Goal: Task Accomplishment & Management: Use online tool/utility

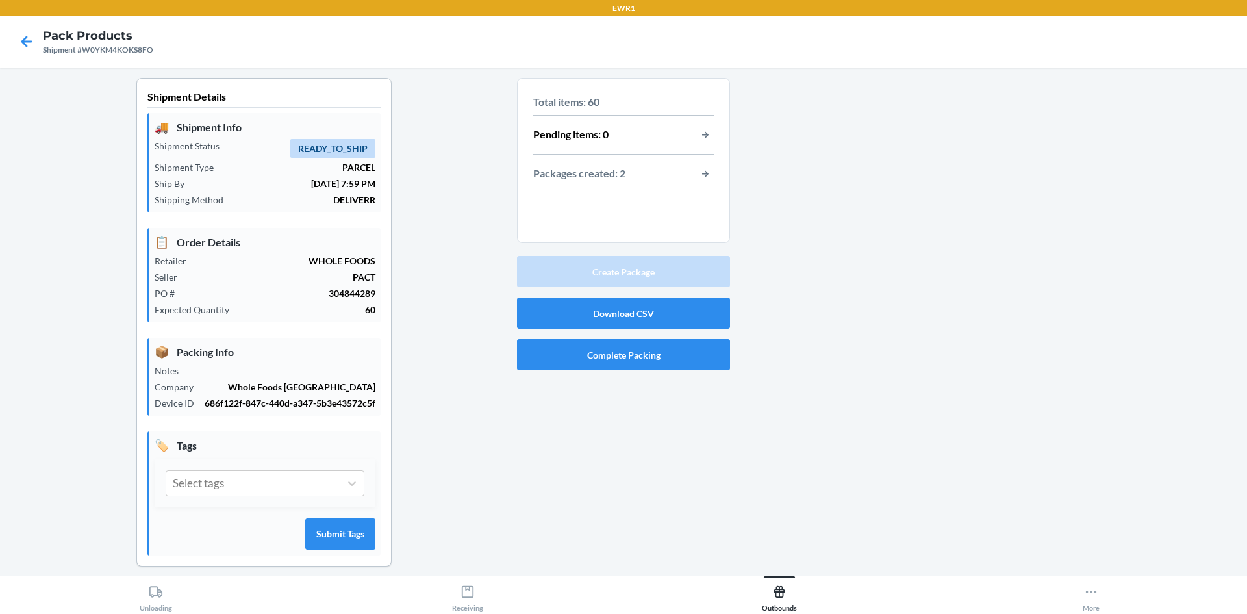
scroll to position [12, 0]
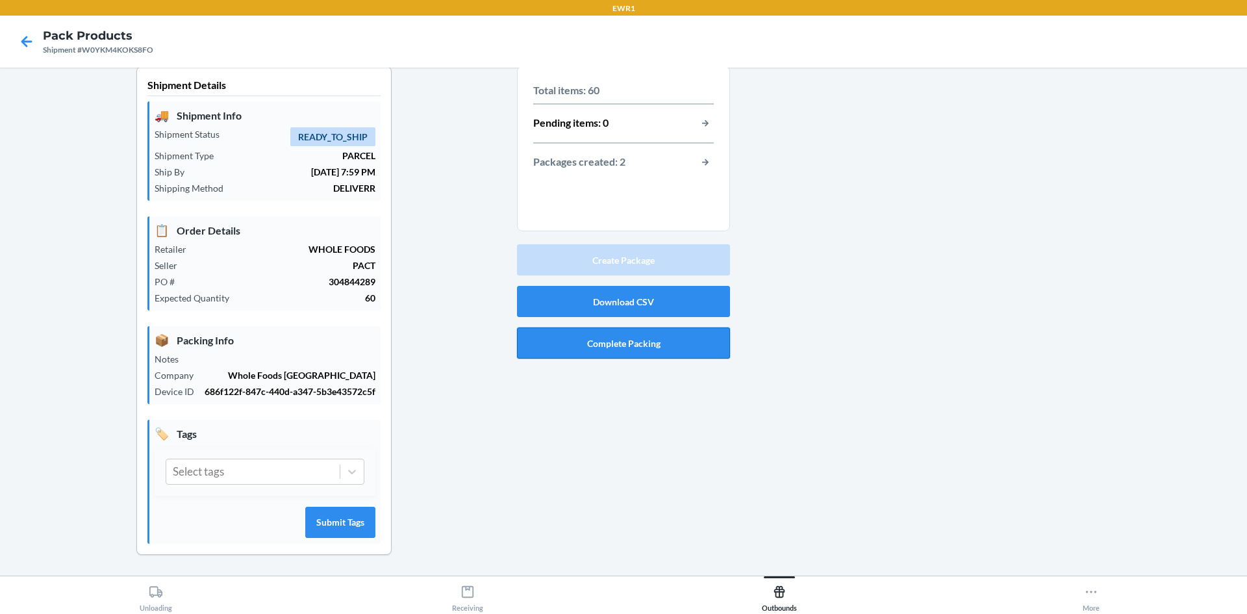
click at [668, 347] on button "Complete Packing" at bounding box center [623, 342] width 213 height 31
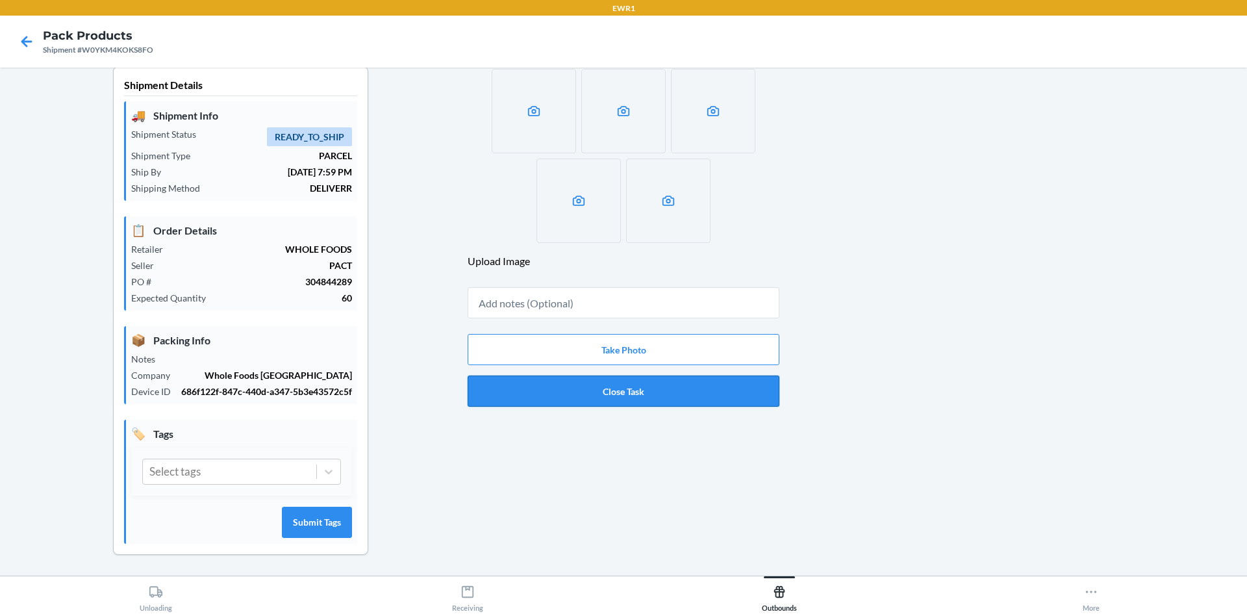
click at [660, 389] on button "Close Task" at bounding box center [624, 390] width 312 height 31
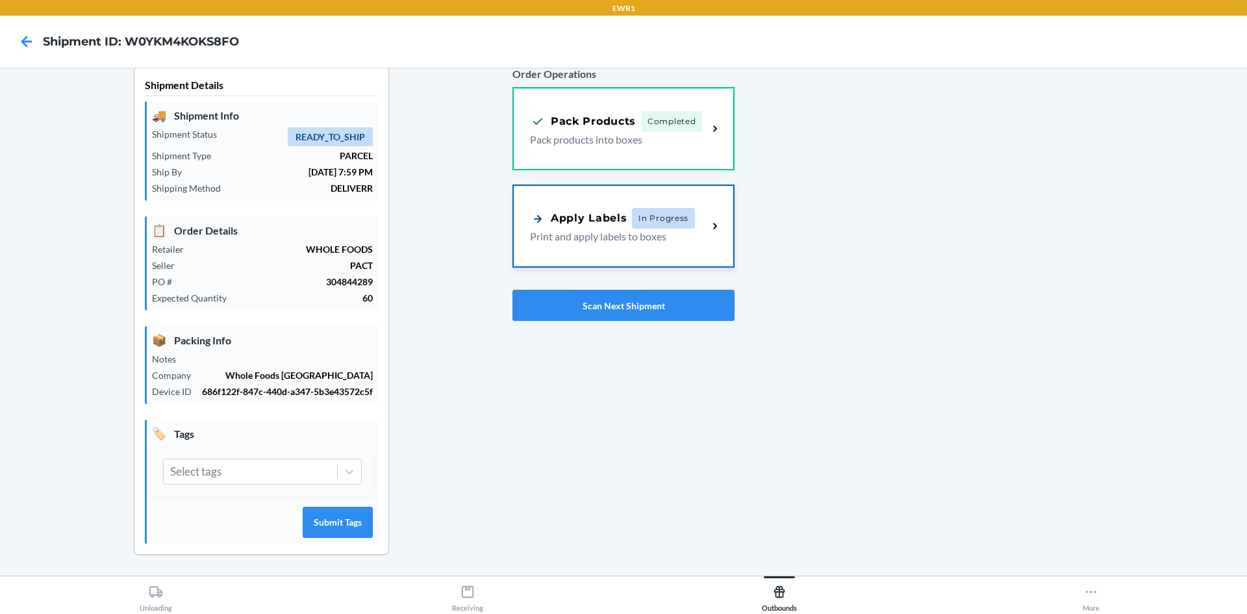
drag, startPoint x: 612, startPoint y: 210, endPoint x: 579, endPoint y: 214, distance: 32.7
click at [611, 210] on div "Apply Labels In Progress" at bounding box center [612, 219] width 165 height 21
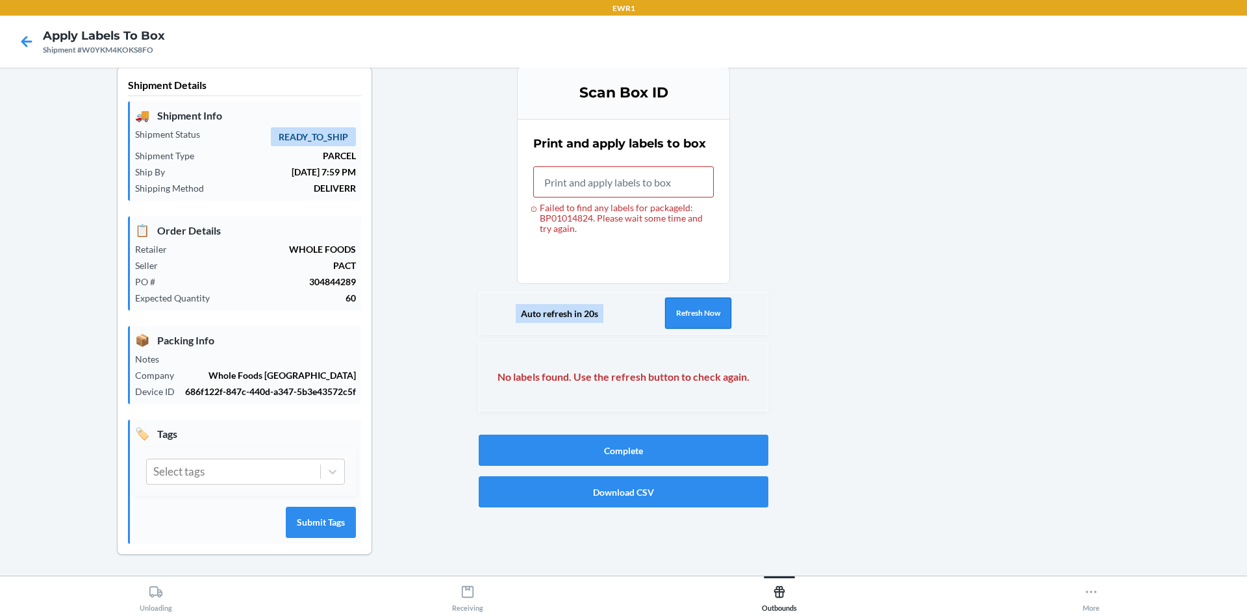
click at [684, 315] on button "Refresh Now" at bounding box center [698, 312] width 66 height 31
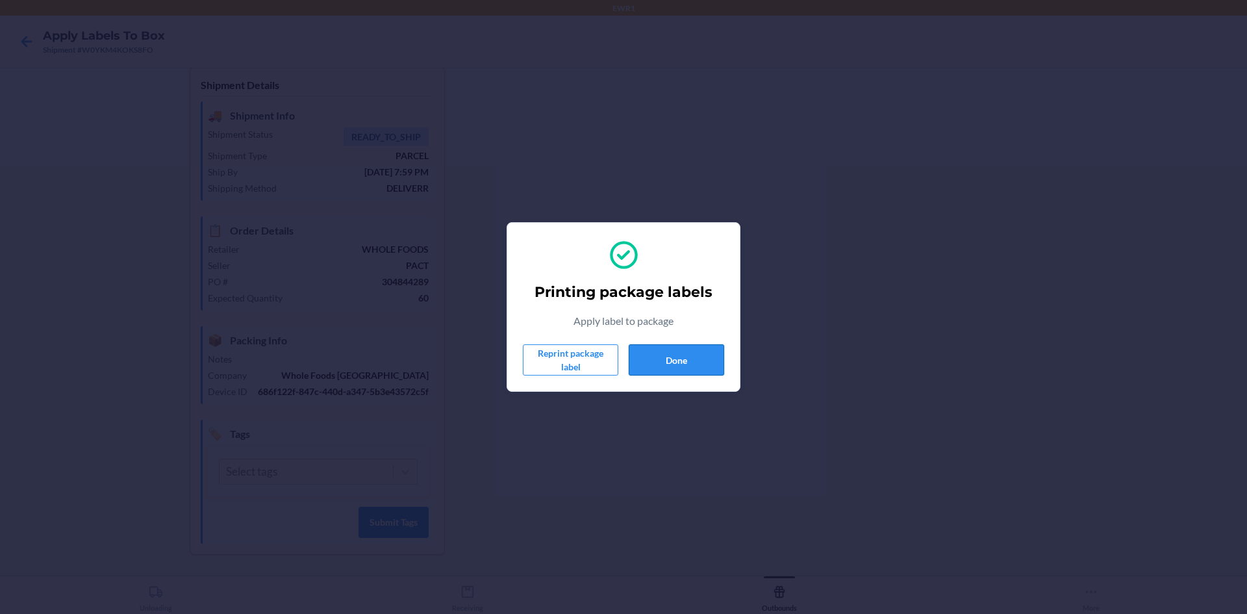
click at [660, 356] on button "Done" at bounding box center [676, 359] width 95 height 31
click at [686, 366] on button "Done" at bounding box center [676, 359] width 95 height 31
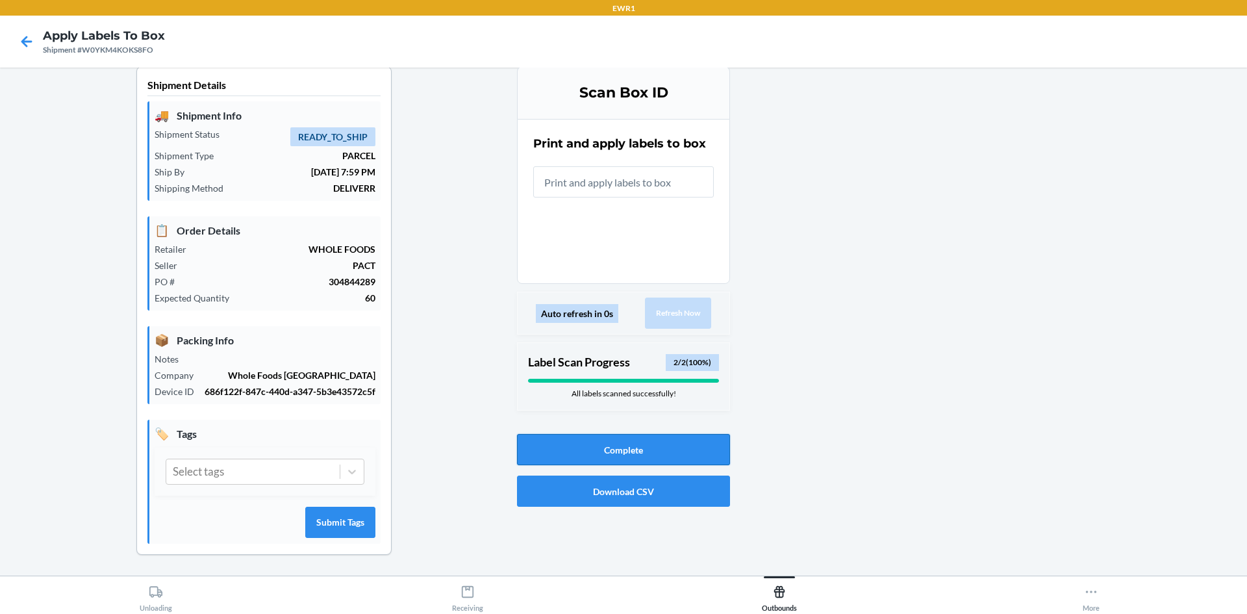
click at [625, 442] on button "Complete" at bounding box center [623, 449] width 213 height 31
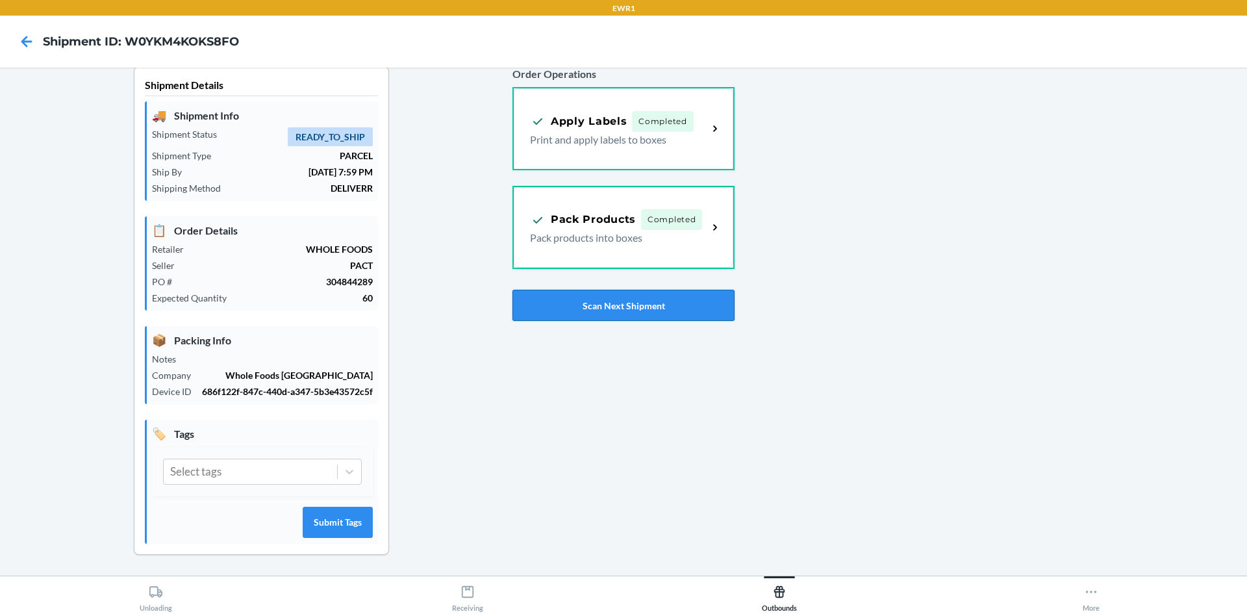
click at [657, 315] on button "Scan Next Shipment" at bounding box center [623, 305] width 222 height 31
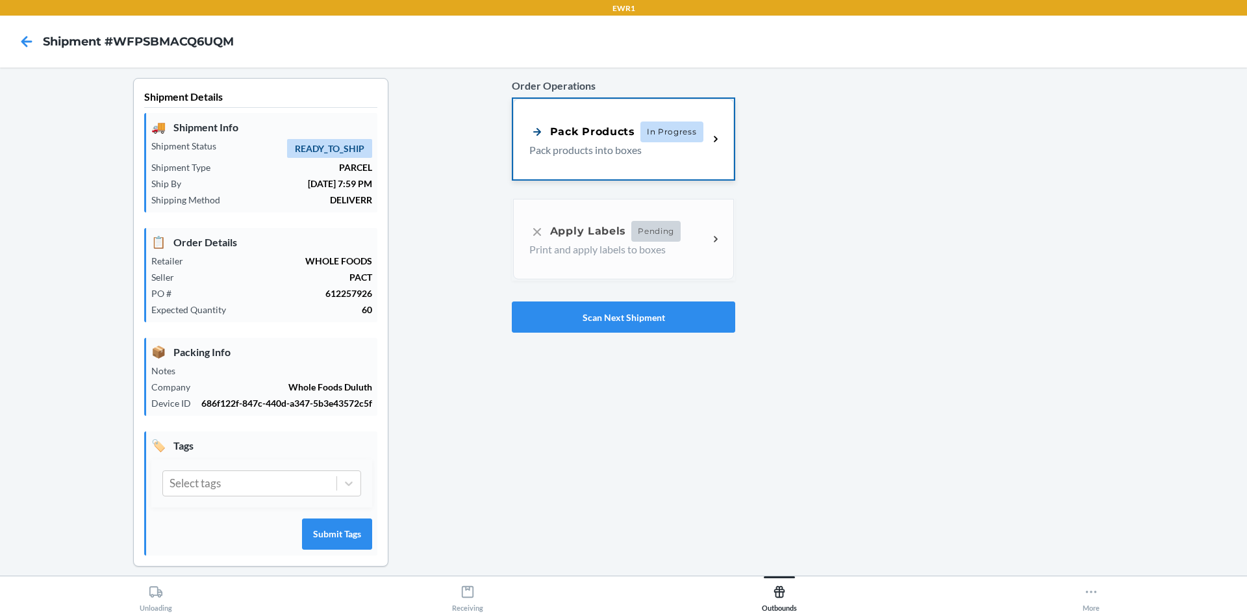
click at [663, 162] on div "Pack Products In Progress Pack products into boxes" at bounding box center [623, 139] width 221 height 81
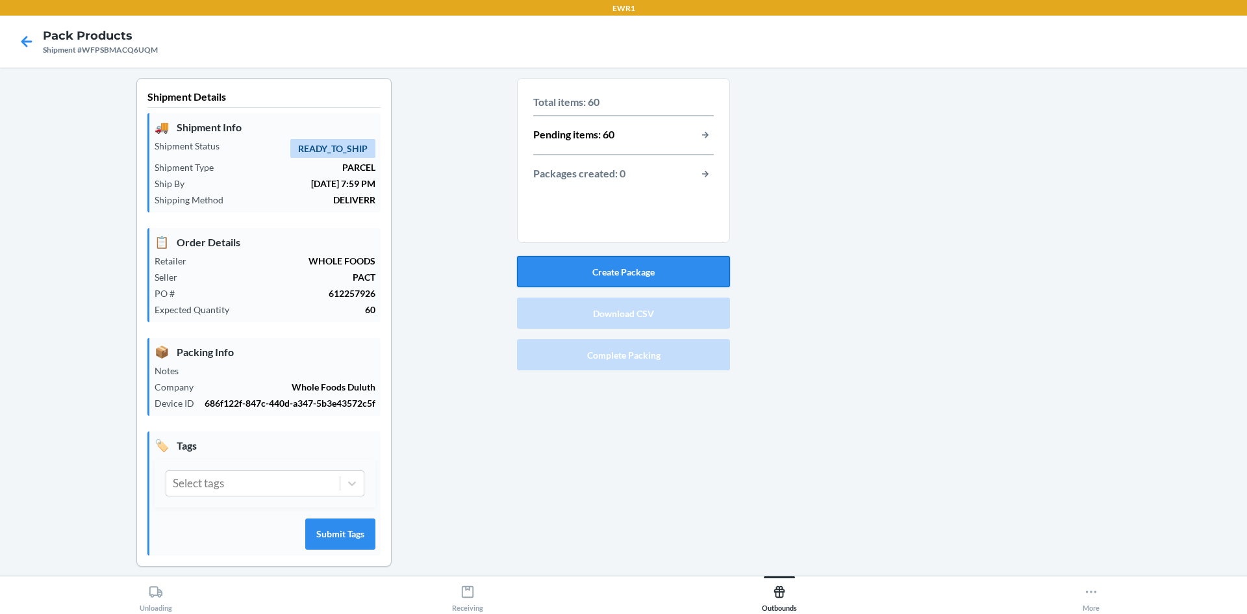
click at [710, 277] on button "Create Package" at bounding box center [623, 271] width 213 height 31
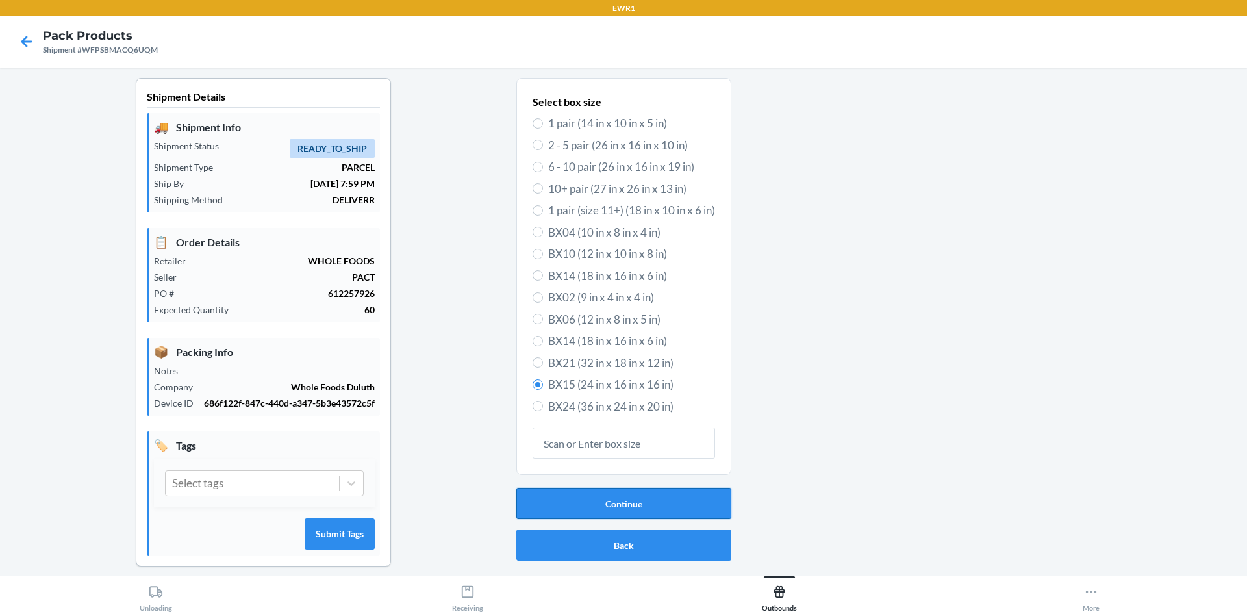
click at [619, 501] on button "Continue" at bounding box center [623, 503] width 215 height 31
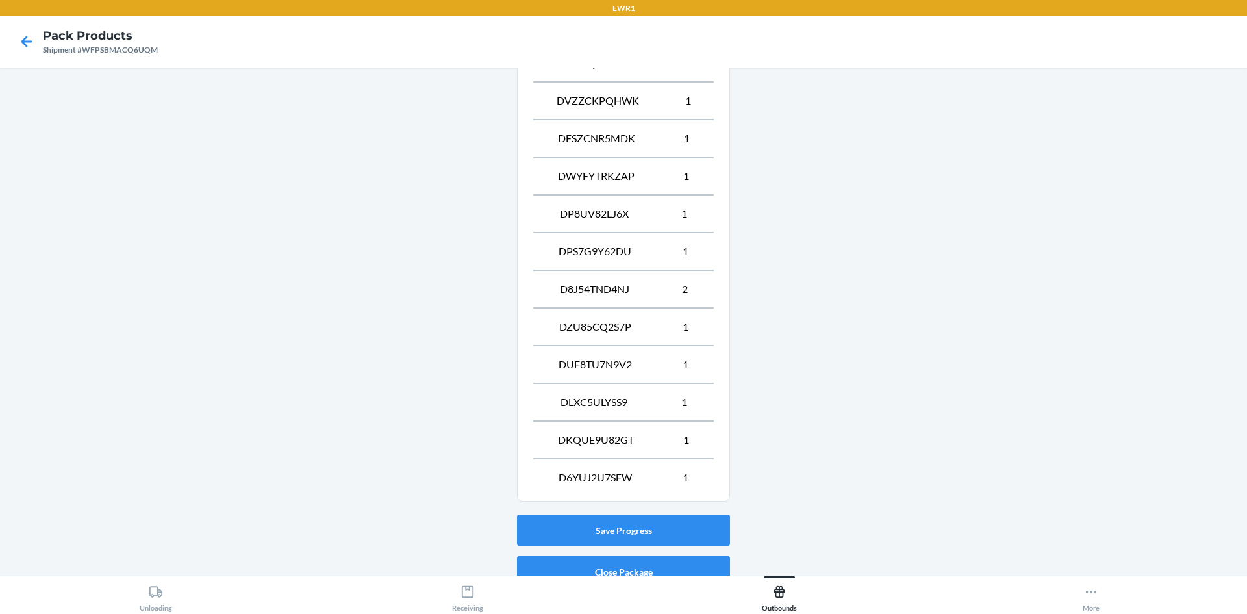
scroll to position [1218, 0]
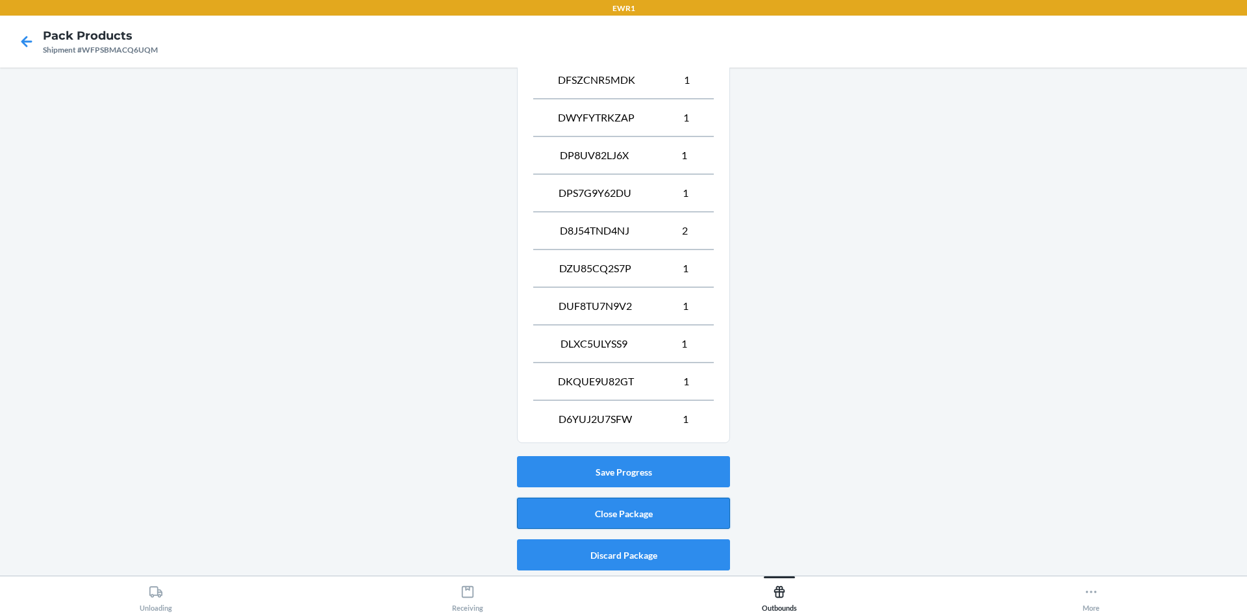
click at [609, 522] on button "Close Package" at bounding box center [623, 512] width 213 height 31
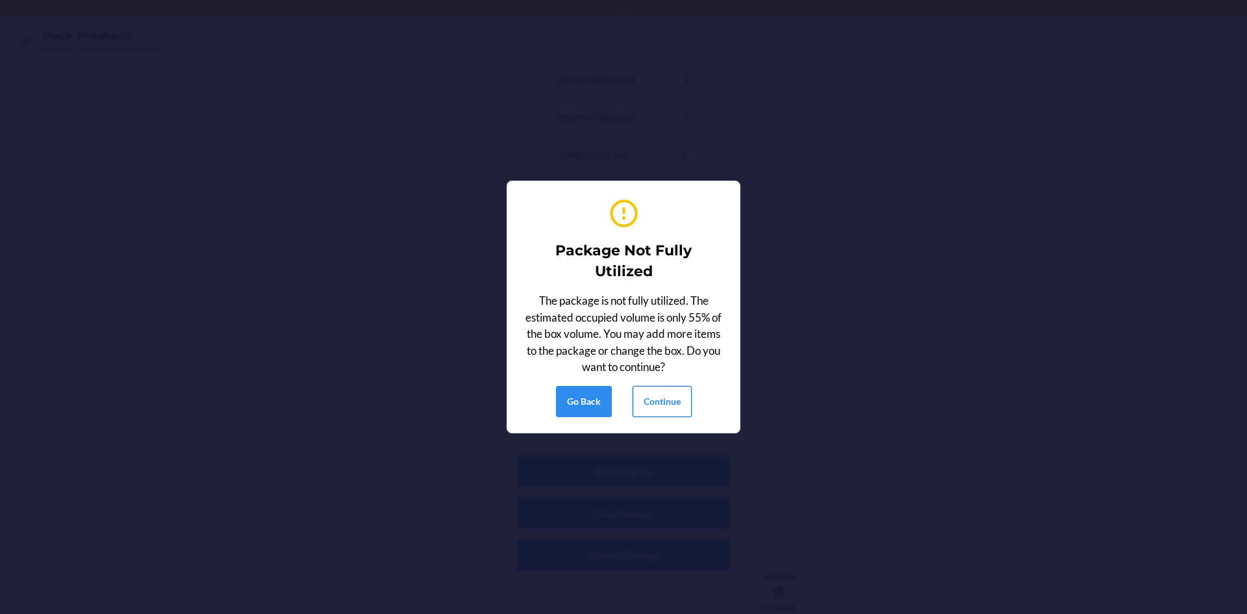
drag, startPoint x: 672, startPoint y: 396, endPoint x: 687, endPoint y: 395, distance: 15.0
click at [673, 395] on button "Continue" at bounding box center [662, 401] width 59 height 31
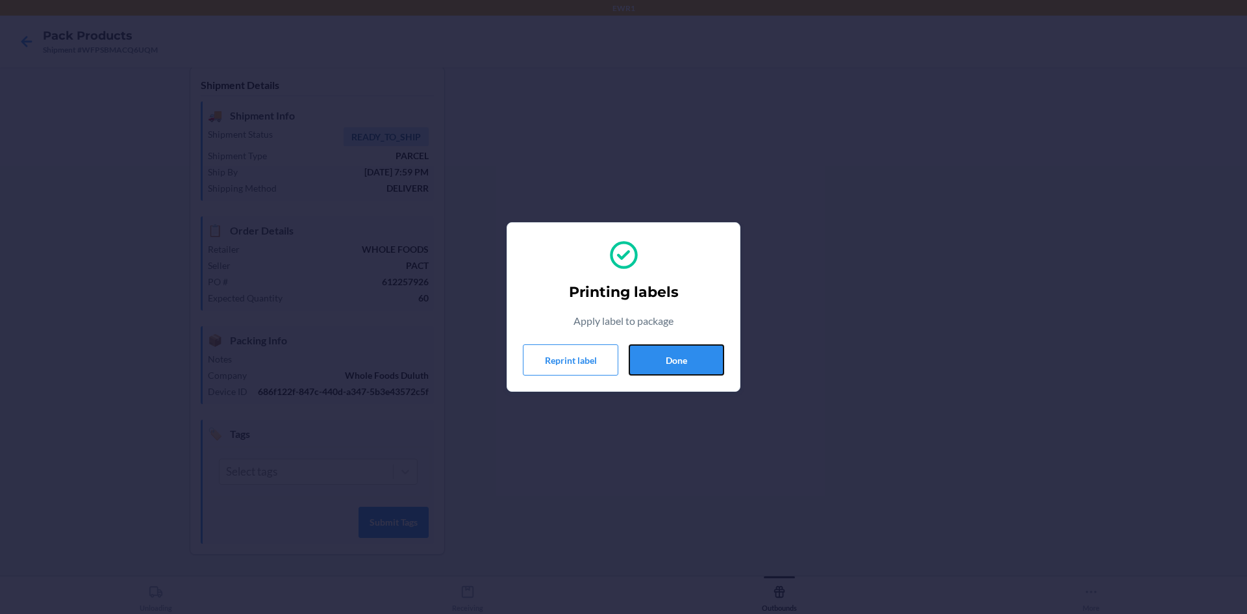
drag, startPoint x: 718, startPoint y: 359, endPoint x: 714, endPoint y: 231, distance: 128.0
click at [714, 347] on button "Done" at bounding box center [676, 359] width 95 height 31
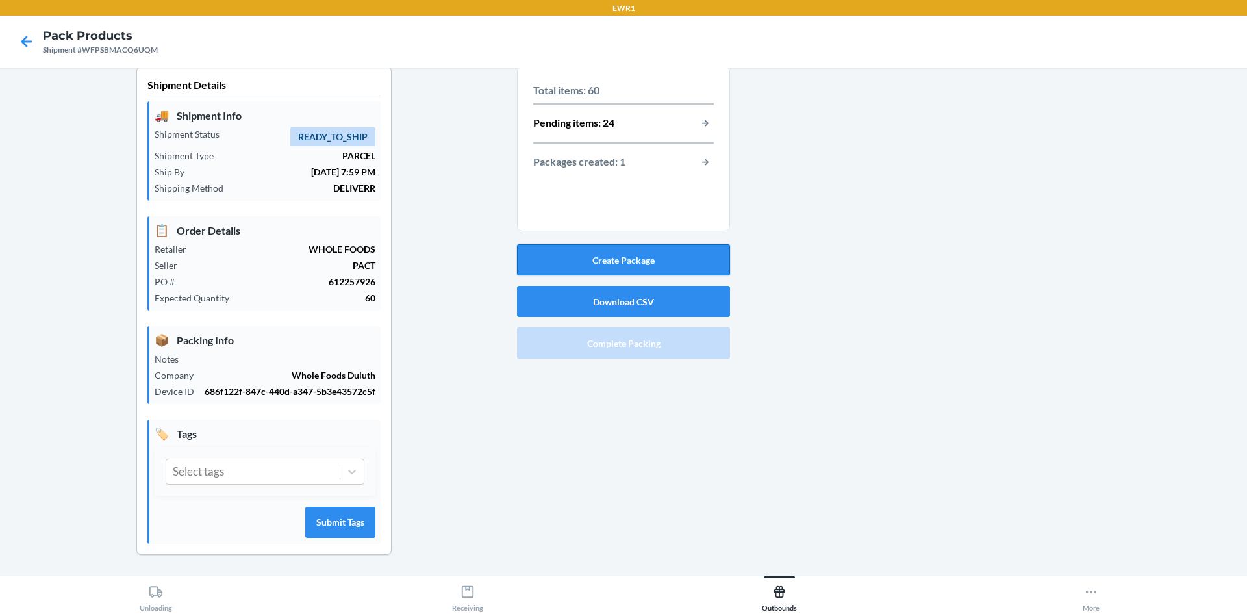
click at [693, 258] on button "Create Package" at bounding box center [623, 259] width 213 height 31
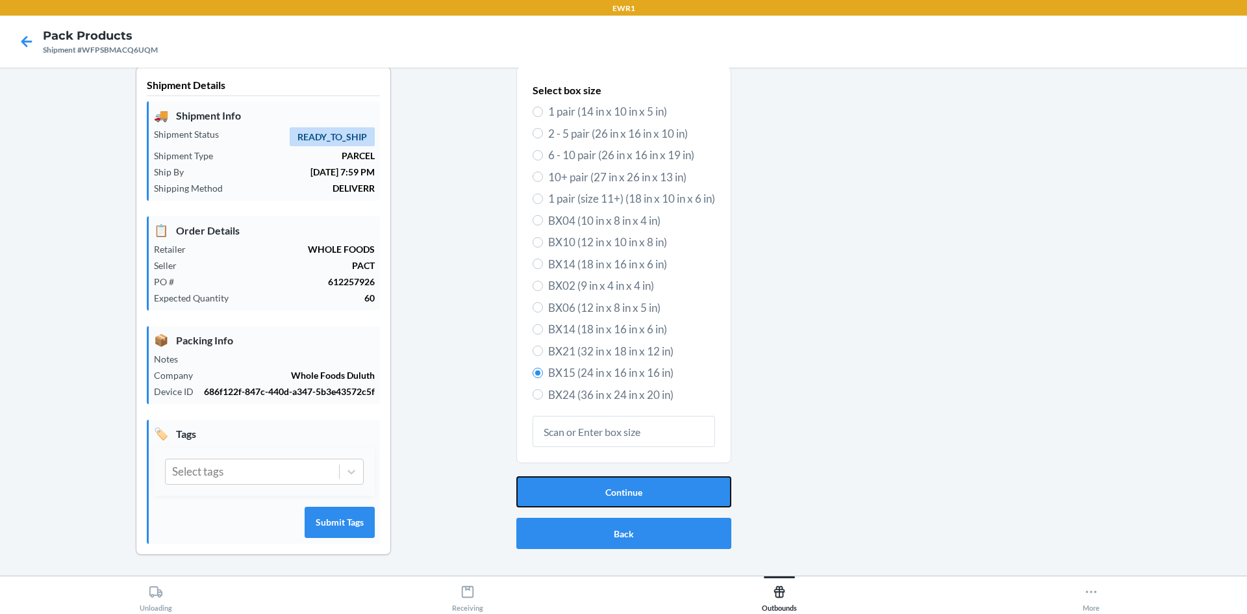
drag, startPoint x: 622, startPoint y: 487, endPoint x: 606, endPoint y: 388, distance: 100.0
click at [625, 488] on button "Continue" at bounding box center [623, 491] width 215 height 31
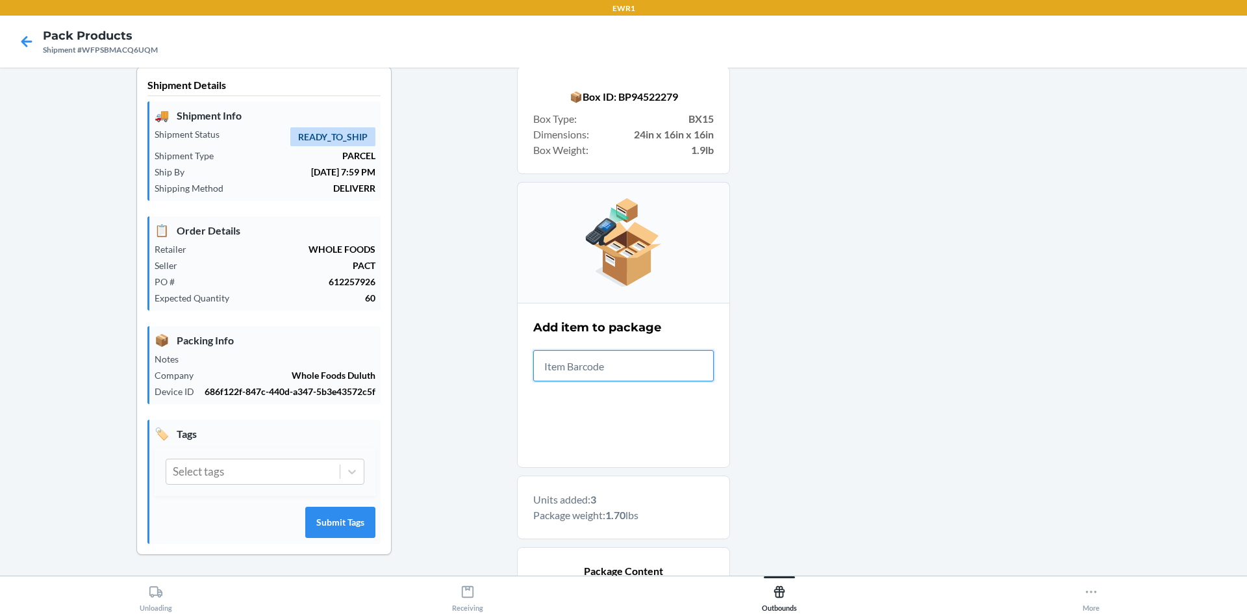
scroll to position [277, 0]
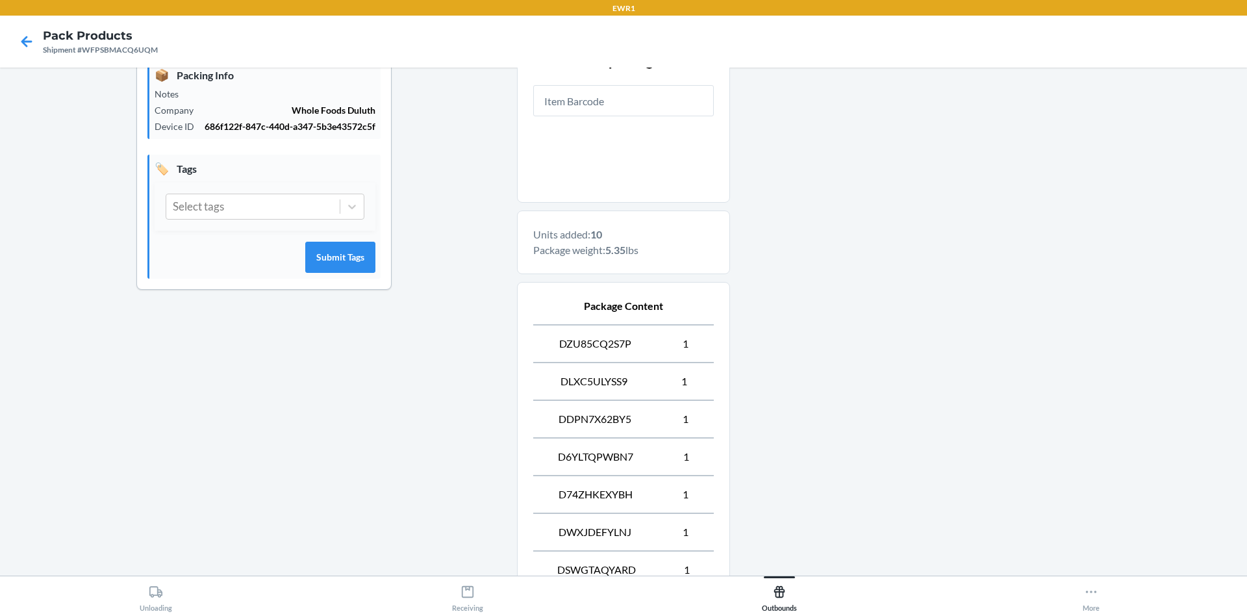
drag, startPoint x: 62, startPoint y: 222, endPoint x: 149, endPoint y: 317, distance: 129.1
click at [76, 245] on div "Shipment Details 🚚 Shipment Info Shipment Status READY_TO_SHIP Shipment Type PA…" at bounding box center [263, 301] width 507 height 1000
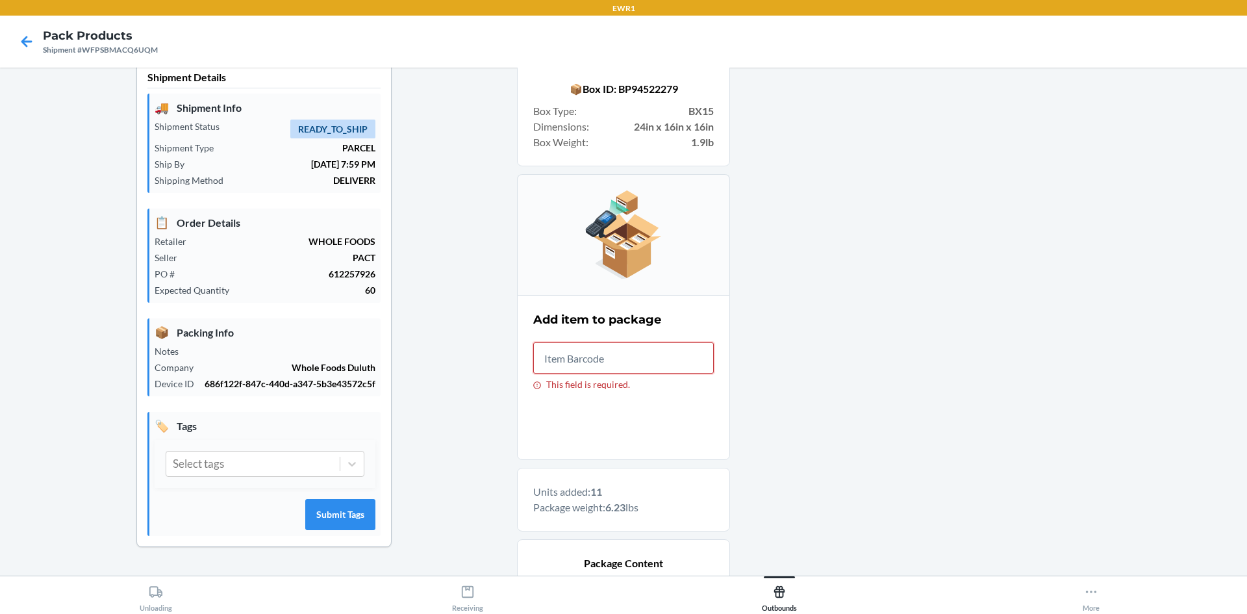
scroll to position [0, 0]
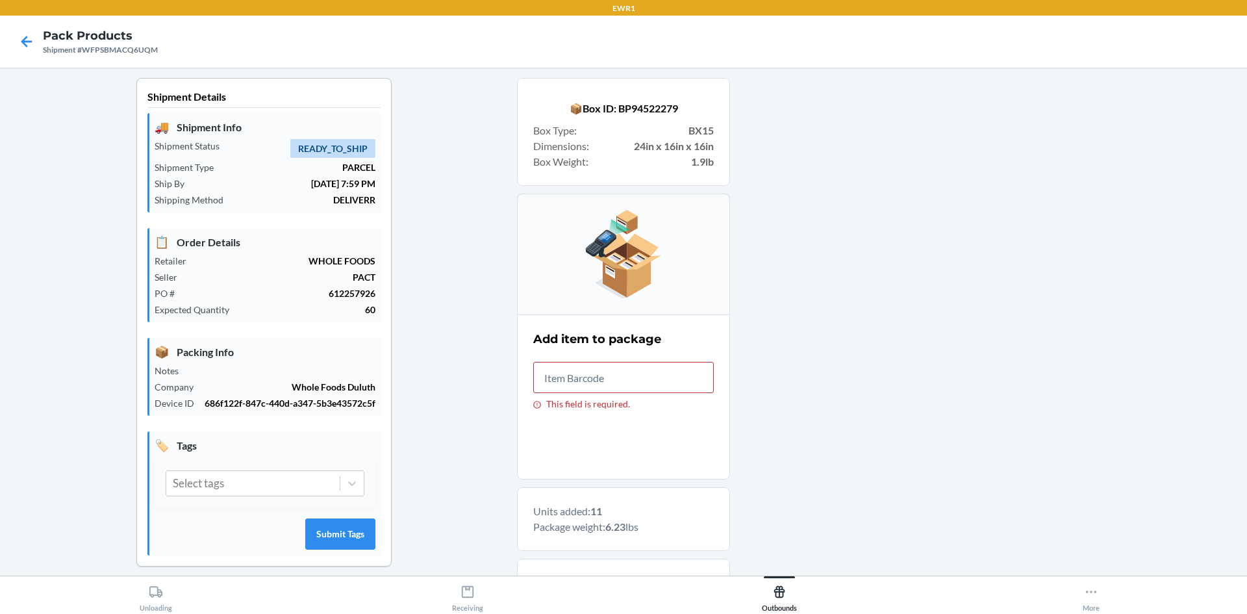
drag, startPoint x: 614, startPoint y: 393, endPoint x: 640, endPoint y: 423, distance: 40.1
click at [614, 392] on label "This field is required." at bounding box center [623, 385] width 181 height 47
drag, startPoint x: 636, startPoint y: 449, endPoint x: 590, endPoint y: 366, distance: 94.5
click at [591, 359] on div "Add item to package This field is required." at bounding box center [623, 370] width 181 height 86
click at [592, 382] on input "This field is required." at bounding box center [623, 377] width 181 height 31
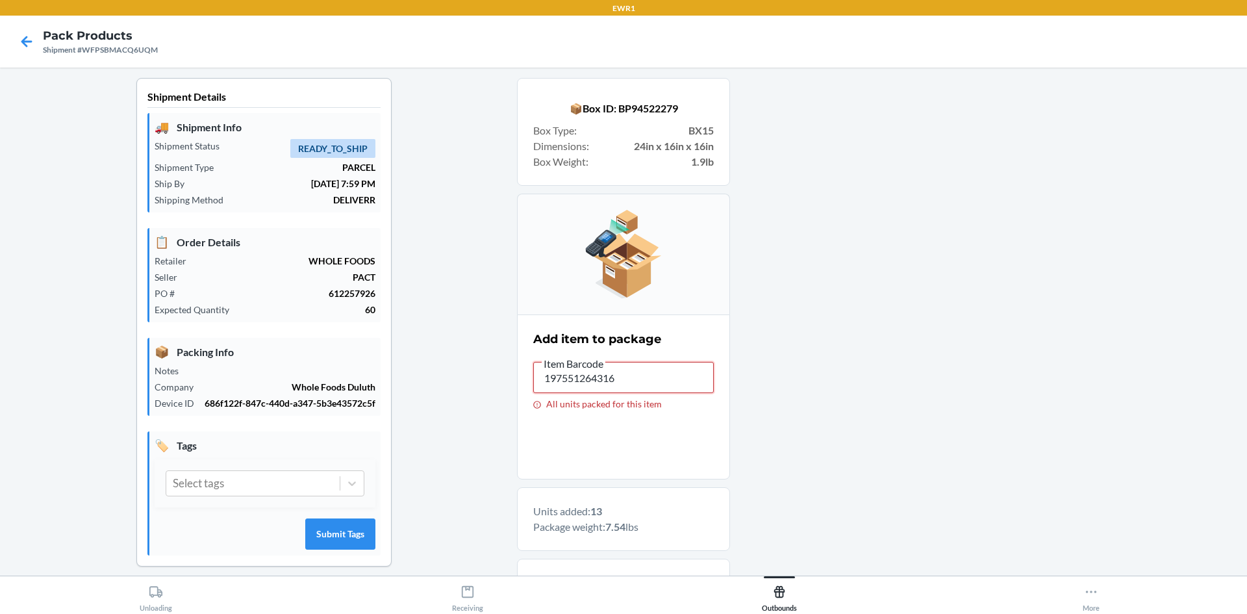
click at [563, 381] on input "197551264316" at bounding box center [623, 377] width 181 height 31
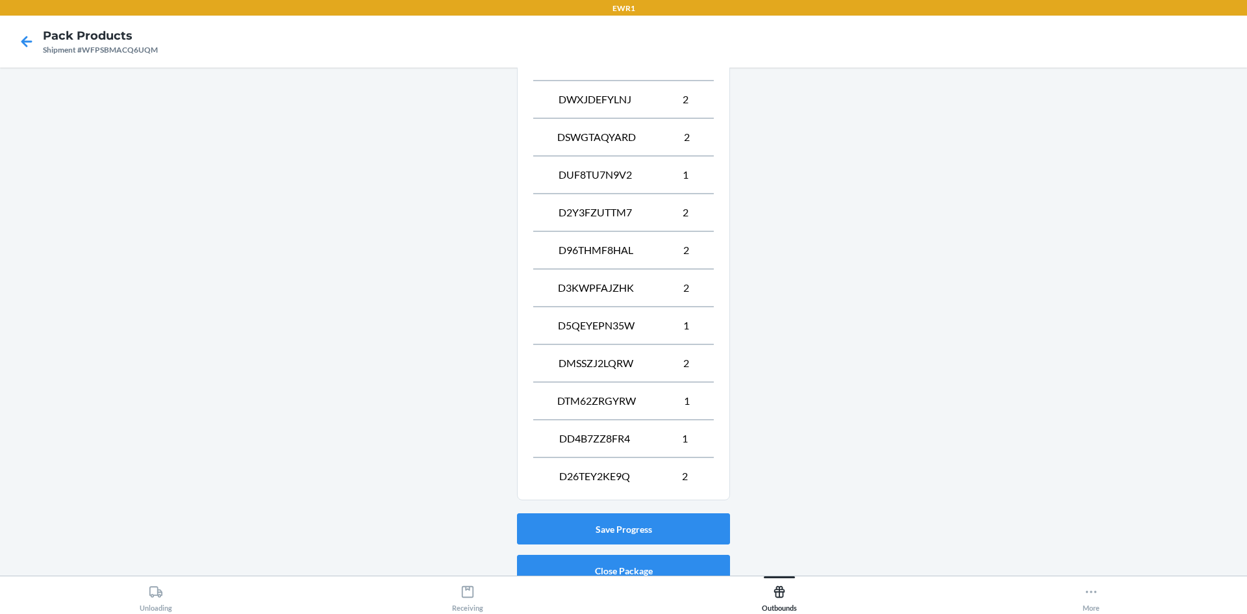
scroll to position [766, 0]
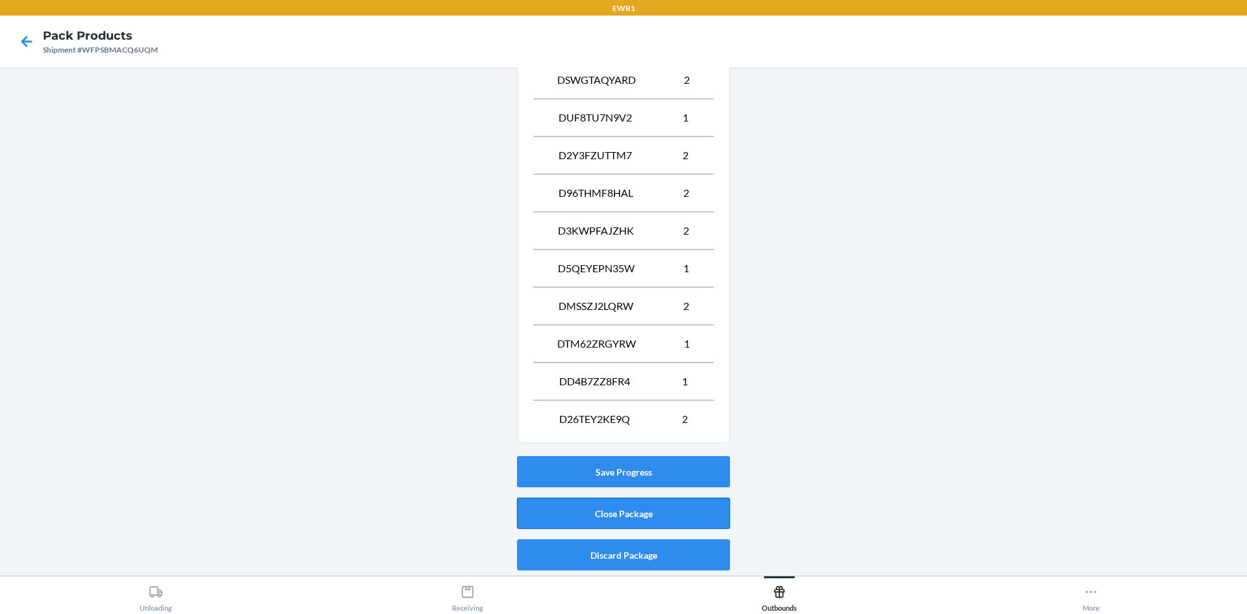
click at [564, 518] on button "Close Package" at bounding box center [623, 512] width 213 height 31
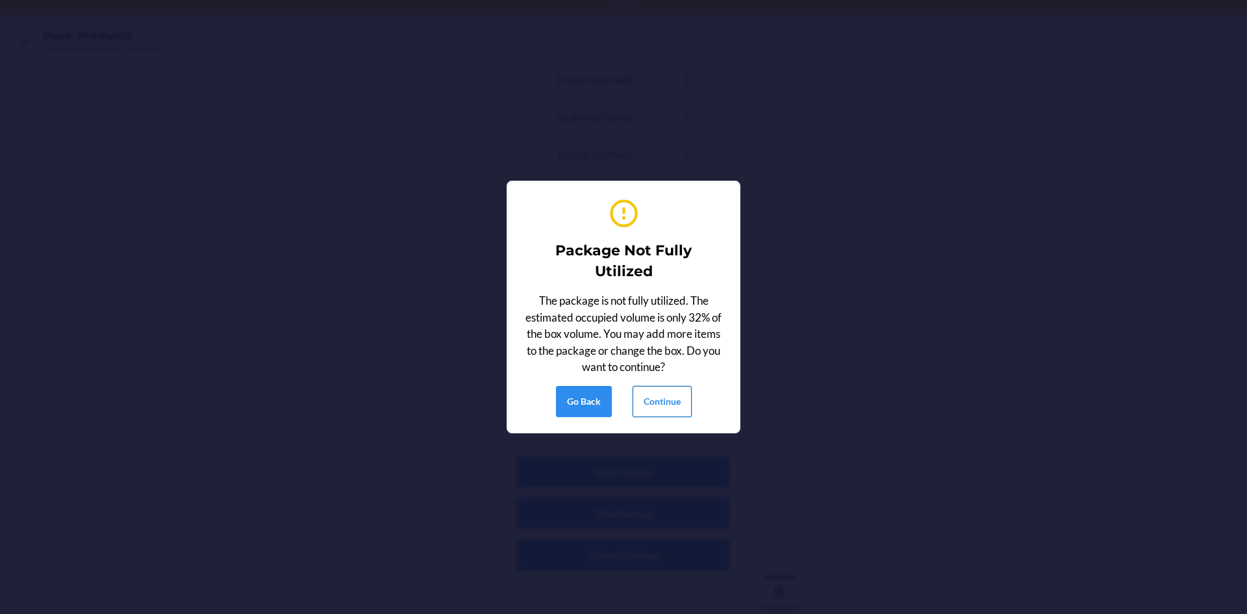
click at [680, 405] on button "Continue" at bounding box center [662, 401] width 59 height 31
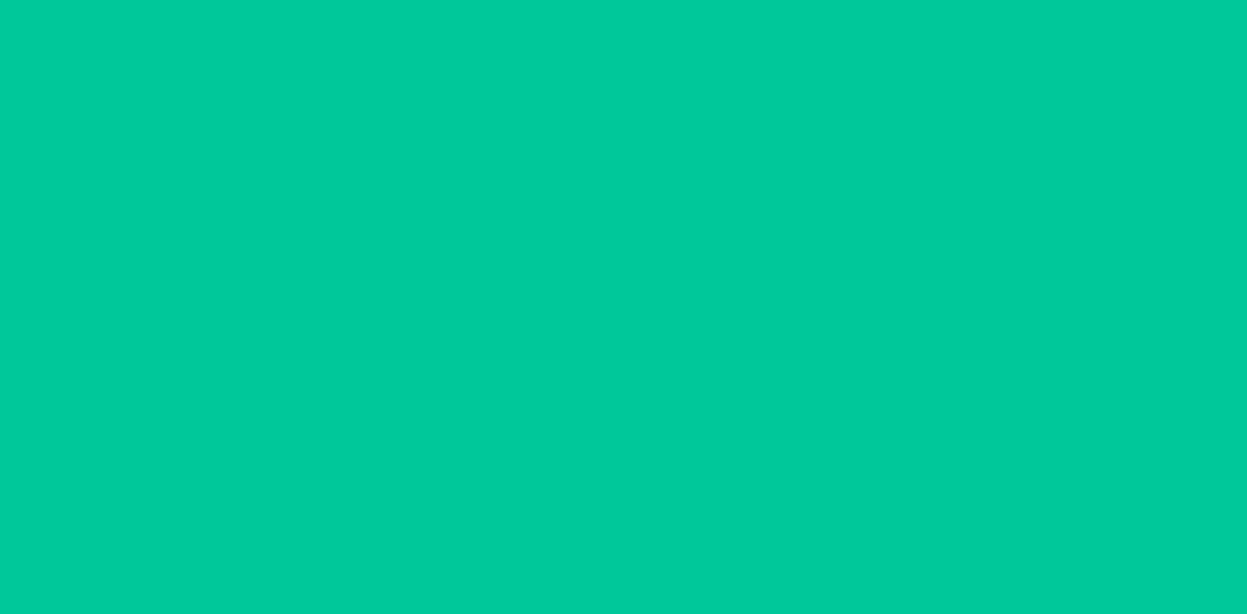
scroll to position [12, 0]
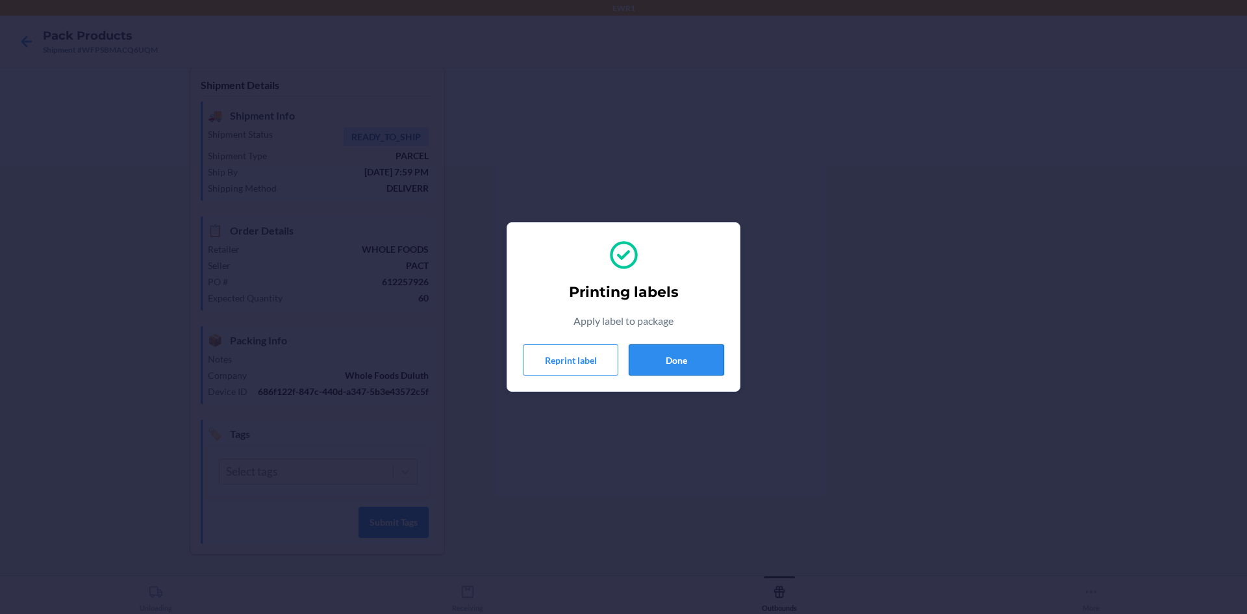
click at [679, 357] on button "Done" at bounding box center [676, 359] width 95 height 31
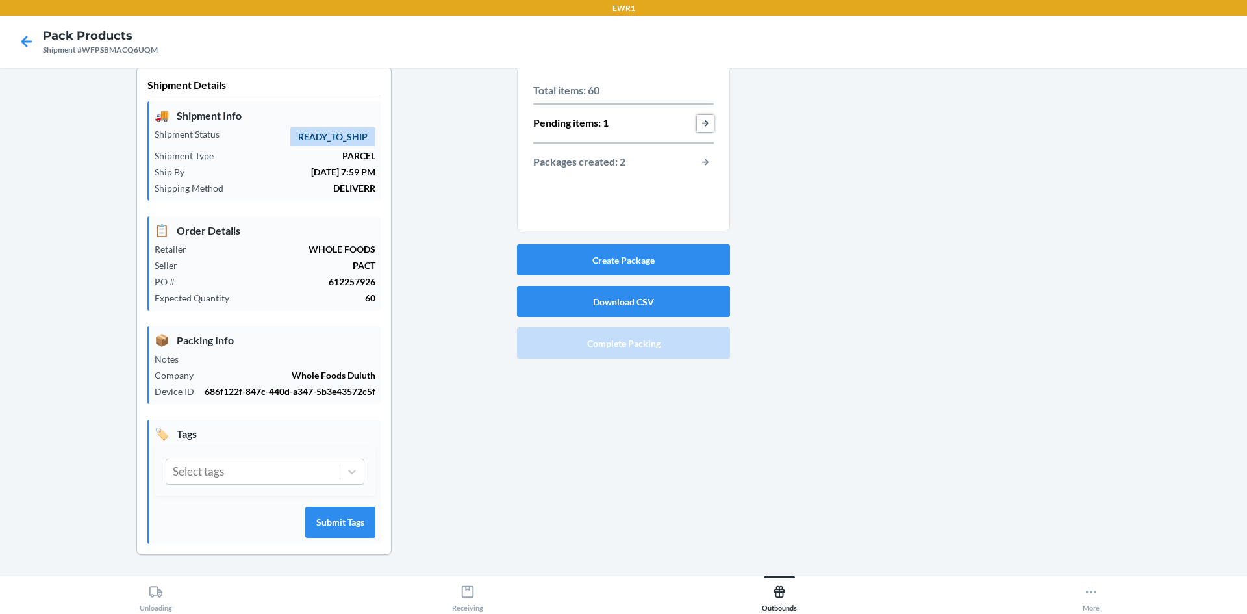
click at [697, 121] on button "button-view-pending-items" at bounding box center [705, 123] width 17 height 17
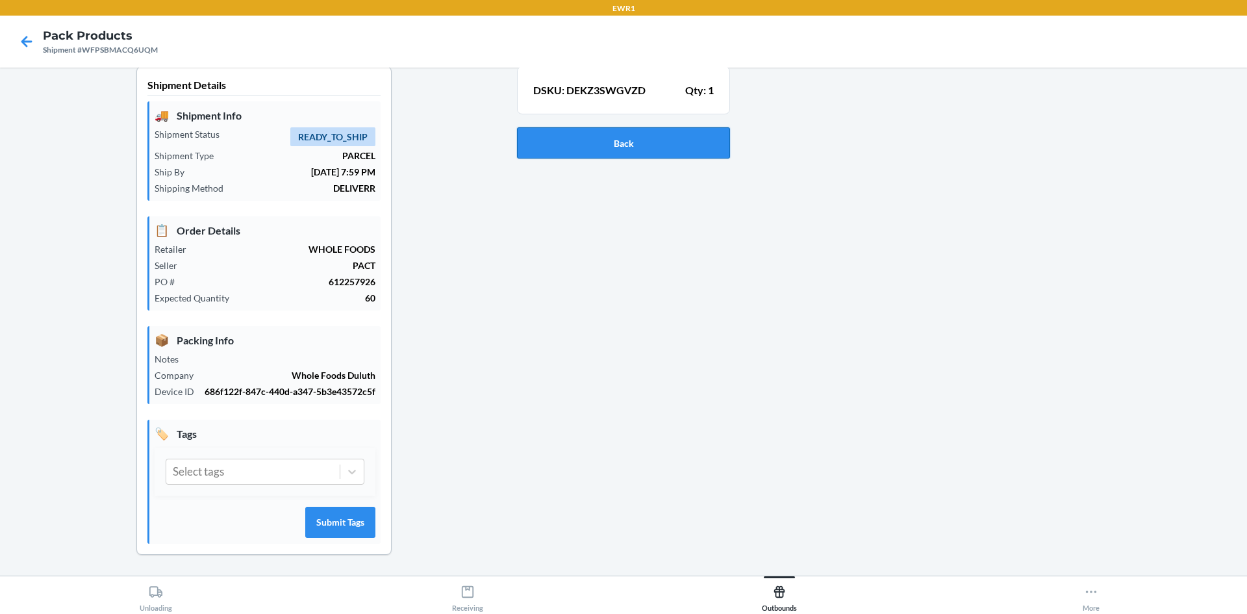
drag, startPoint x: 691, startPoint y: 151, endPoint x: 685, endPoint y: 147, distance: 7.0
click at [685, 147] on button "Back" at bounding box center [623, 142] width 213 height 31
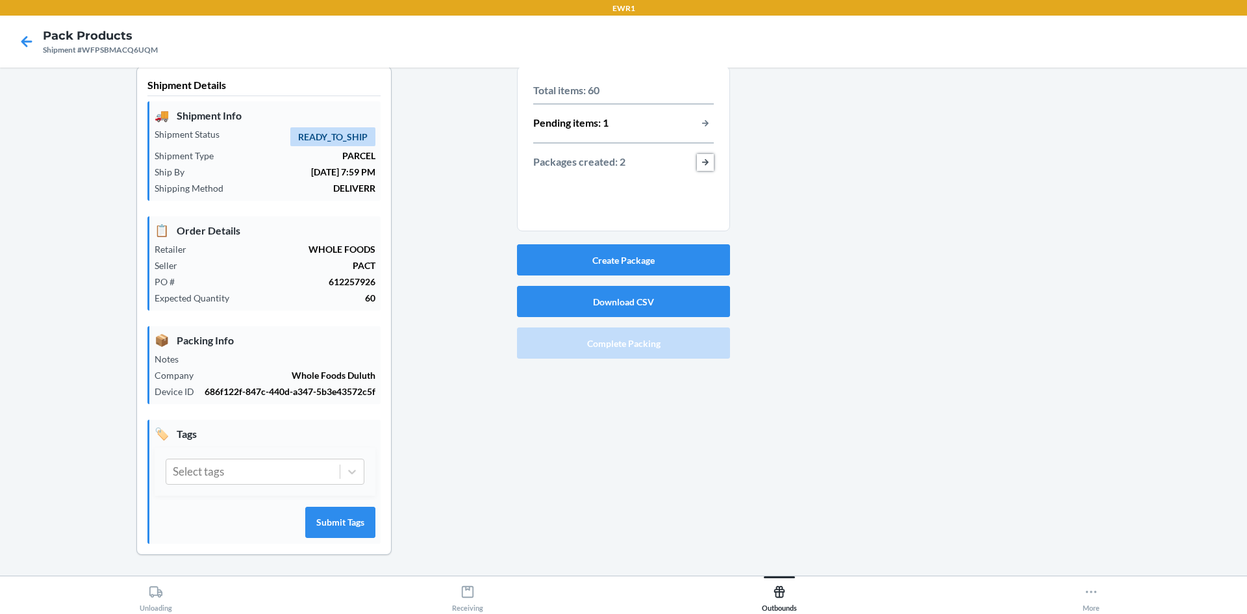
click at [702, 160] on button "button-view-packages-created" at bounding box center [705, 162] width 17 height 17
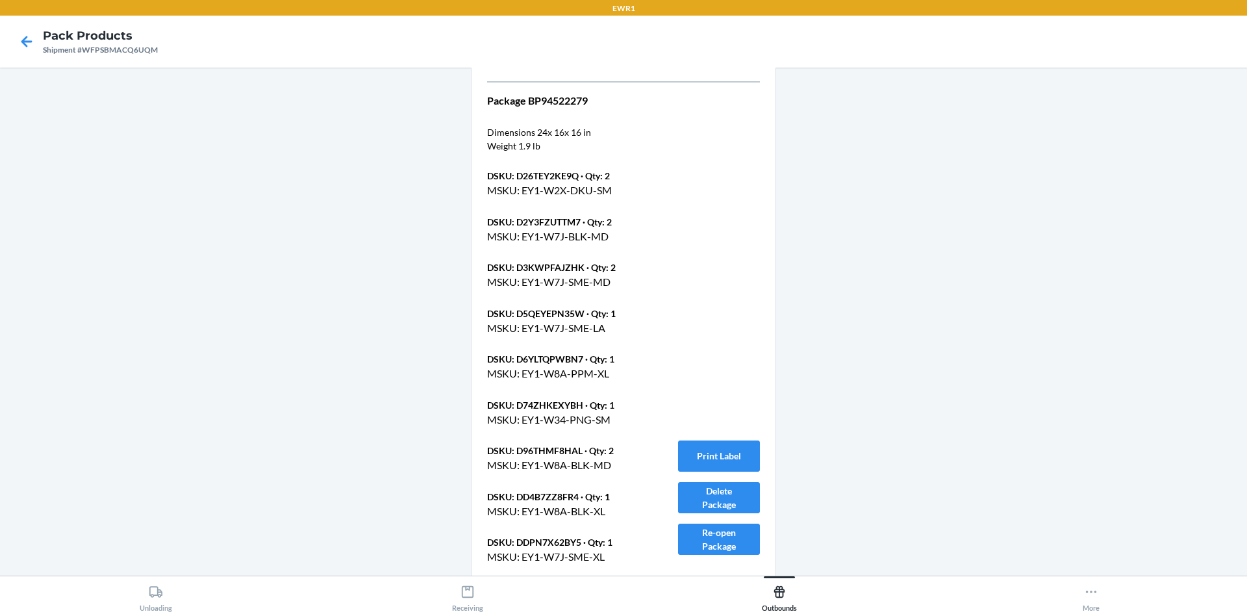
scroll to position [1375, 0]
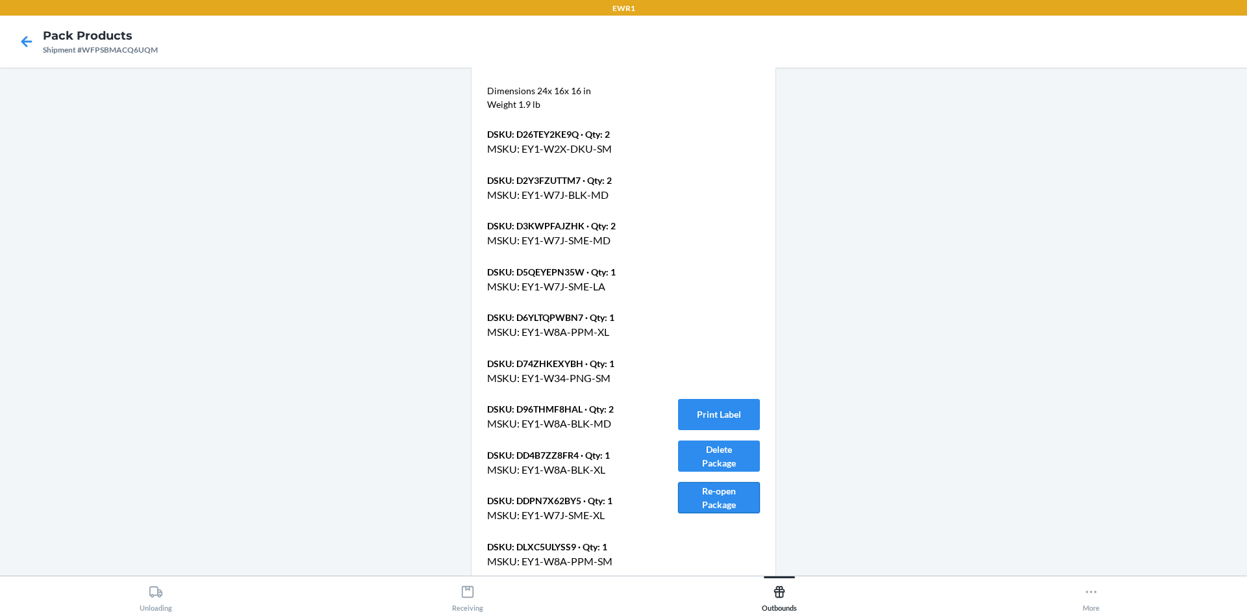
click at [720, 482] on button "Re-open Package" at bounding box center [719, 497] width 82 height 31
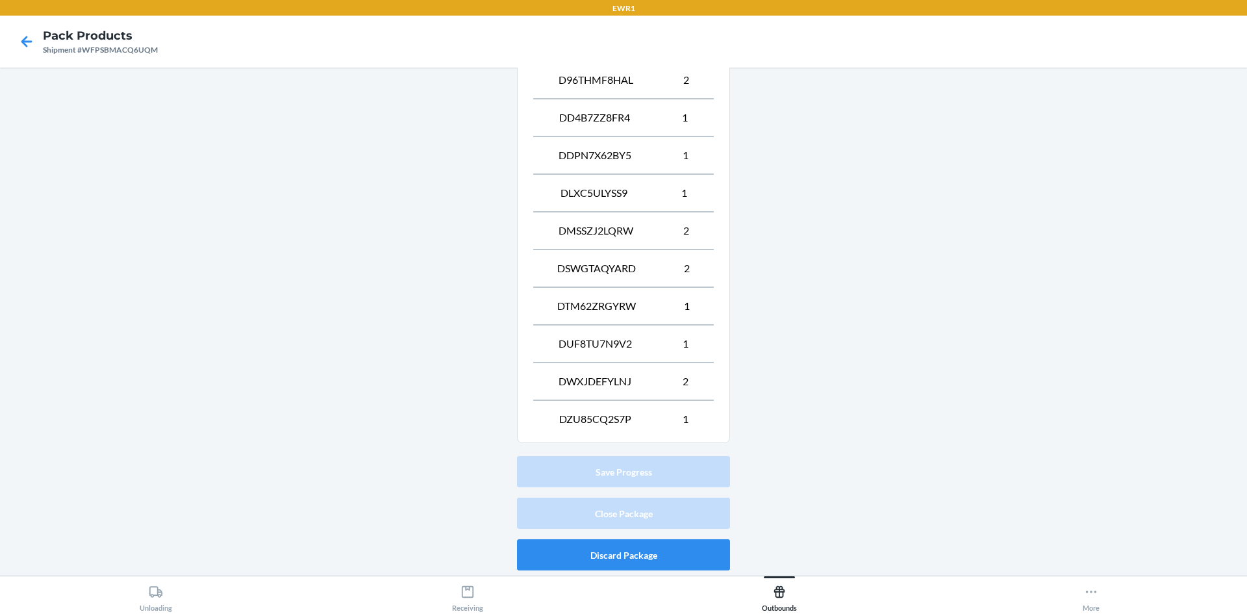
scroll to position [56, 0]
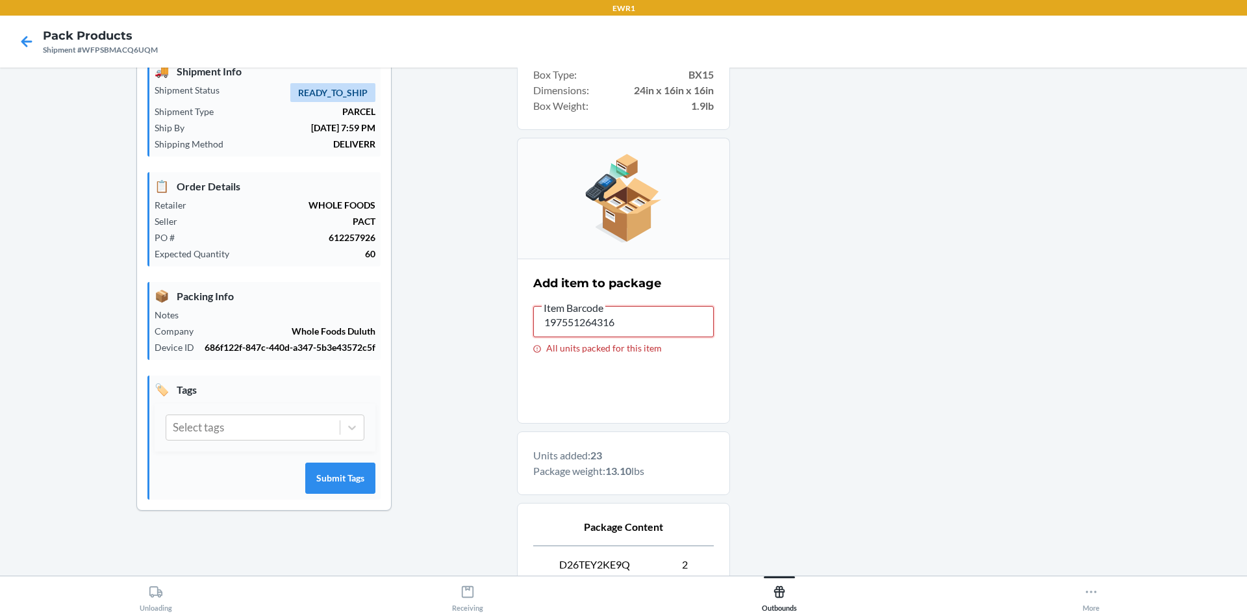
click at [590, 321] on input "197551264316" at bounding box center [623, 321] width 181 height 31
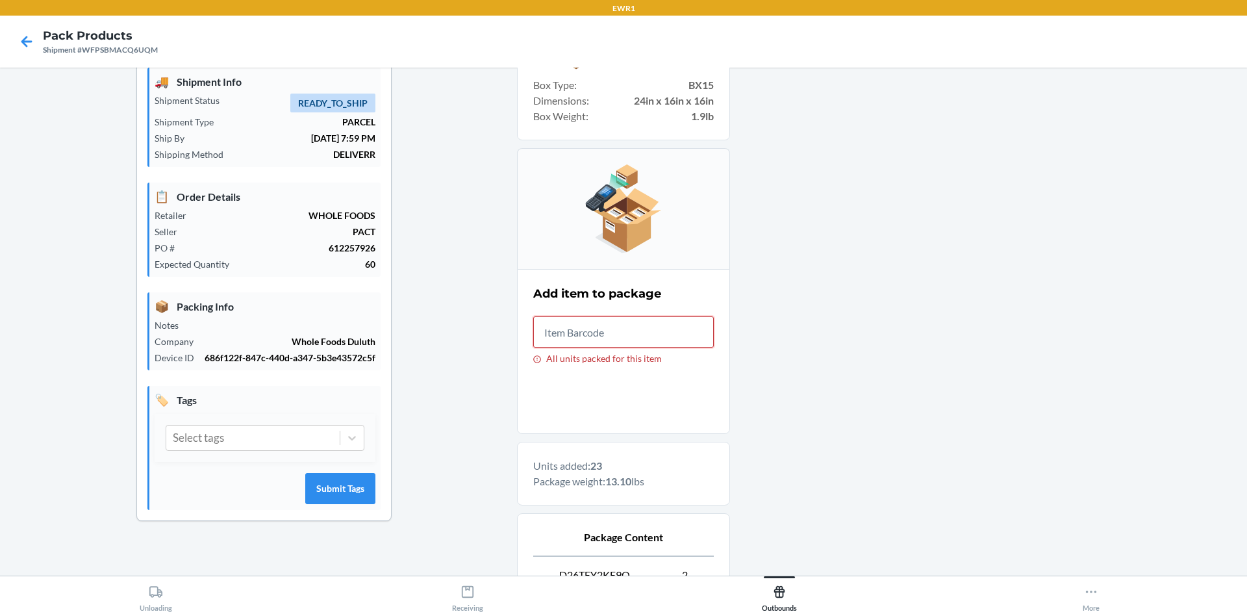
scroll to position [0, 0]
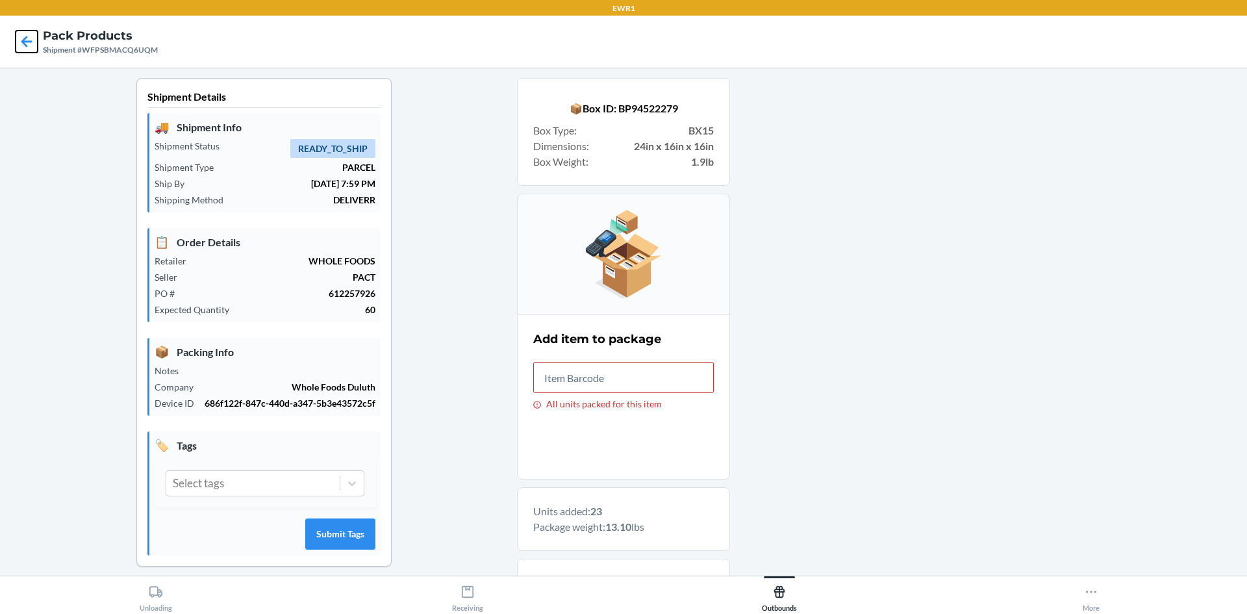
click at [21, 40] on icon at bounding box center [27, 42] width 22 height 22
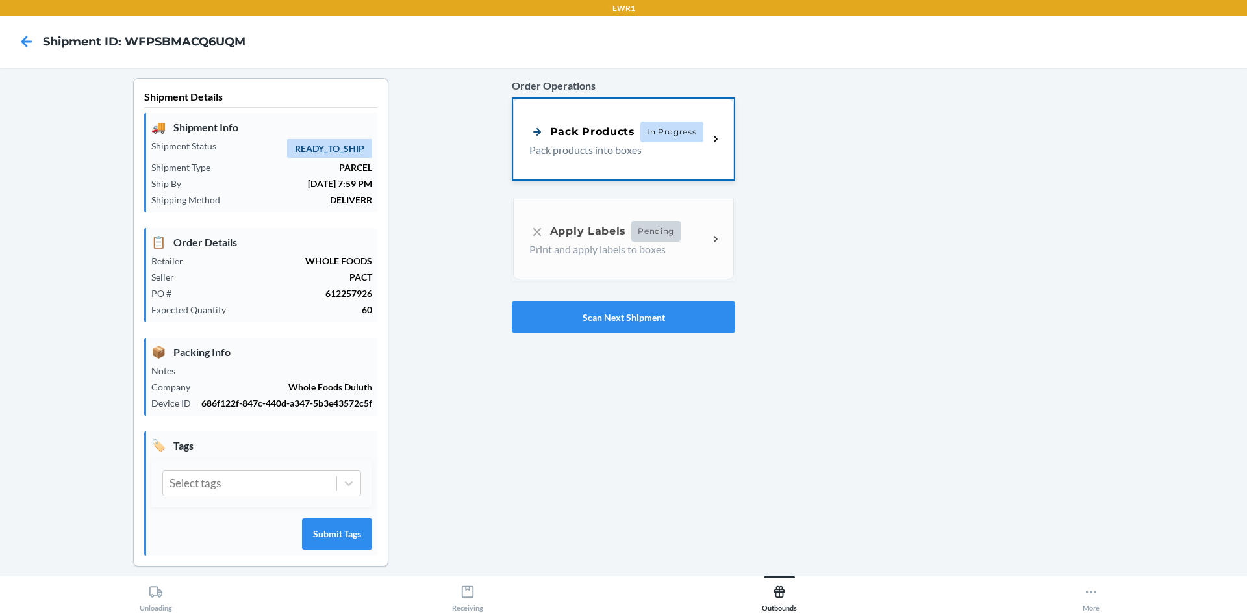
click at [683, 166] on div "Pack Products In Progress Pack products into boxes" at bounding box center [623, 139] width 221 height 81
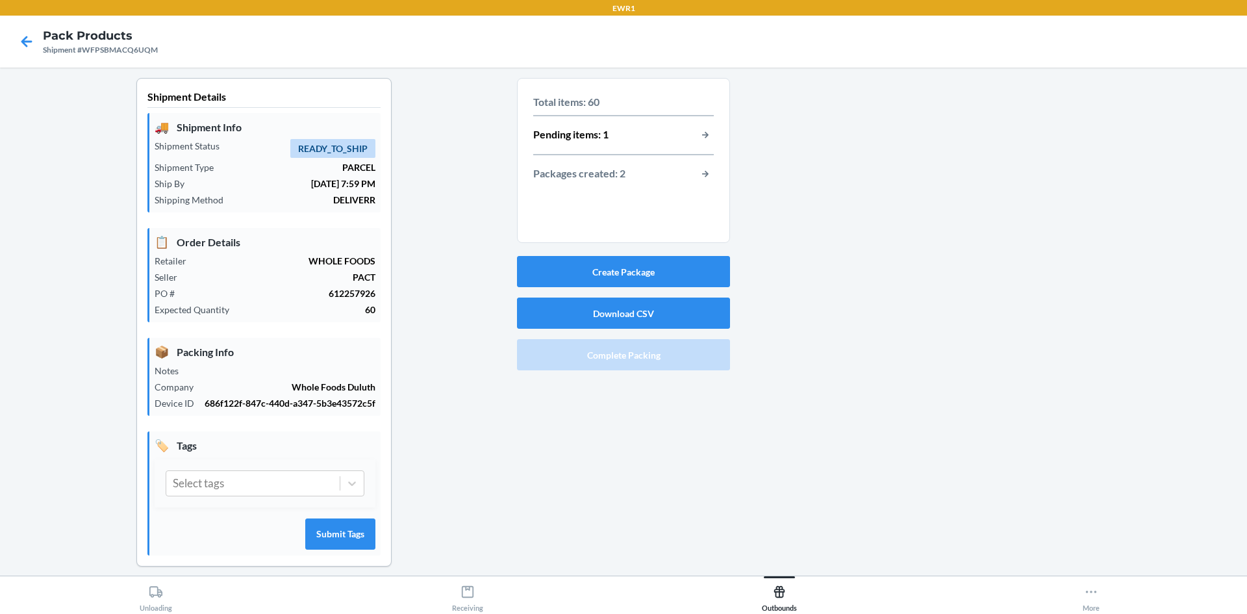
click at [701, 123] on div "Total items: 60 Pending items: 1 Packages created: 2" at bounding box center [623, 138] width 181 height 99
click at [701, 132] on button "button-view-pending-items" at bounding box center [705, 135] width 17 height 17
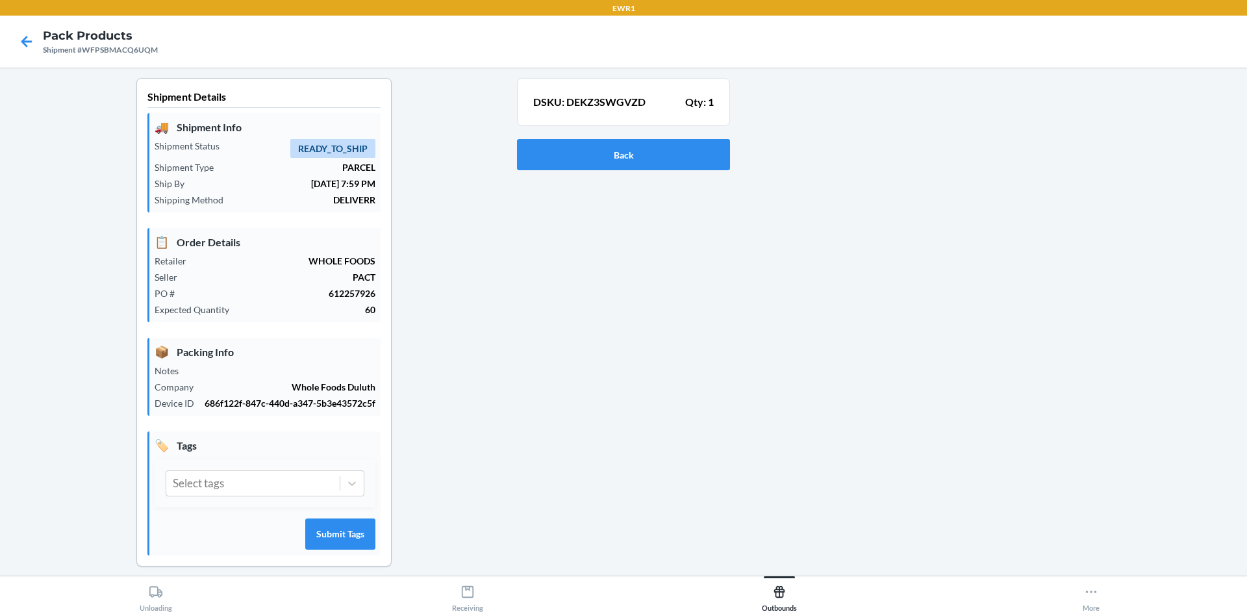
drag, startPoint x: 495, startPoint y: 164, endPoint x: 773, endPoint y: 239, distance: 287.8
click at [763, 261] on div at bounding box center [983, 332] width 507 height 509
drag, startPoint x: 642, startPoint y: 147, endPoint x: 649, endPoint y: 149, distance: 7.6
click at [649, 149] on button "Back" at bounding box center [623, 154] width 213 height 31
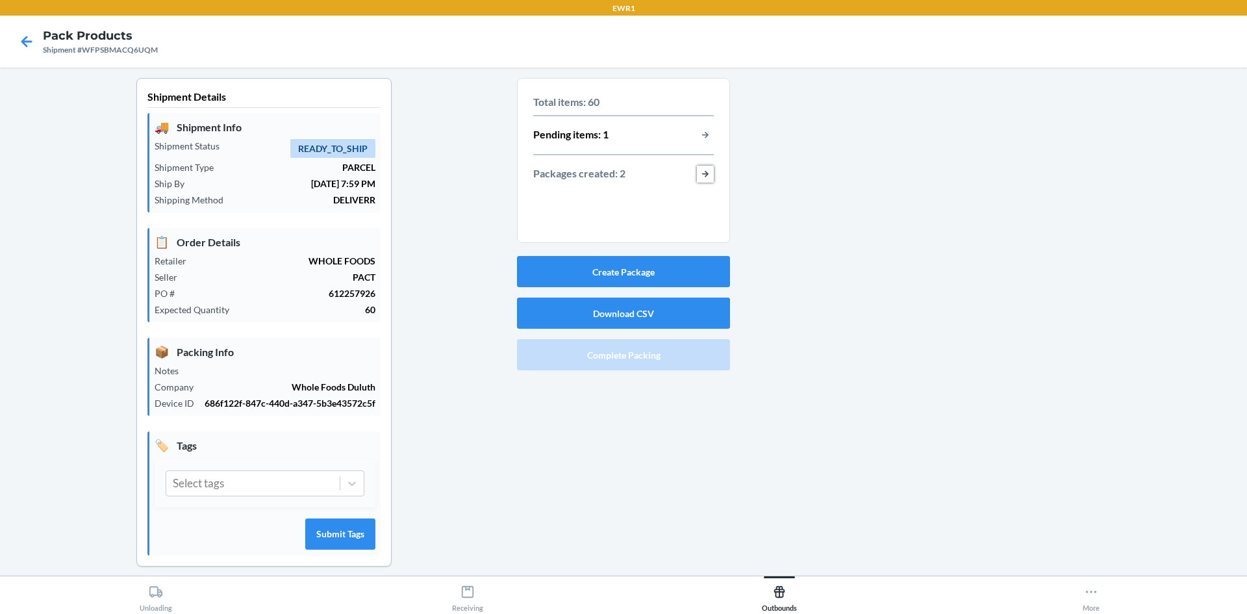
click at [700, 169] on button "button-view-packages-created" at bounding box center [705, 174] width 17 height 17
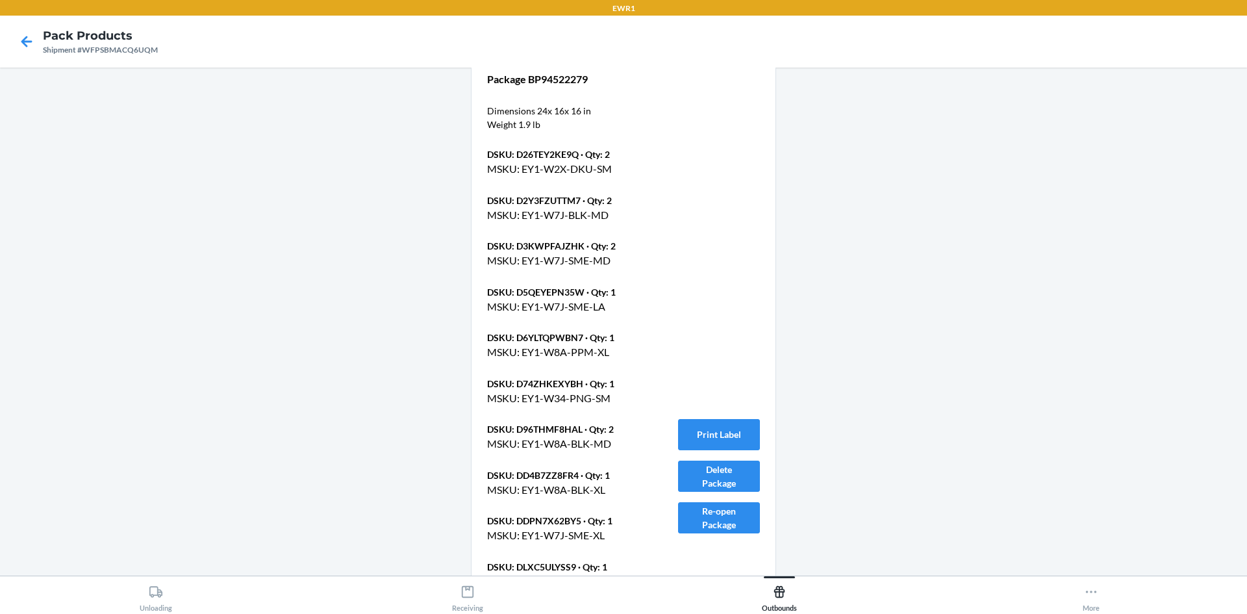
scroll to position [1448, 0]
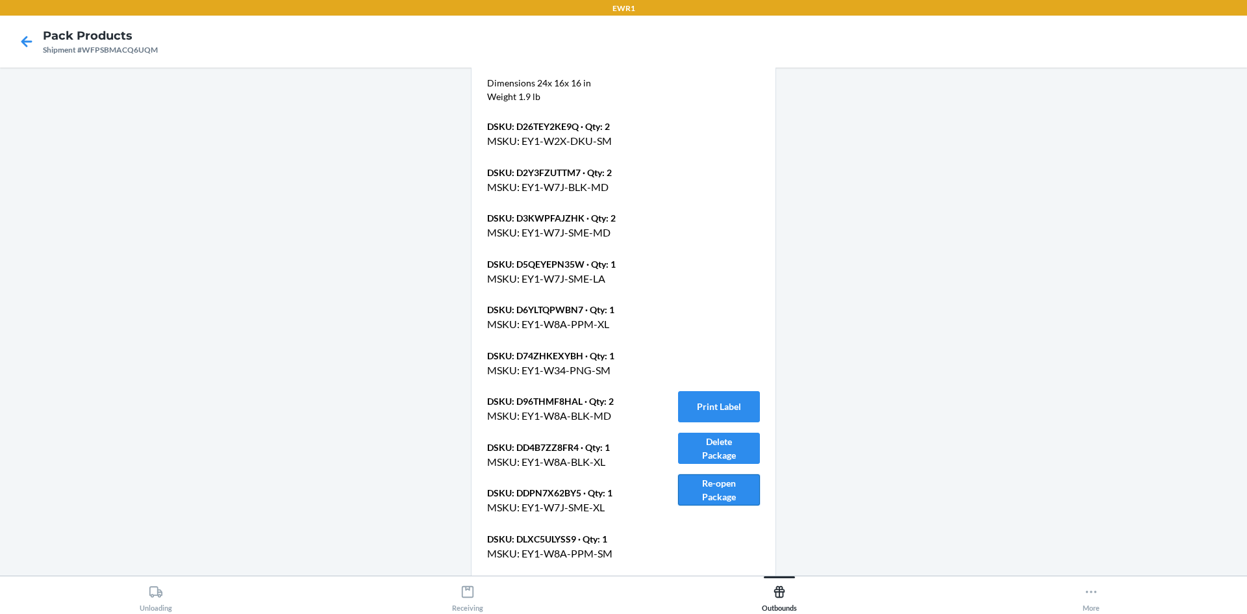
click at [705, 474] on button "Re-open Package" at bounding box center [719, 489] width 82 height 31
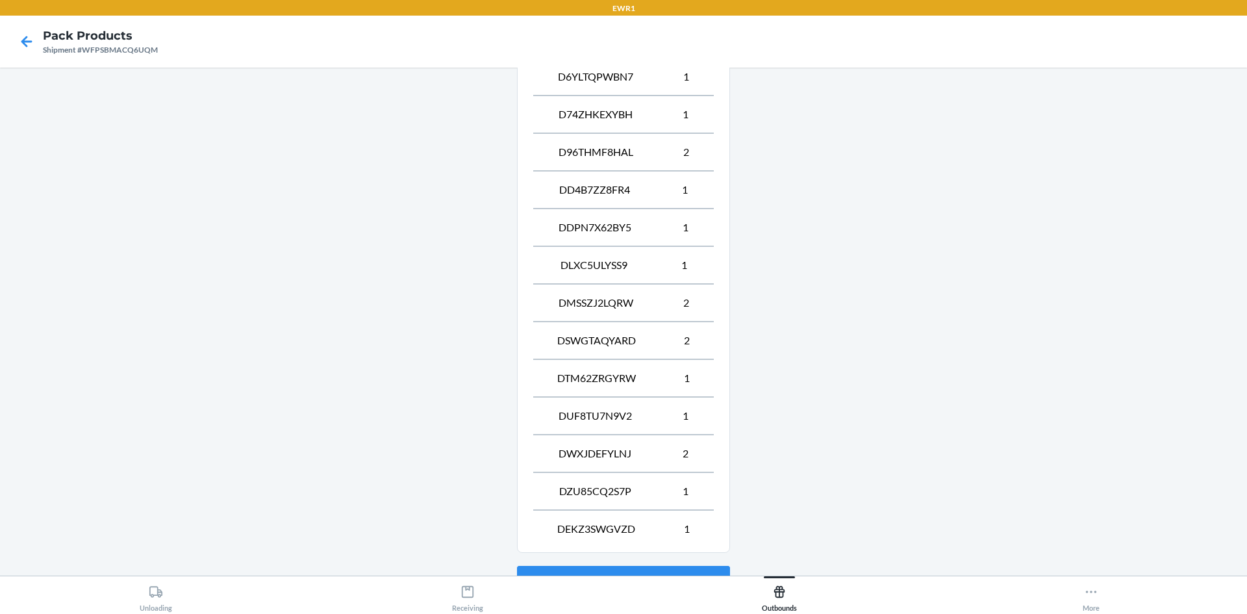
scroll to position [804, 0]
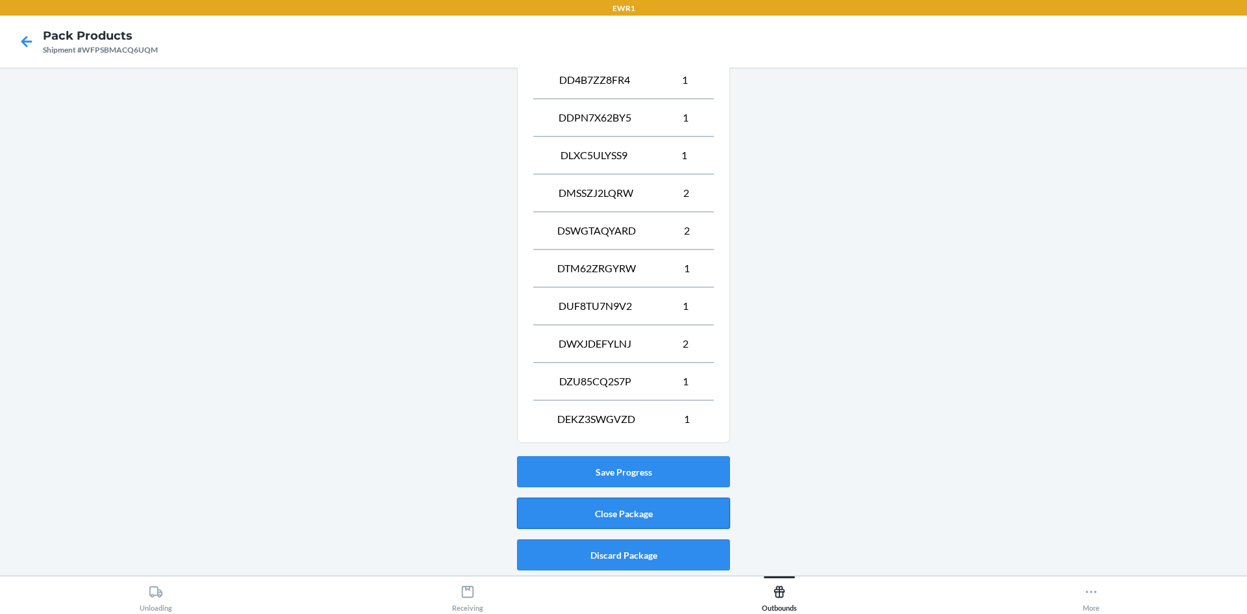
click at [685, 517] on button "Close Package" at bounding box center [623, 512] width 213 height 31
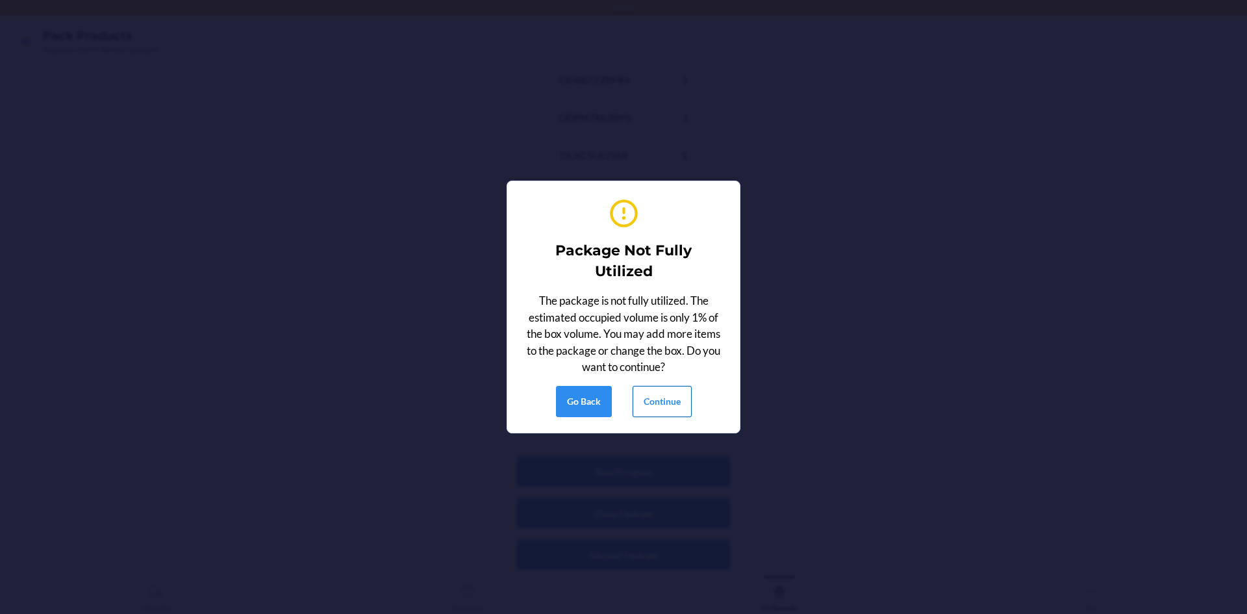
drag, startPoint x: 670, startPoint y: 410, endPoint x: 658, endPoint y: 403, distance: 14.0
click at [670, 410] on button "Continue" at bounding box center [662, 401] width 59 height 31
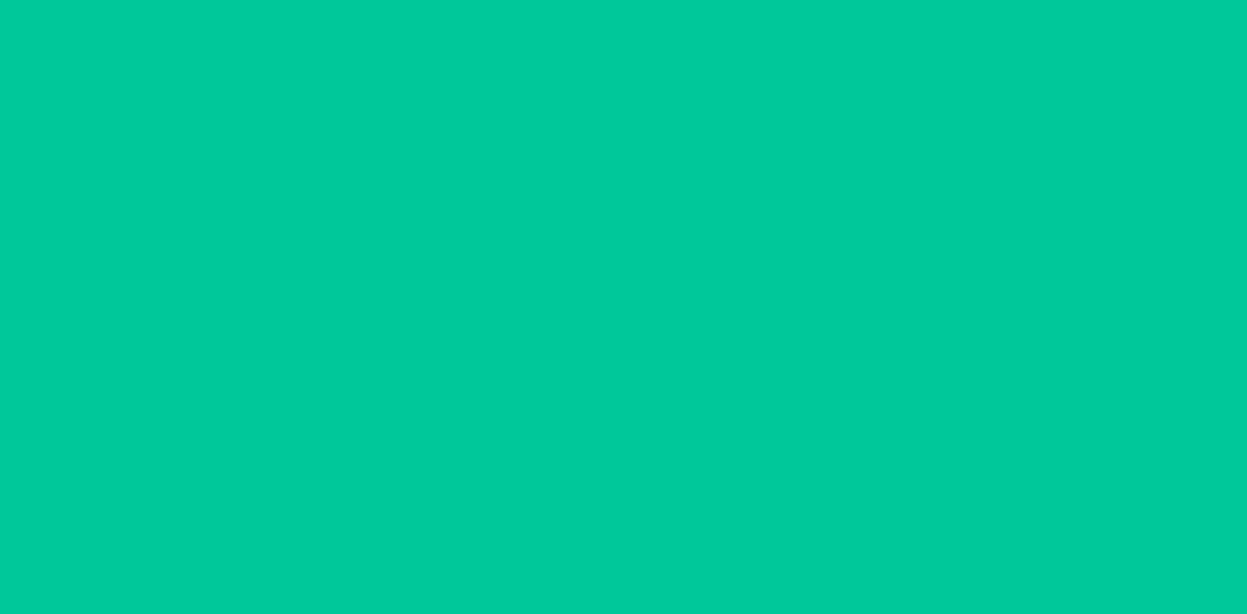
scroll to position [12, 0]
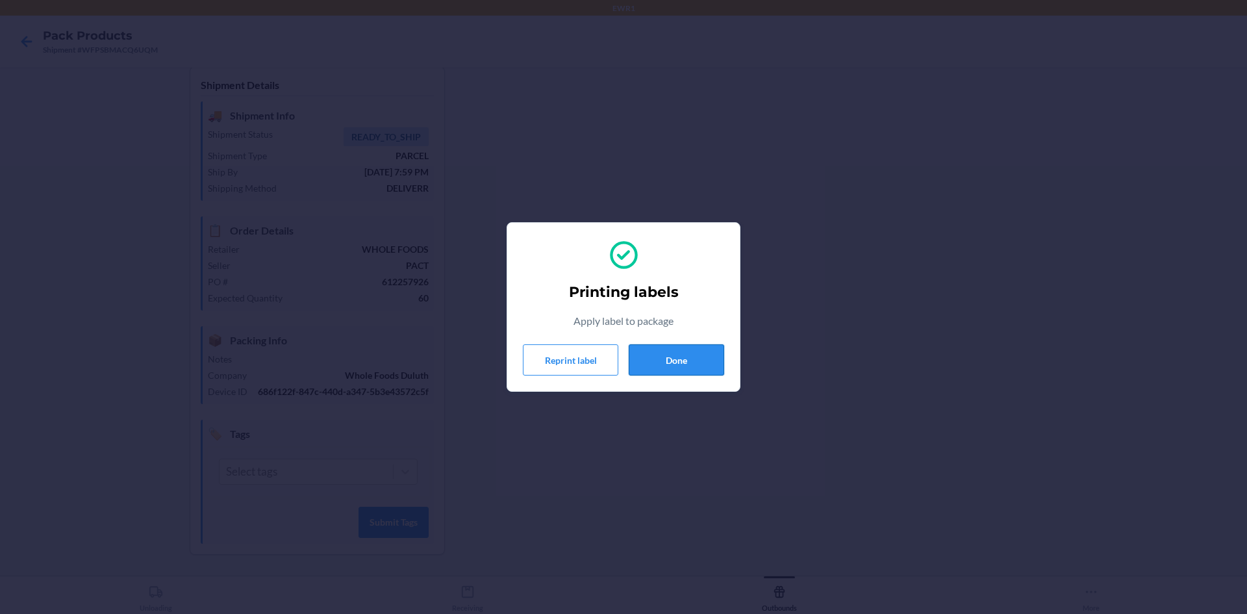
click at [681, 363] on button "Done" at bounding box center [676, 359] width 95 height 31
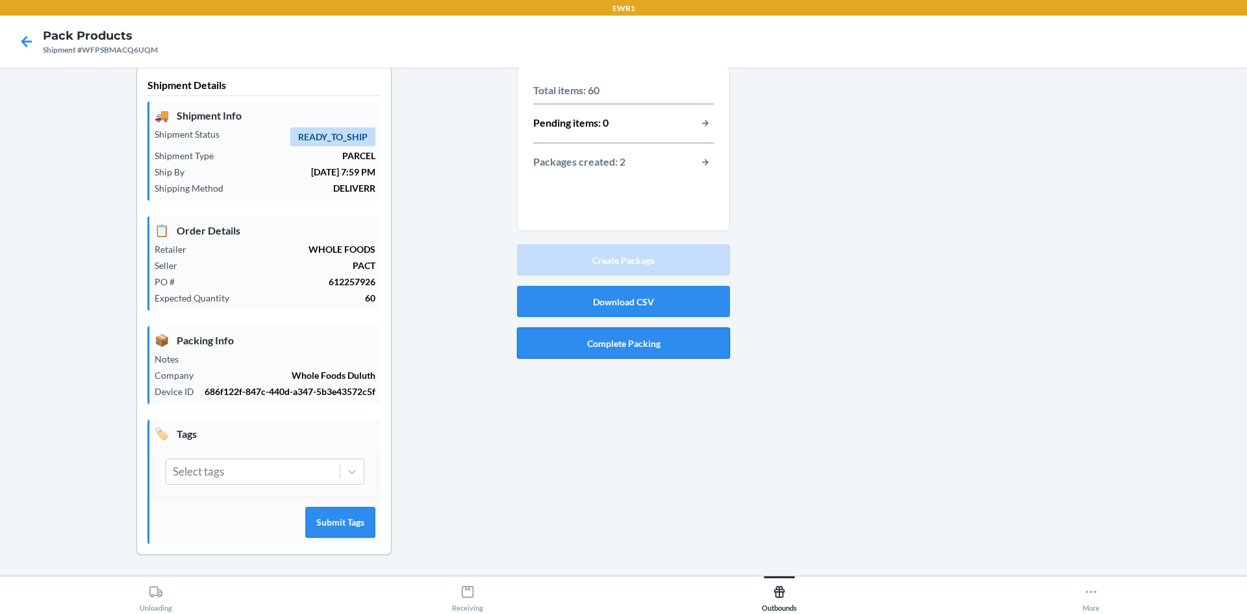
click at [652, 347] on button "Complete Packing" at bounding box center [623, 342] width 213 height 31
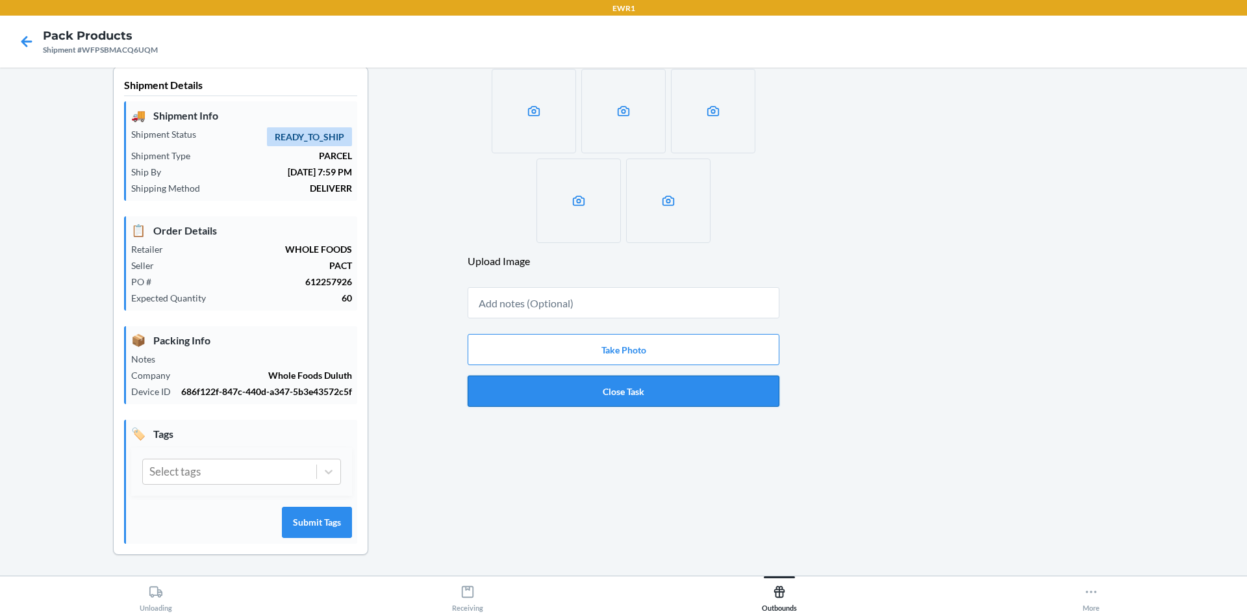
click at [669, 383] on button "Close Task" at bounding box center [624, 390] width 312 height 31
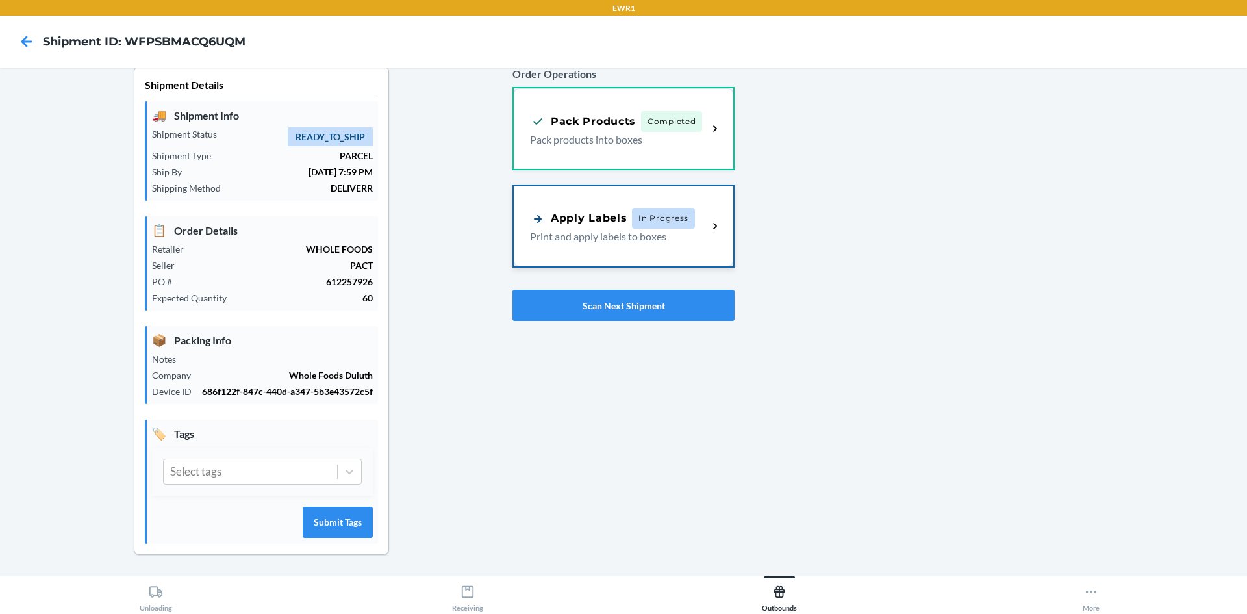
click at [725, 244] on div "Apply Labels In Progress Print and apply labels to boxes" at bounding box center [623, 226] width 219 height 81
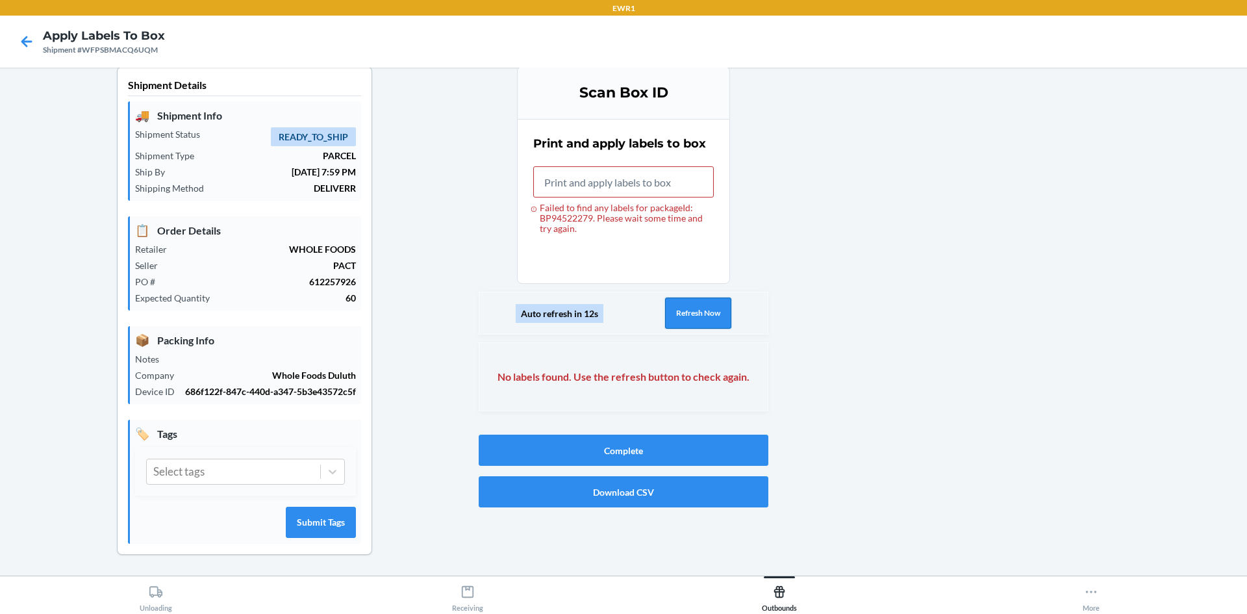
click at [691, 313] on button "Refresh Now" at bounding box center [698, 312] width 66 height 31
click at [665, 193] on input "Failed to find any labels for packageId: BP94522279. Please wait some time and …" at bounding box center [623, 181] width 181 height 31
click at [699, 318] on button "Refresh Now" at bounding box center [698, 312] width 66 height 31
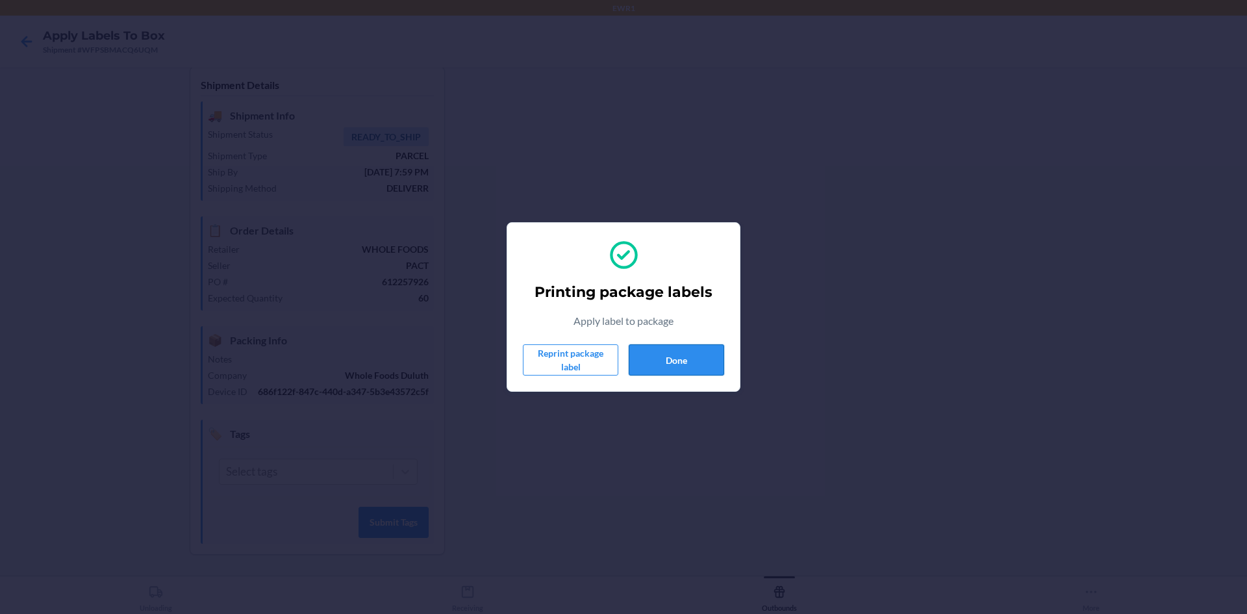
click at [700, 357] on button "Done" at bounding box center [676, 359] width 95 height 31
click at [677, 350] on button "Done" at bounding box center [676, 359] width 95 height 31
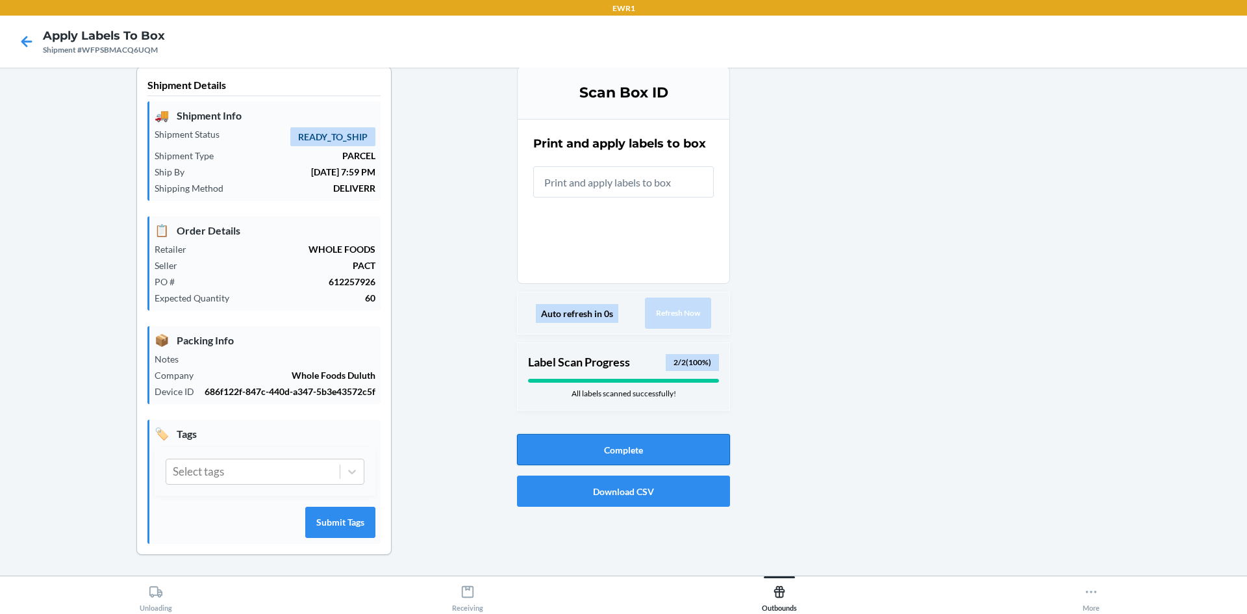
click at [575, 438] on button "Complete" at bounding box center [623, 449] width 213 height 31
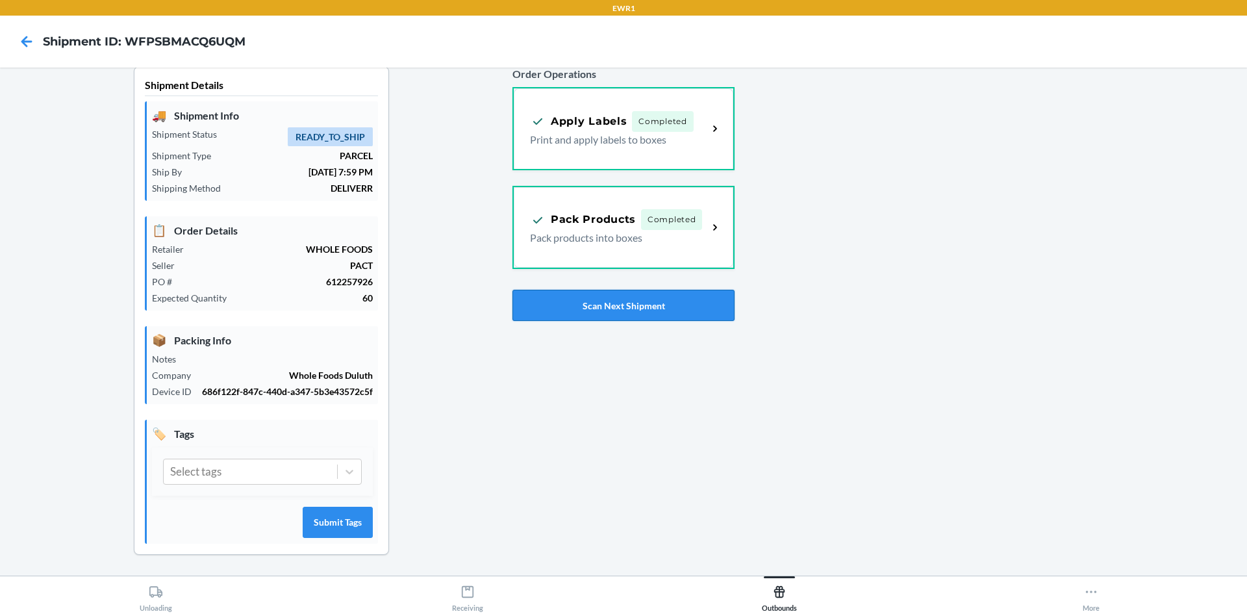
click at [696, 311] on button "Scan Next Shipment" at bounding box center [623, 305] width 222 height 31
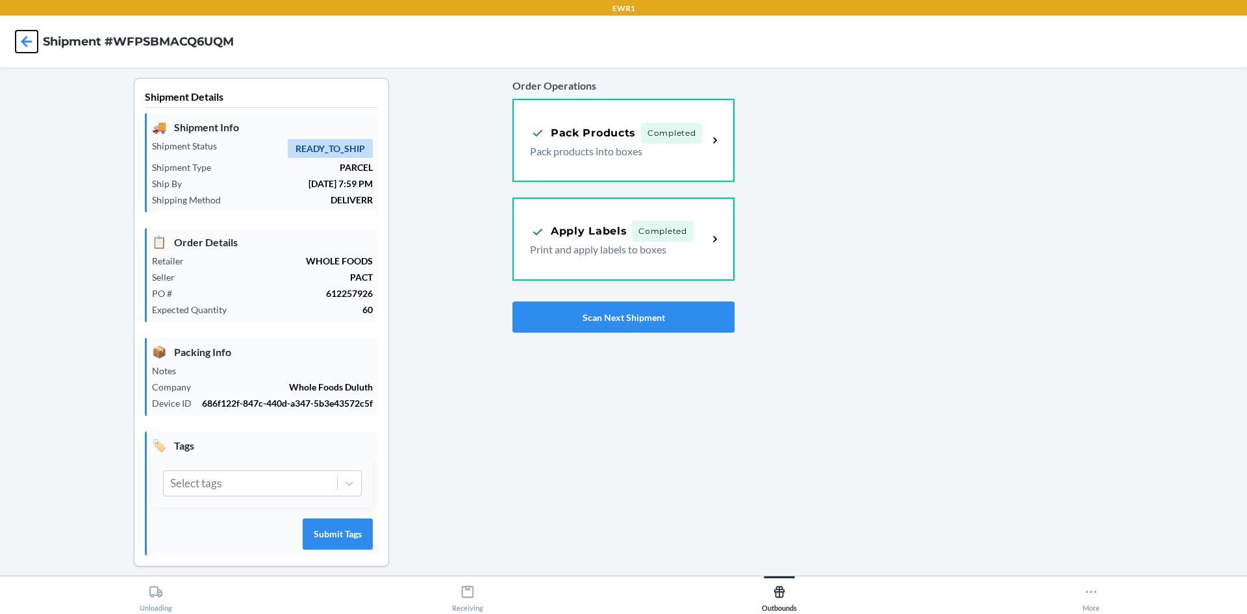
click at [23, 45] on icon at bounding box center [27, 42] width 22 height 22
click at [19, 45] on icon at bounding box center [27, 42] width 22 height 22
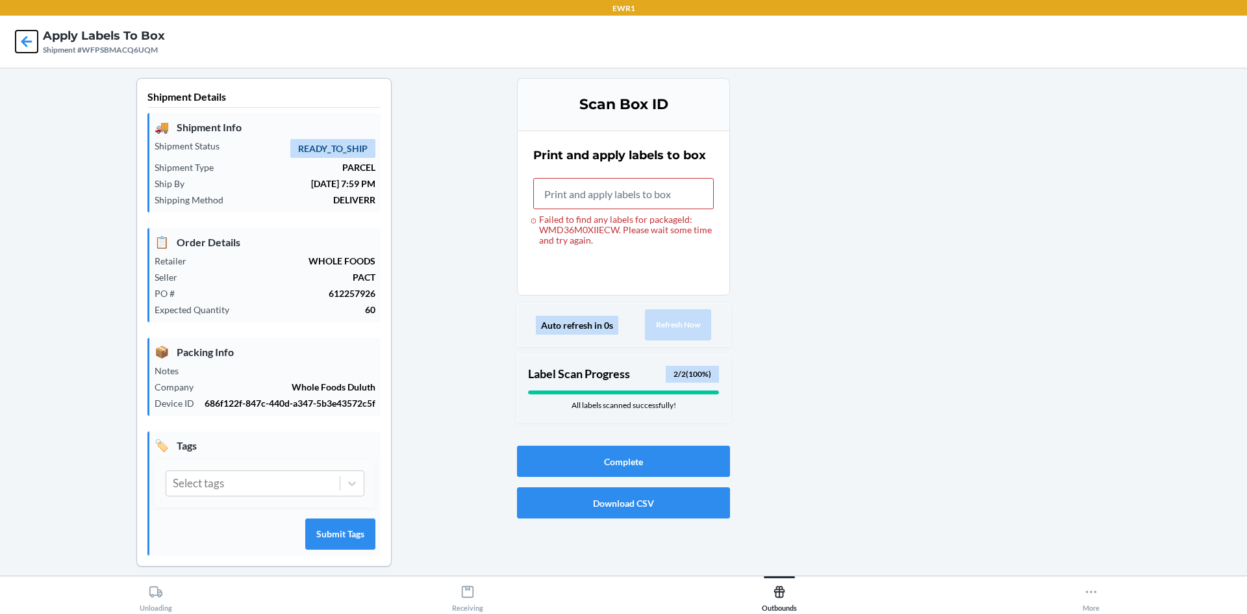
click at [21, 40] on icon at bounding box center [27, 42] width 22 height 22
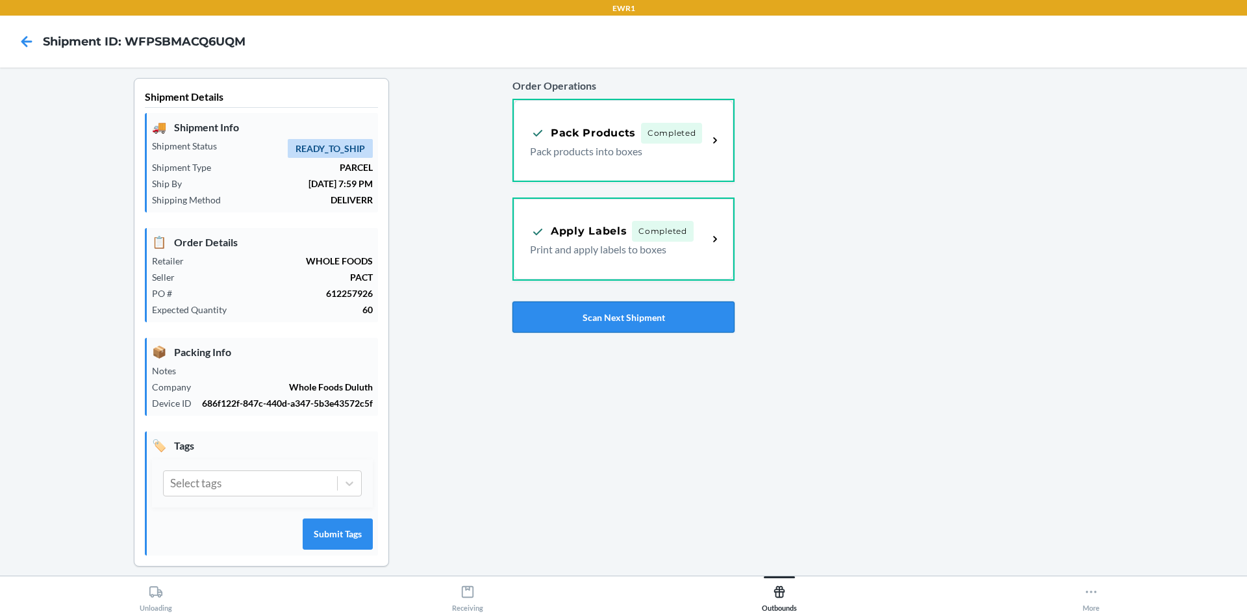
click at [660, 316] on button "Scan Next Shipment" at bounding box center [623, 316] width 222 height 31
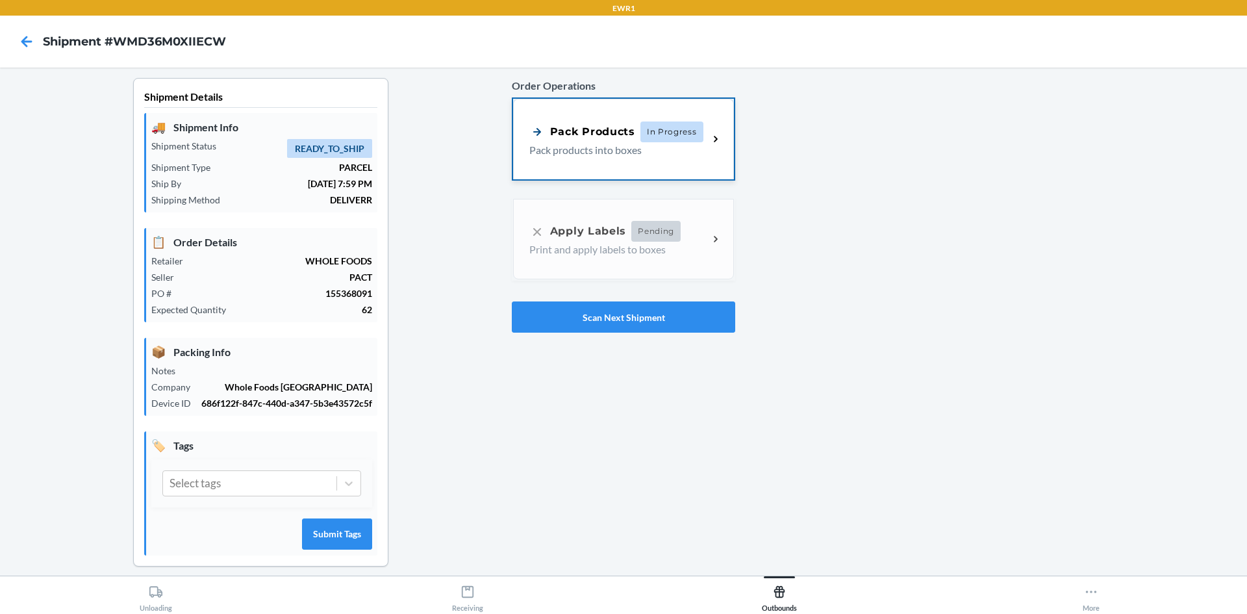
click at [646, 157] on p "Pack products into boxes" at bounding box center [613, 150] width 169 height 16
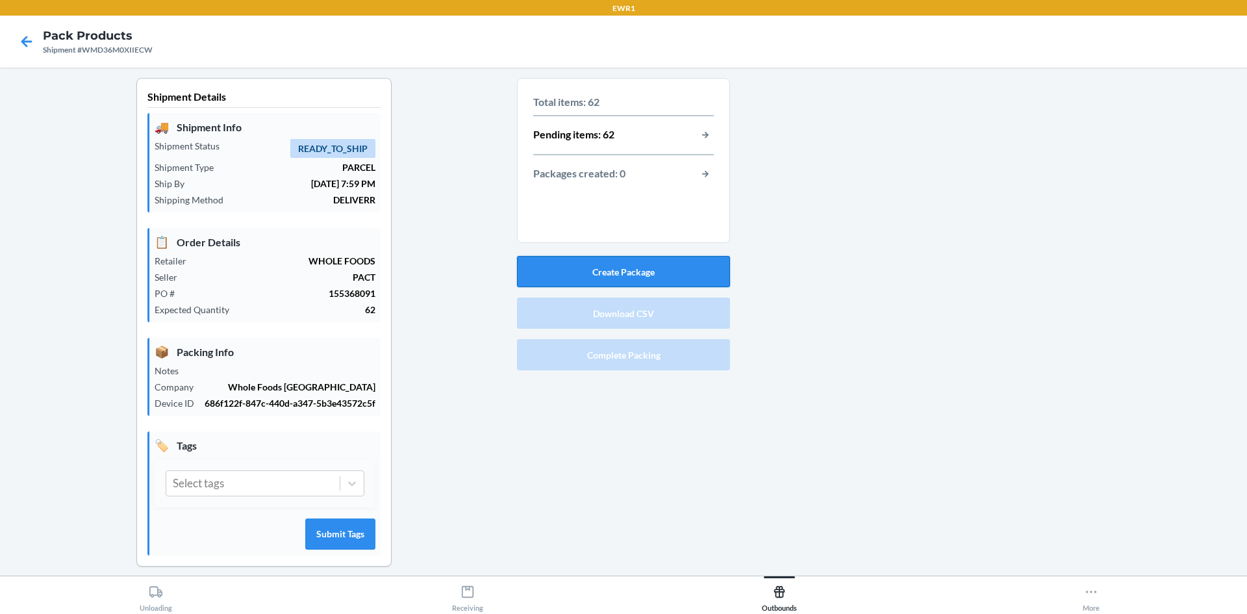
click at [699, 269] on button "Create Package" at bounding box center [623, 271] width 213 height 31
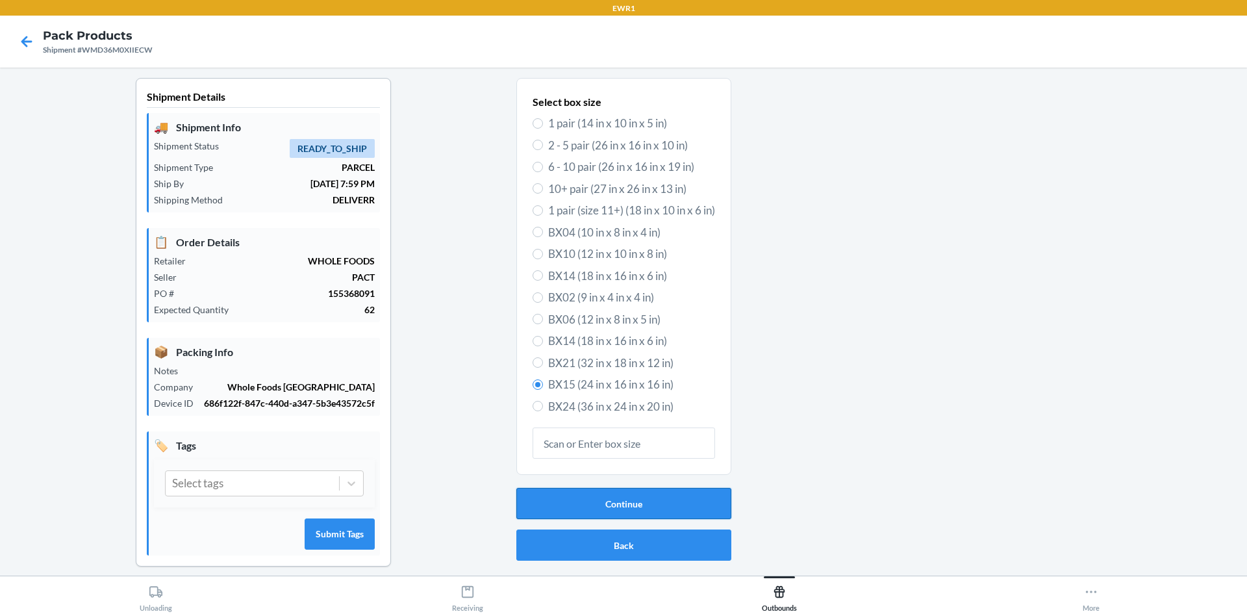
click at [575, 507] on button "Continue" at bounding box center [623, 503] width 215 height 31
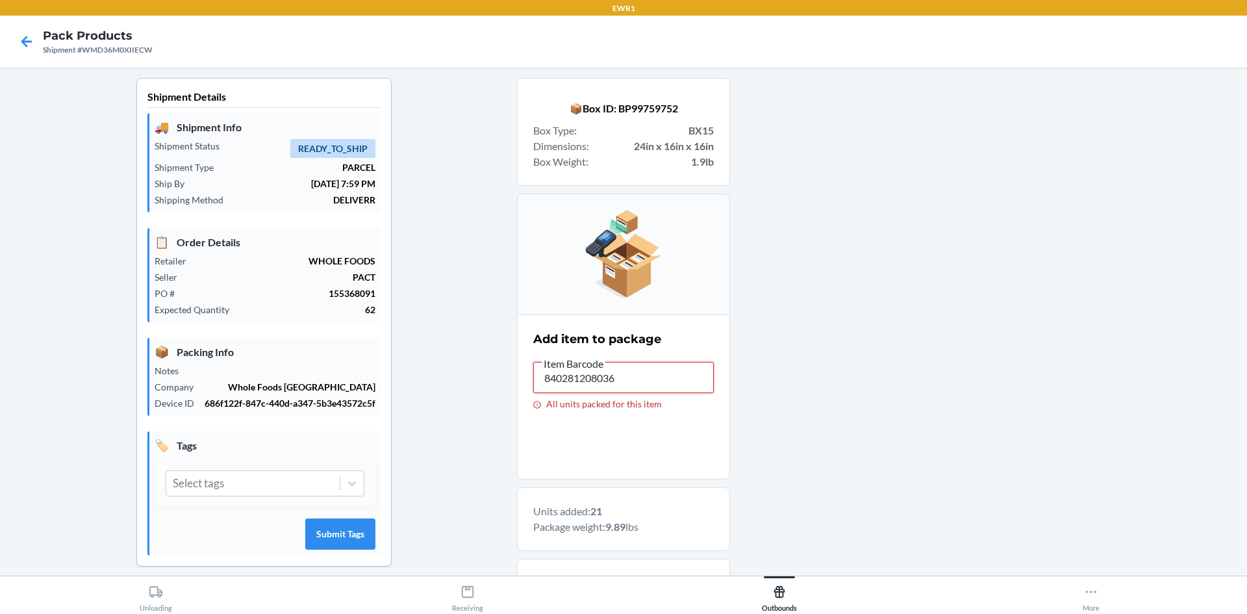
click at [567, 373] on input "840281208036" at bounding box center [623, 377] width 181 height 31
click at [588, 376] on input "840281208456" at bounding box center [623, 377] width 181 height 31
click at [561, 388] on input "840281208456" at bounding box center [623, 377] width 181 height 31
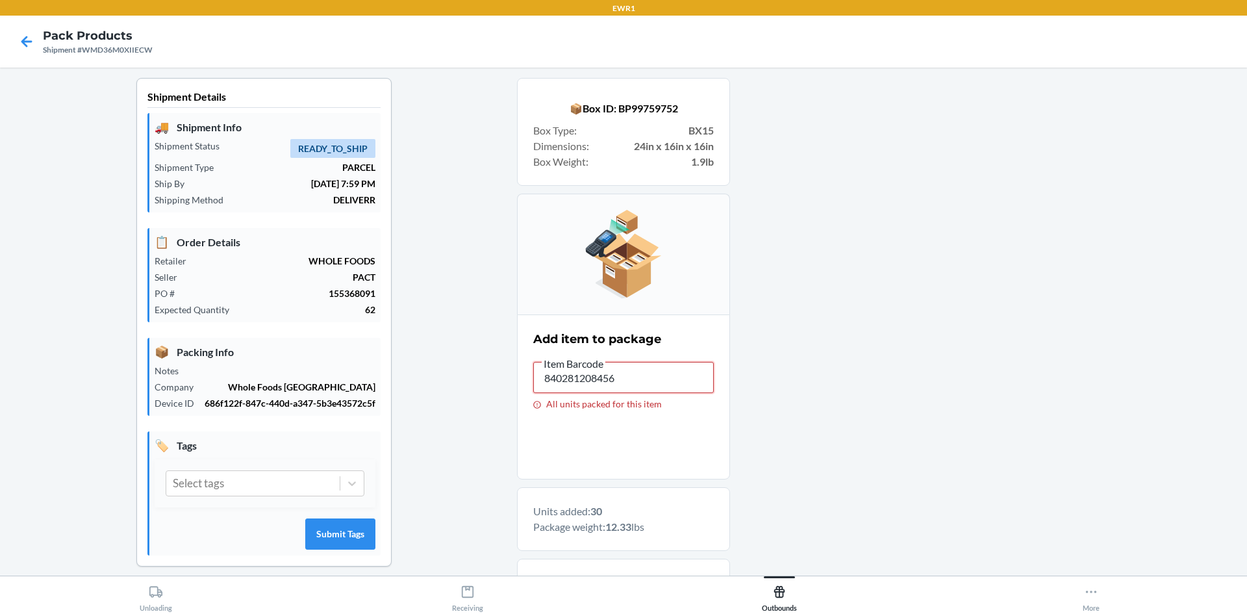
click at [561, 388] on input "840281208456" at bounding box center [623, 377] width 181 height 31
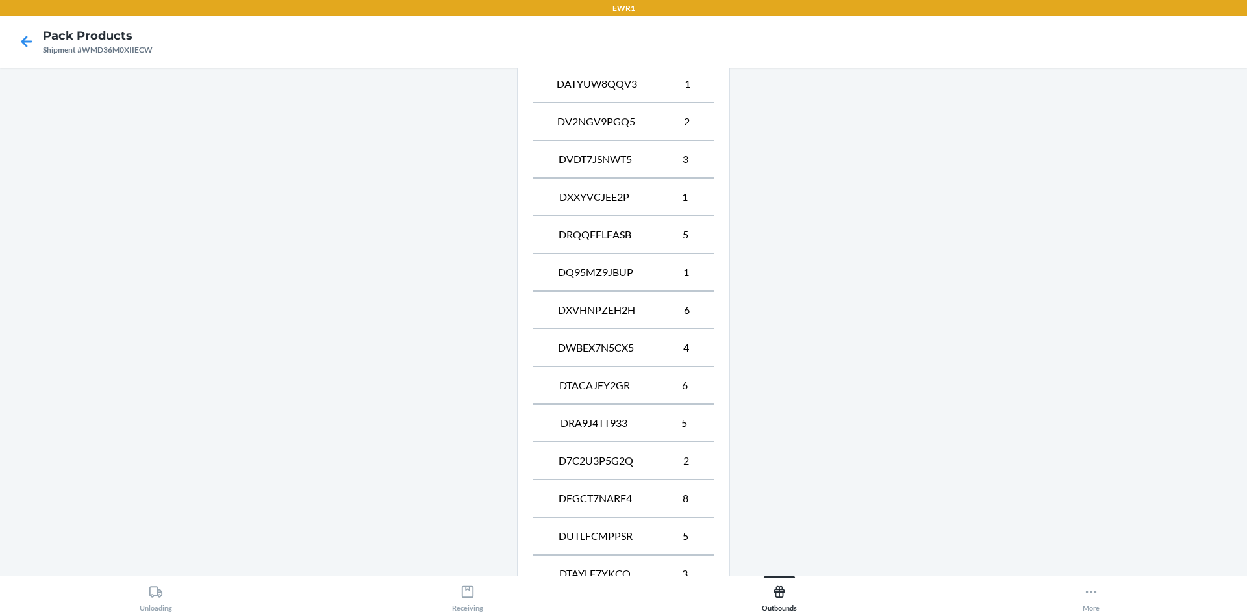
scroll to position [804, 0]
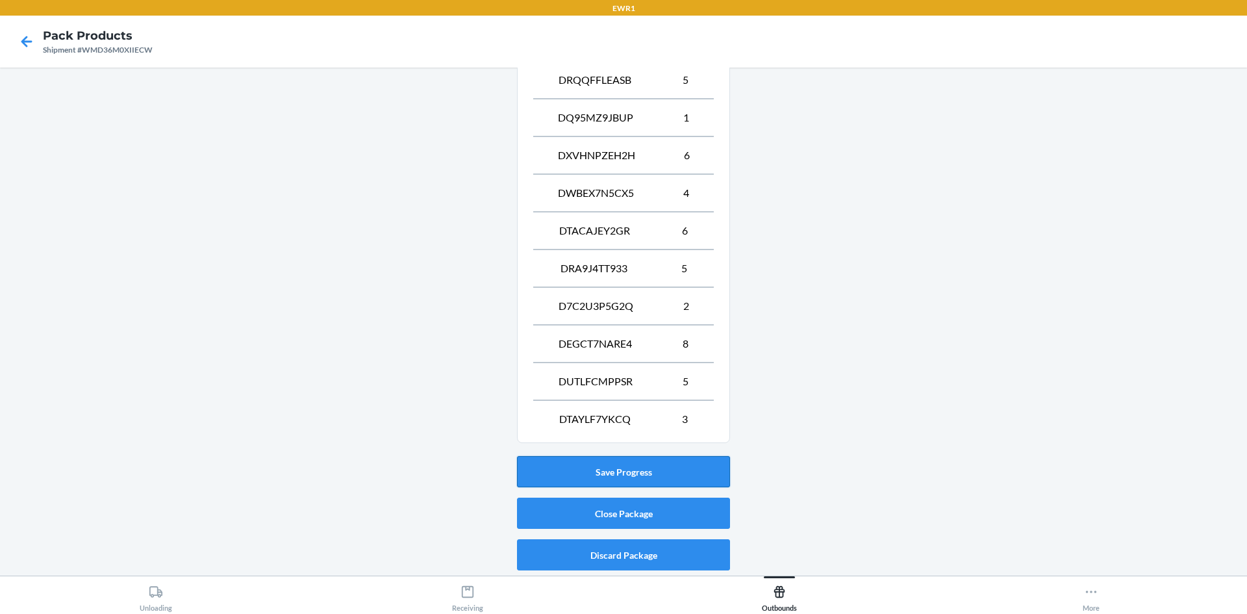
click at [634, 468] on button "Save Progress" at bounding box center [623, 471] width 213 height 31
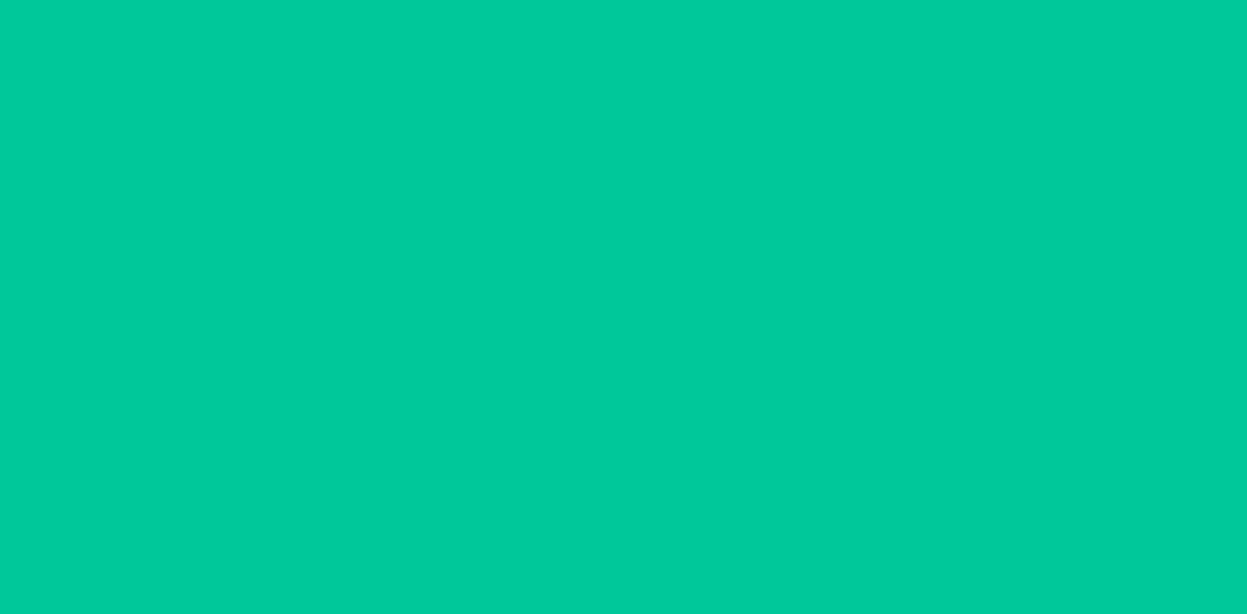
scroll to position [12, 0]
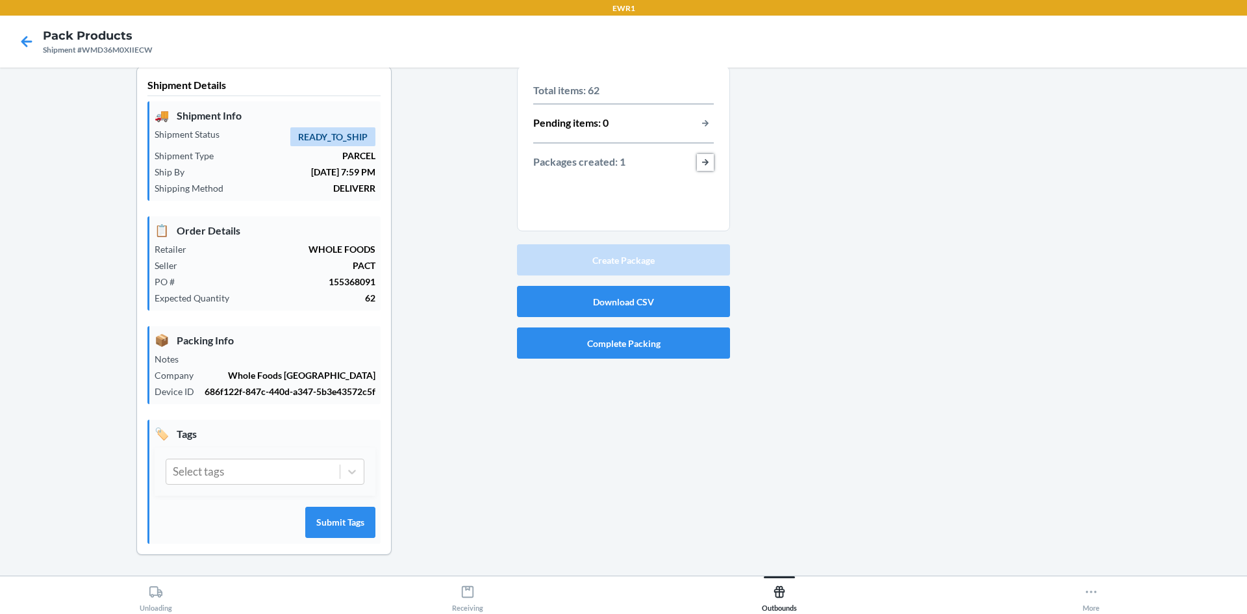
click at [699, 162] on button "button-view-packages-created" at bounding box center [705, 162] width 17 height 17
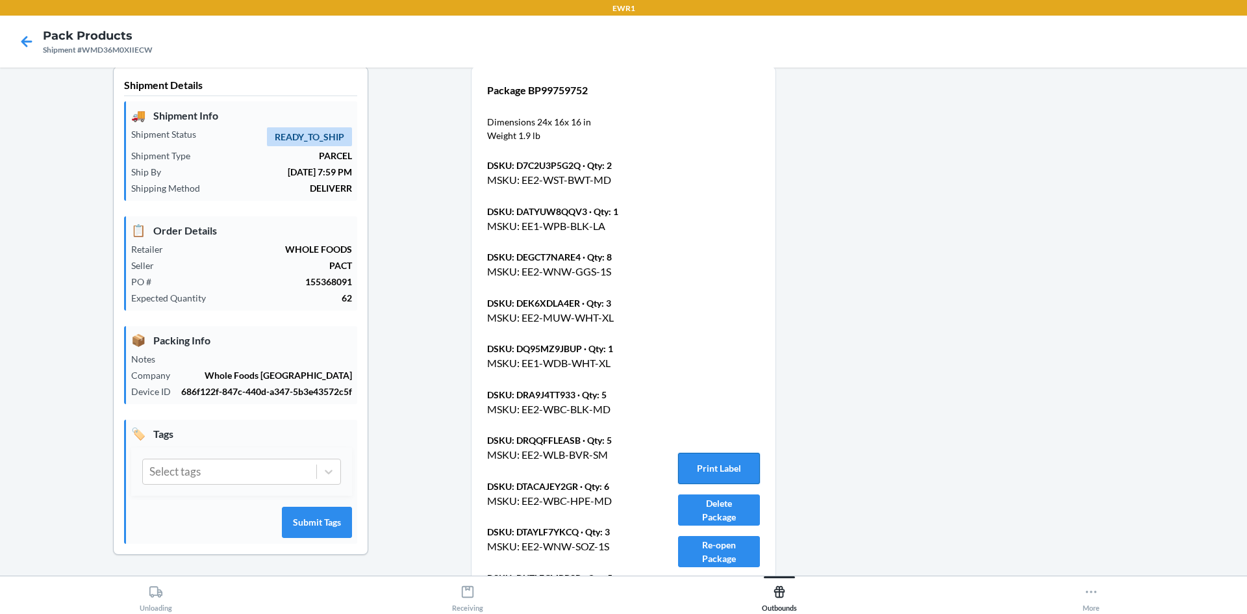
click at [727, 458] on button "Print Label" at bounding box center [719, 468] width 82 height 31
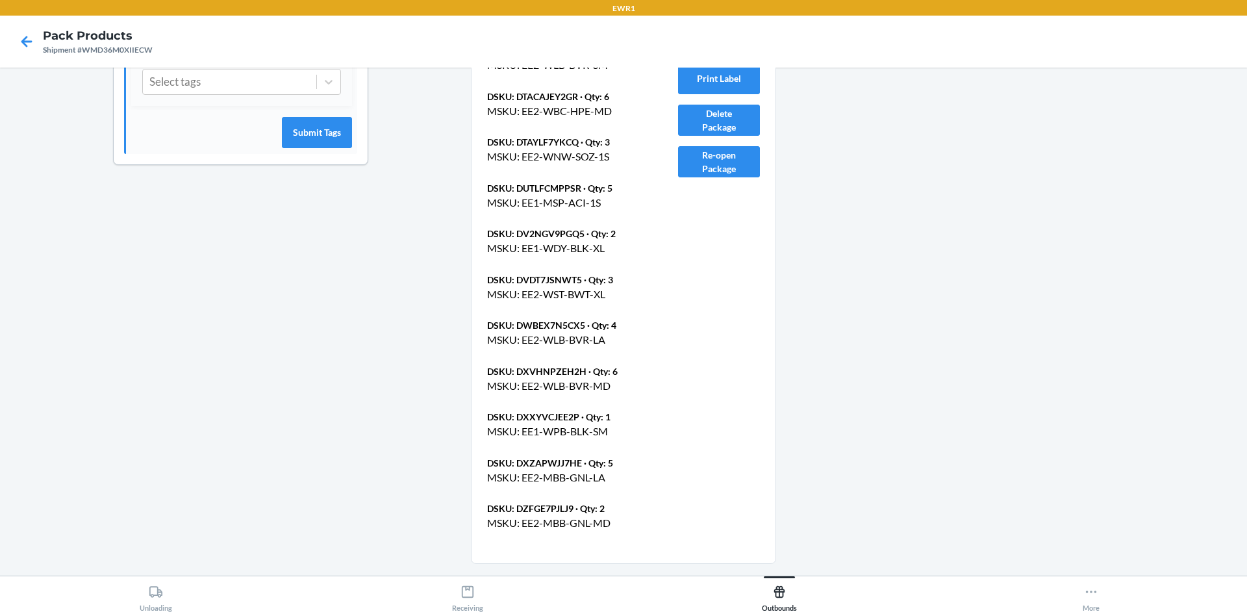
scroll to position [439, 0]
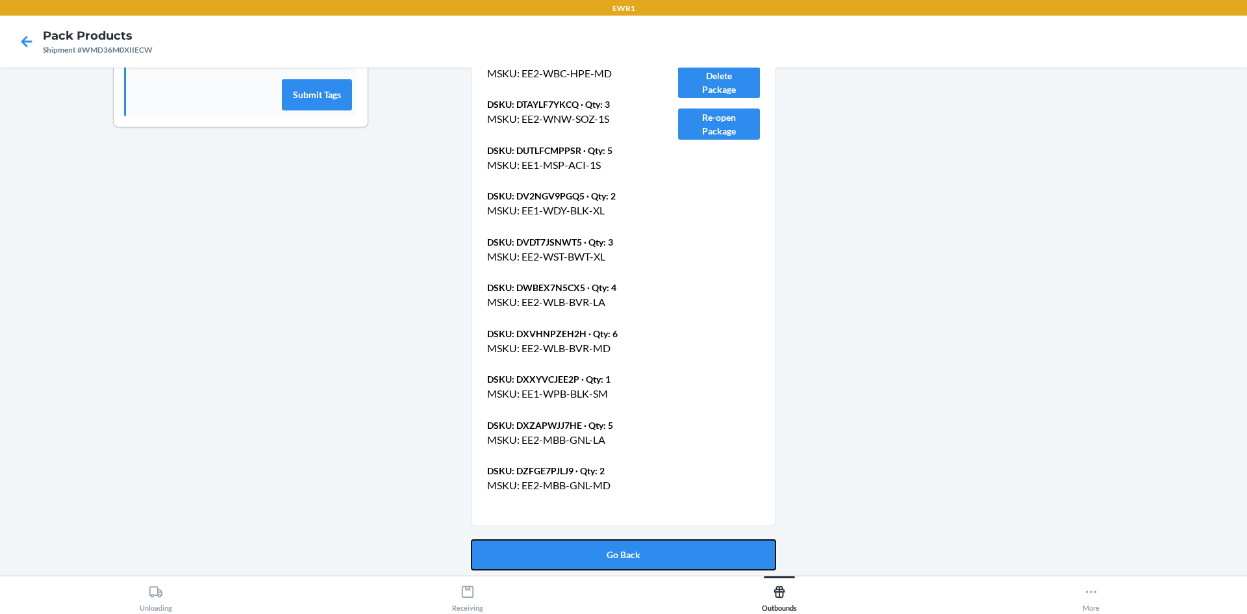
drag, startPoint x: 565, startPoint y: 558, endPoint x: 566, endPoint y: 545, distance: 12.4
click at [566, 553] on button "Go Back" at bounding box center [623, 554] width 305 height 31
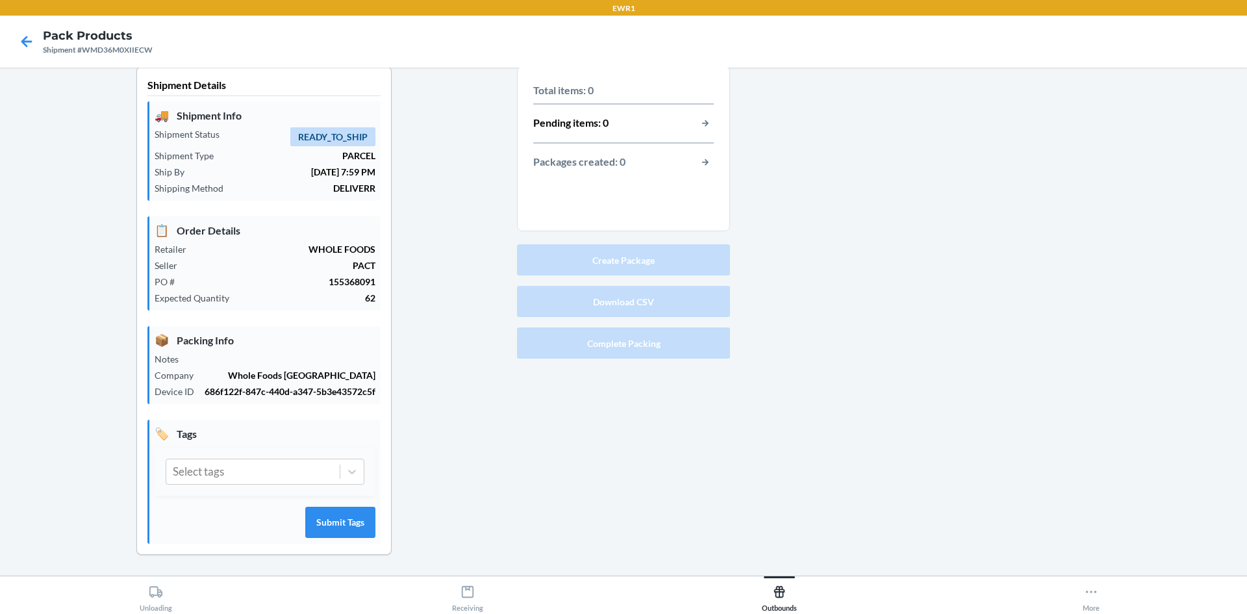
scroll to position [12, 0]
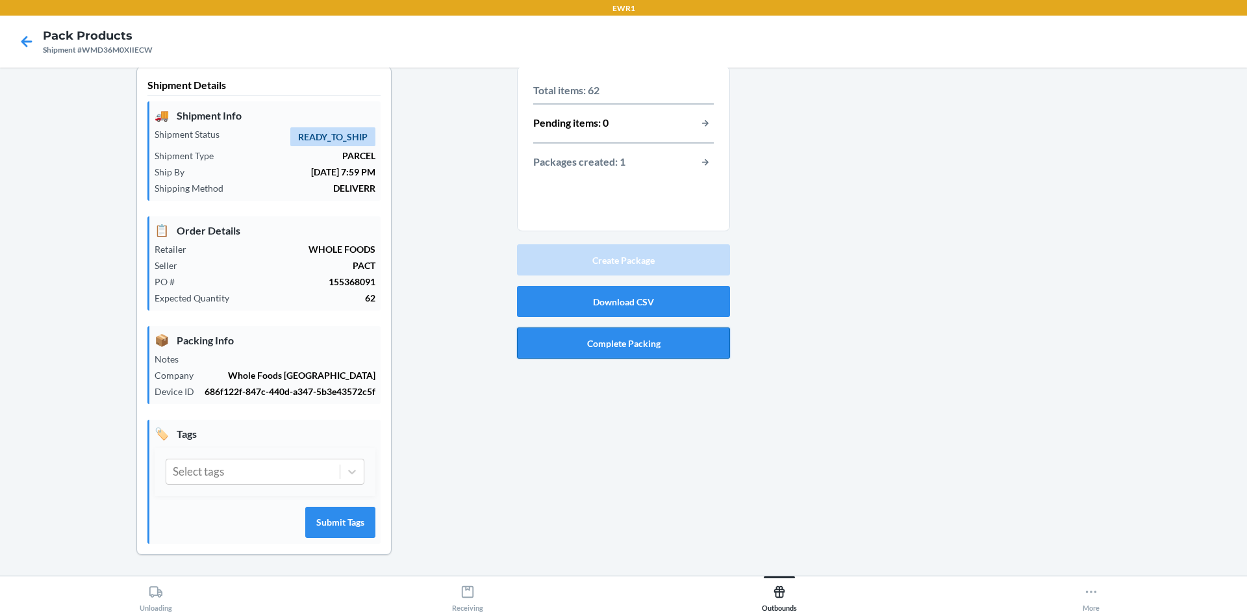
click at [638, 335] on button "Complete Packing" at bounding box center [623, 342] width 213 height 31
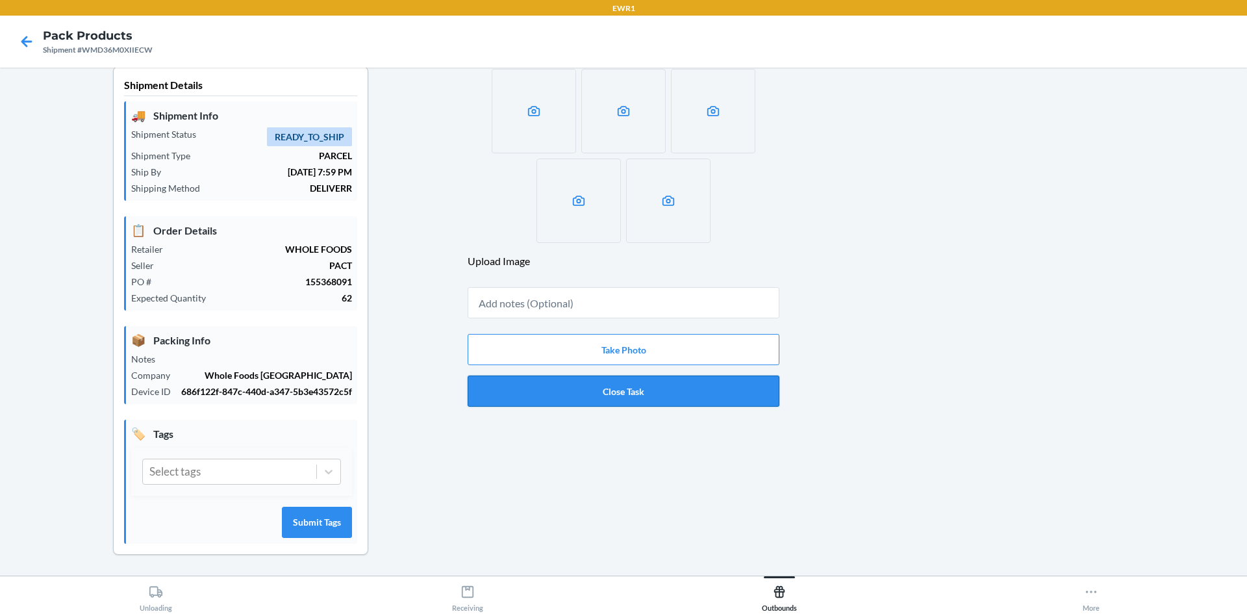
click at [649, 385] on button "Close Task" at bounding box center [624, 390] width 312 height 31
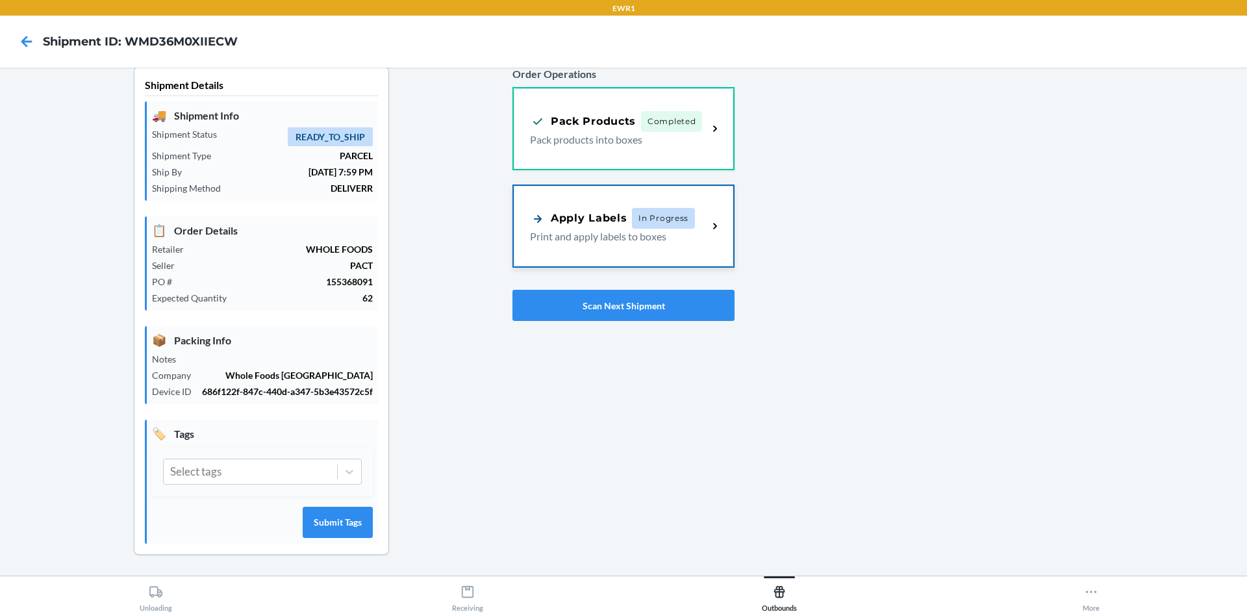
click at [626, 236] on p "Print and apply labels to boxes" at bounding box center [614, 237] width 168 height 16
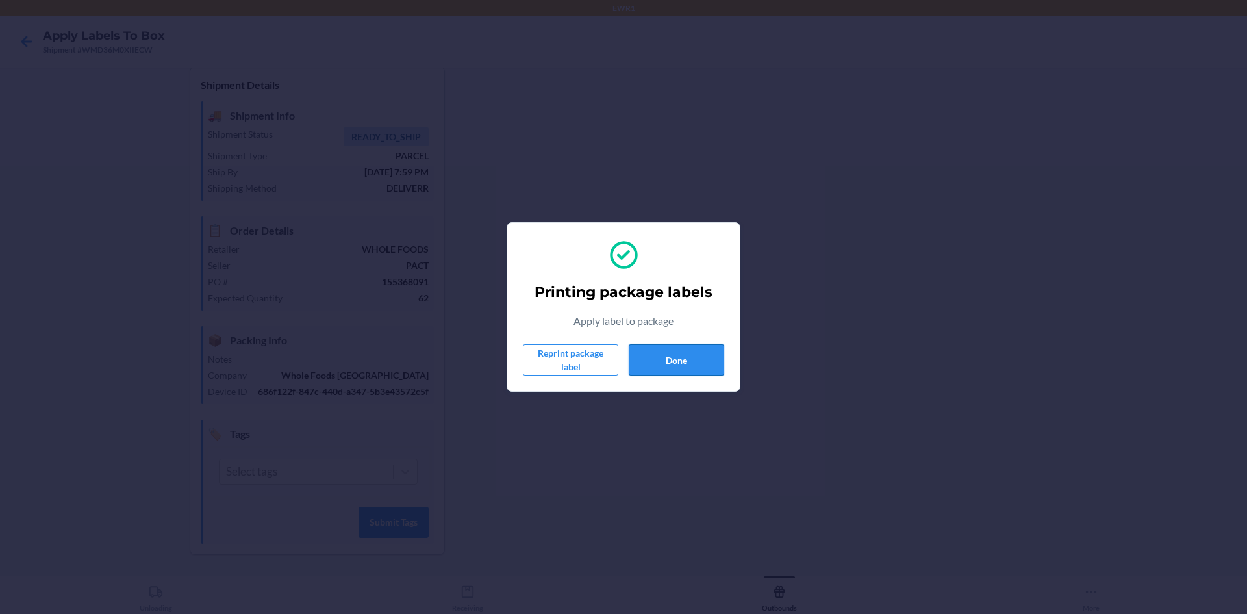
click at [668, 358] on button "Done" at bounding box center [676, 359] width 95 height 31
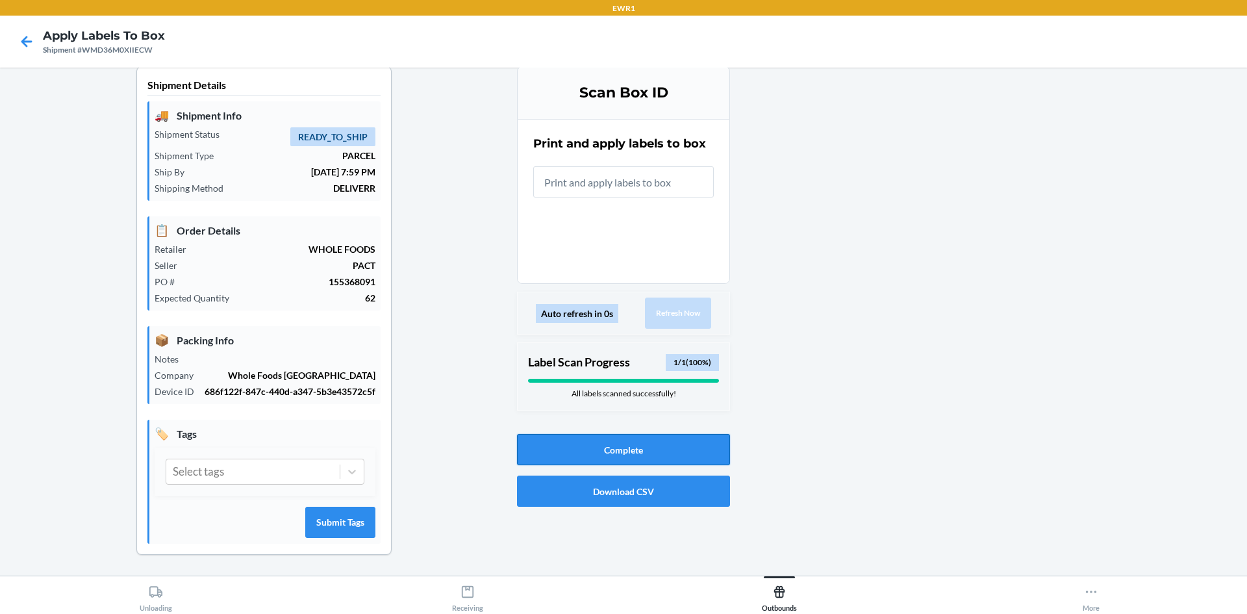
click at [693, 452] on button "Complete" at bounding box center [623, 449] width 213 height 31
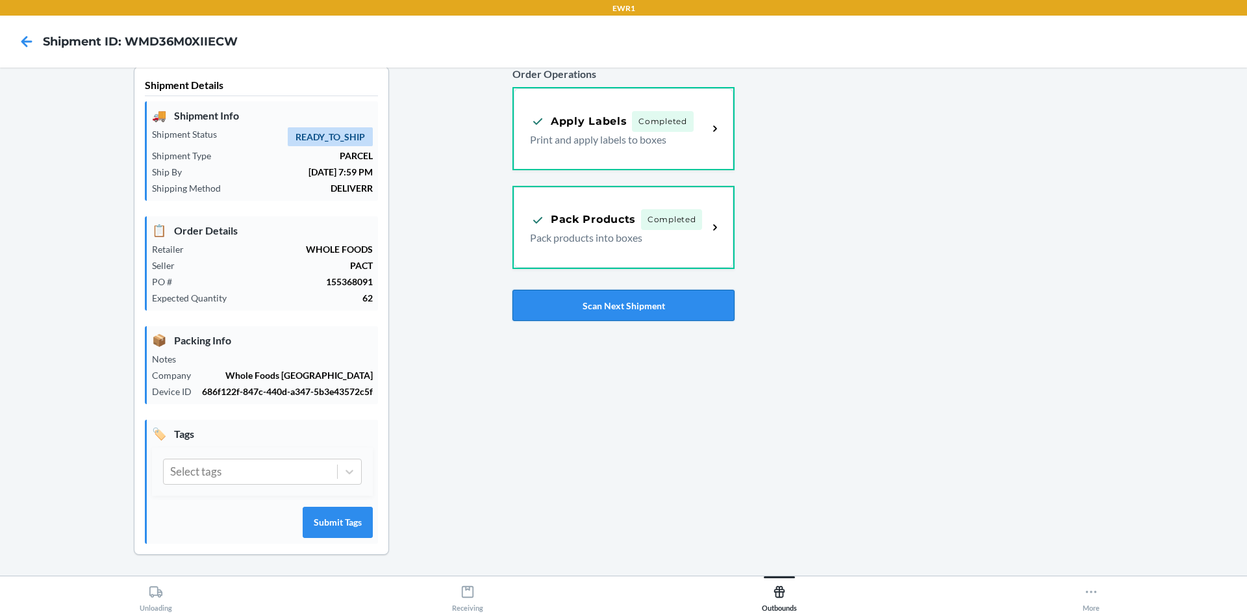
click at [608, 291] on button "Scan Next Shipment" at bounding box center [623, 305] width 222 height 31
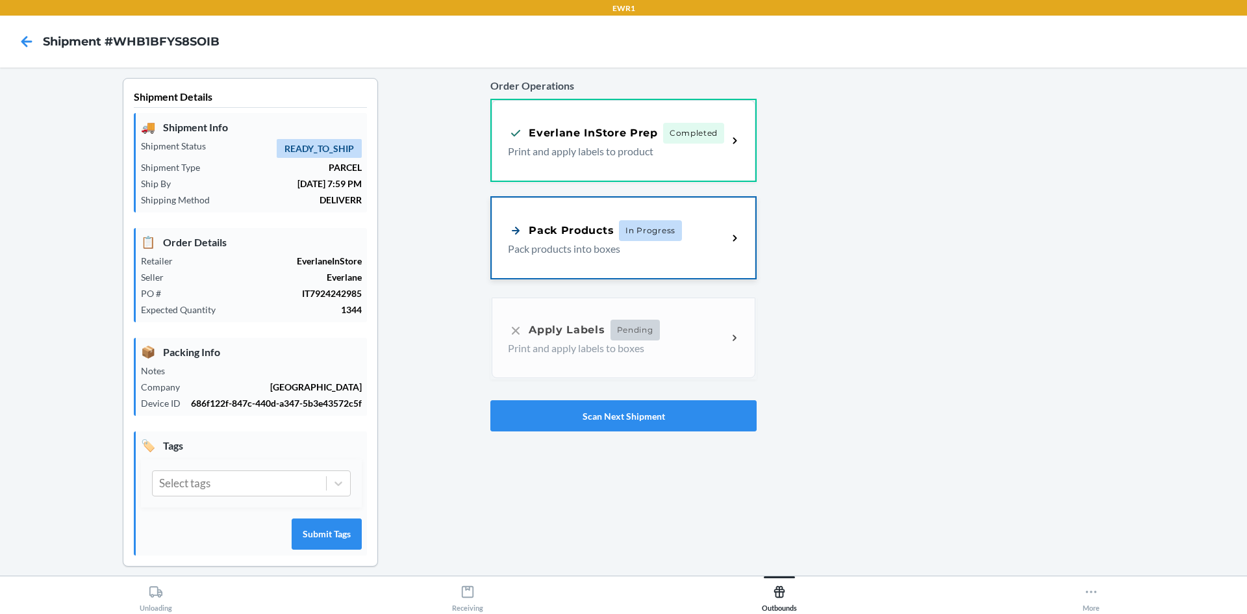
click at [734, 227] on div "Pack Products In Progress Pack products into boxes" at bounding box center [624, 237] width 264 height 81
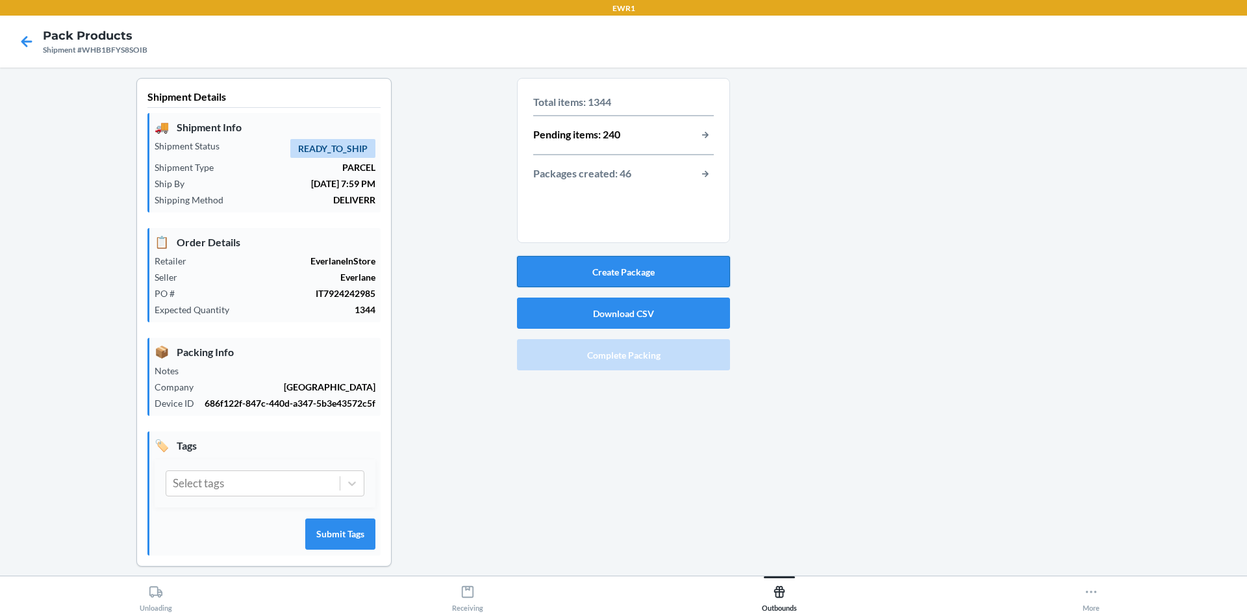
click at [601, 269] on button "Create Package" at bounding box center [623, 271] width 213 height 31
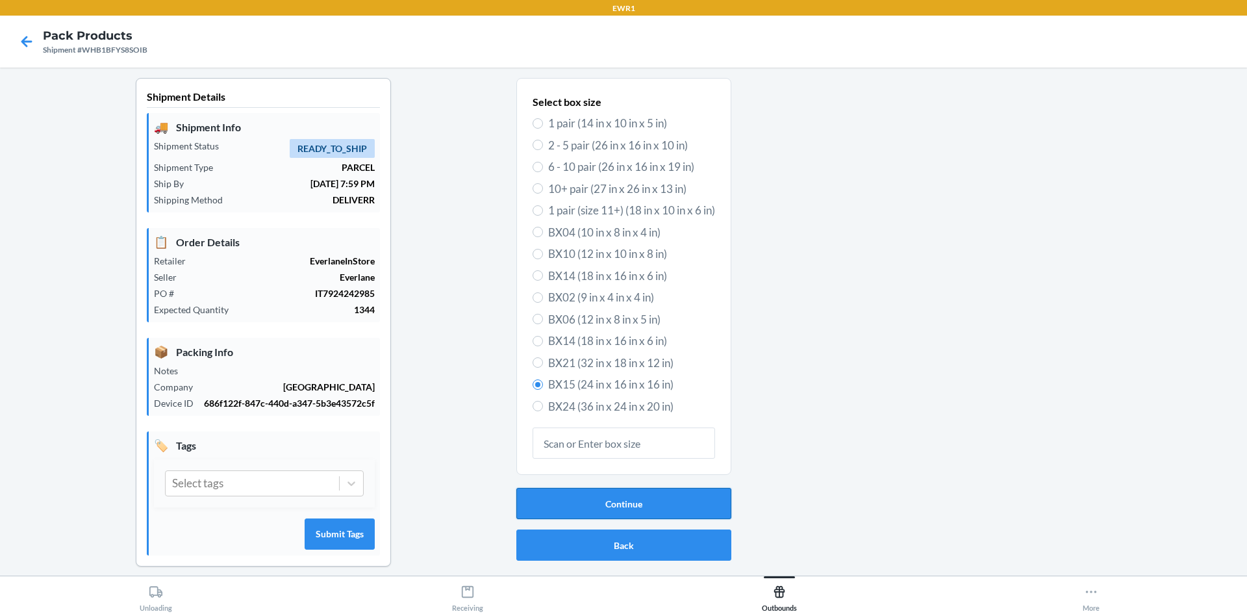
click at [666, 507] on button "Continue" at bounding box center [623, 503] width 215 height 31
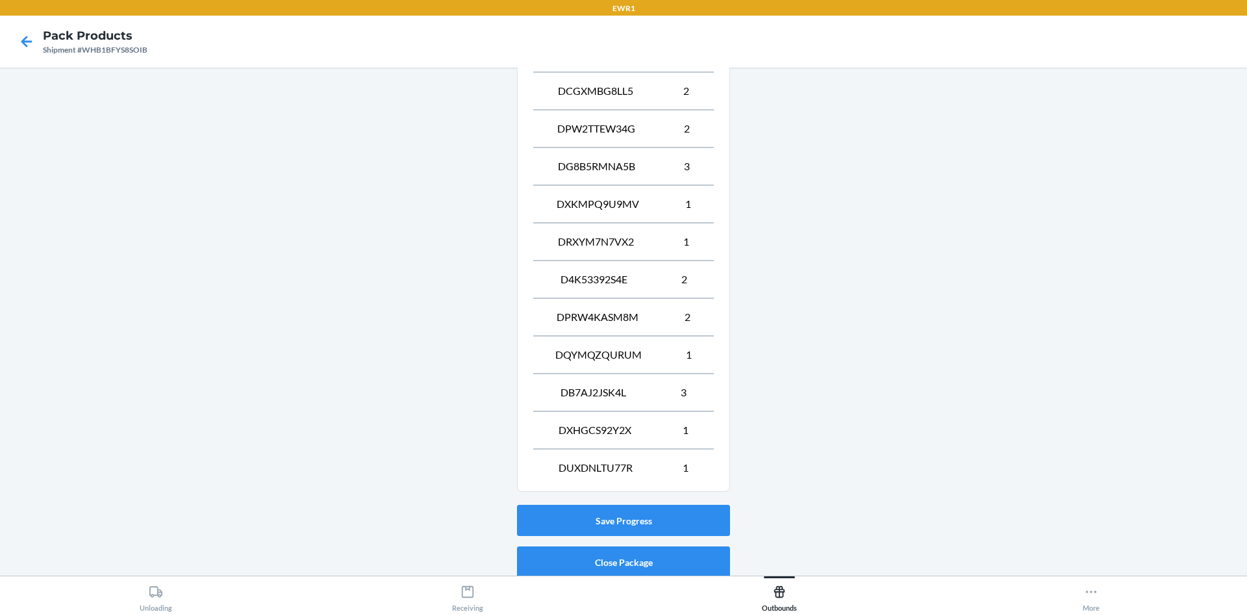
scroll to position [653, 0]
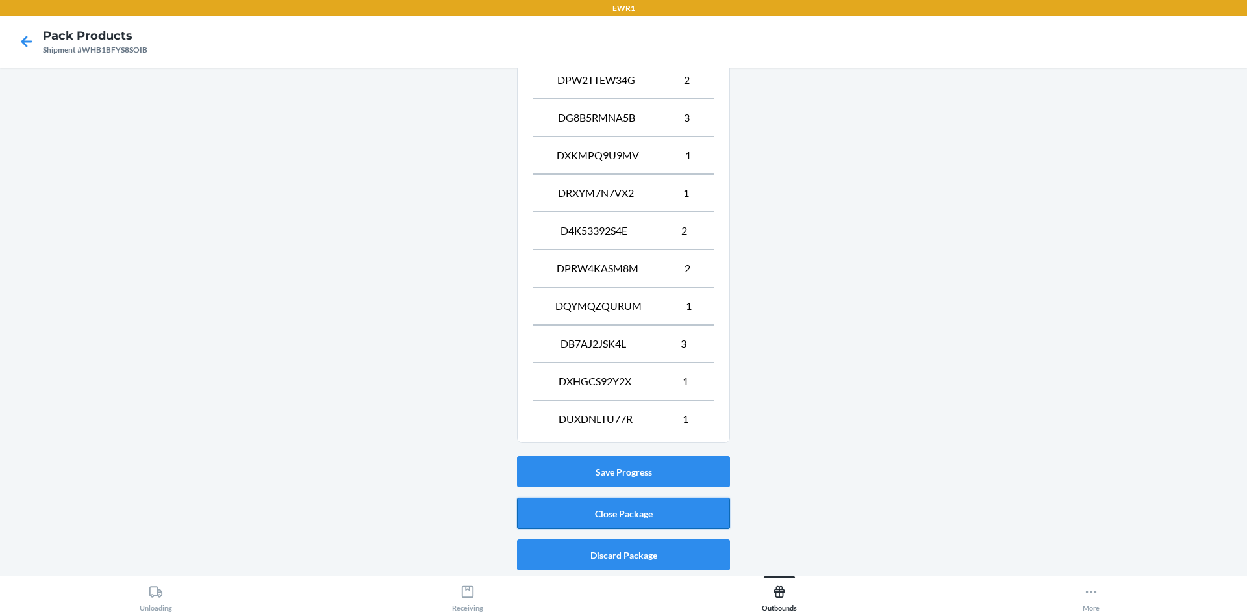
click at [668, 510] on button "Close Package" at bounding box center [623, 512] width 213 height 31
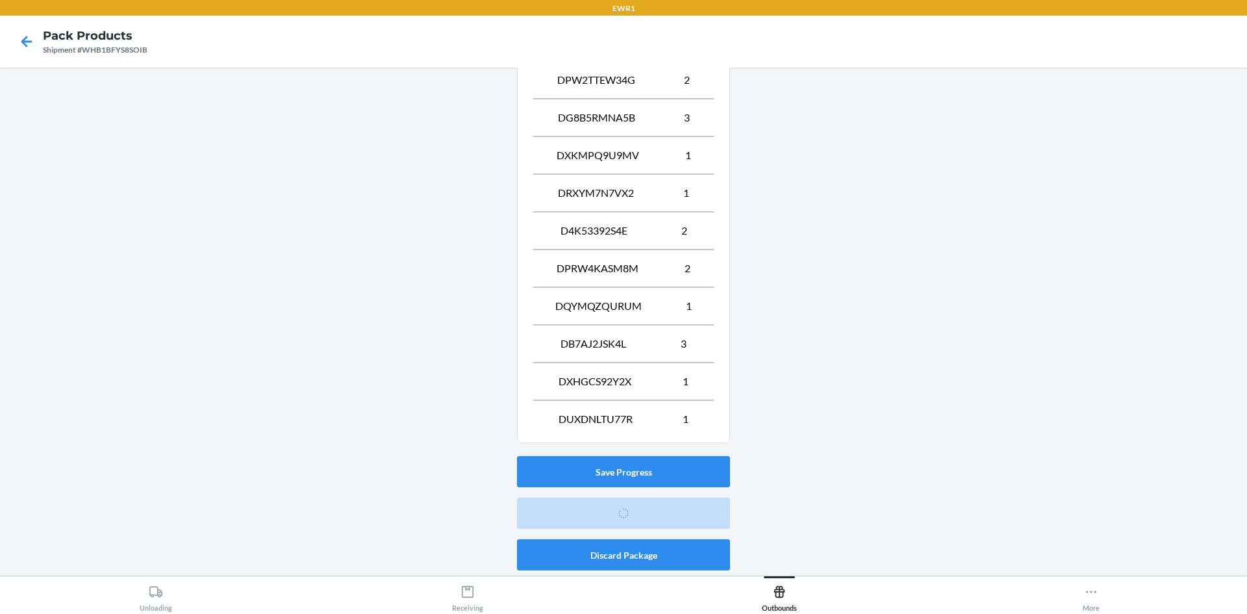
scroll to position [12, 0]
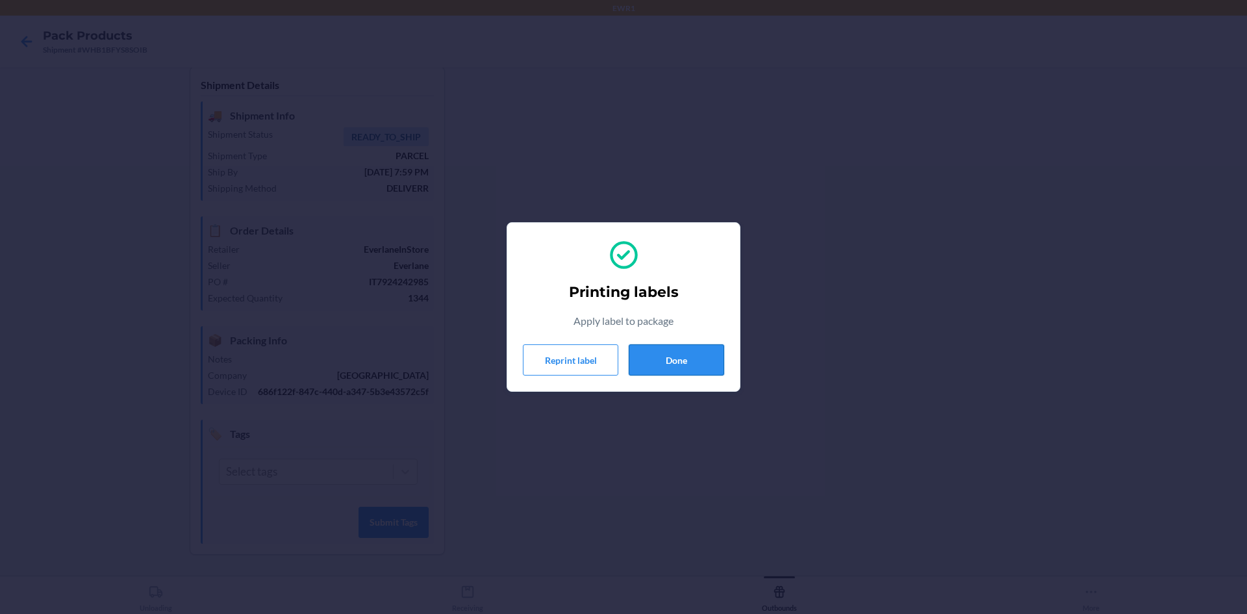
click at [660, 365] on button "Done" at bounding box center [676, 359] width 95 height 31
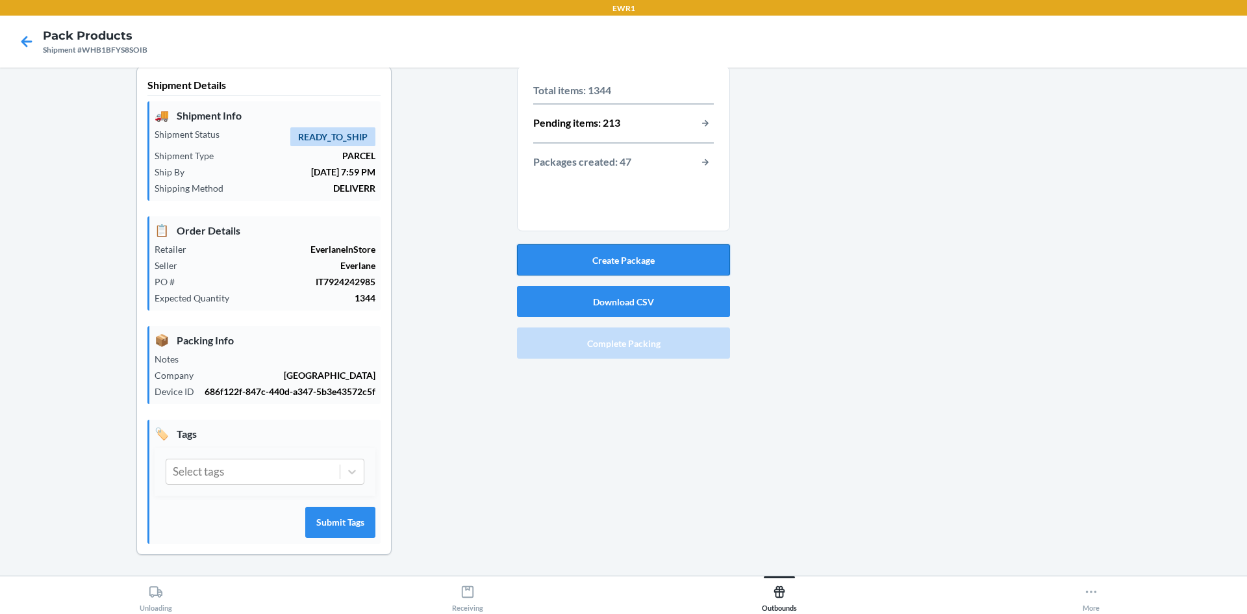
click at [693, 256] on button "Create Package" at bounding box center [623, 259] width 213 height 31
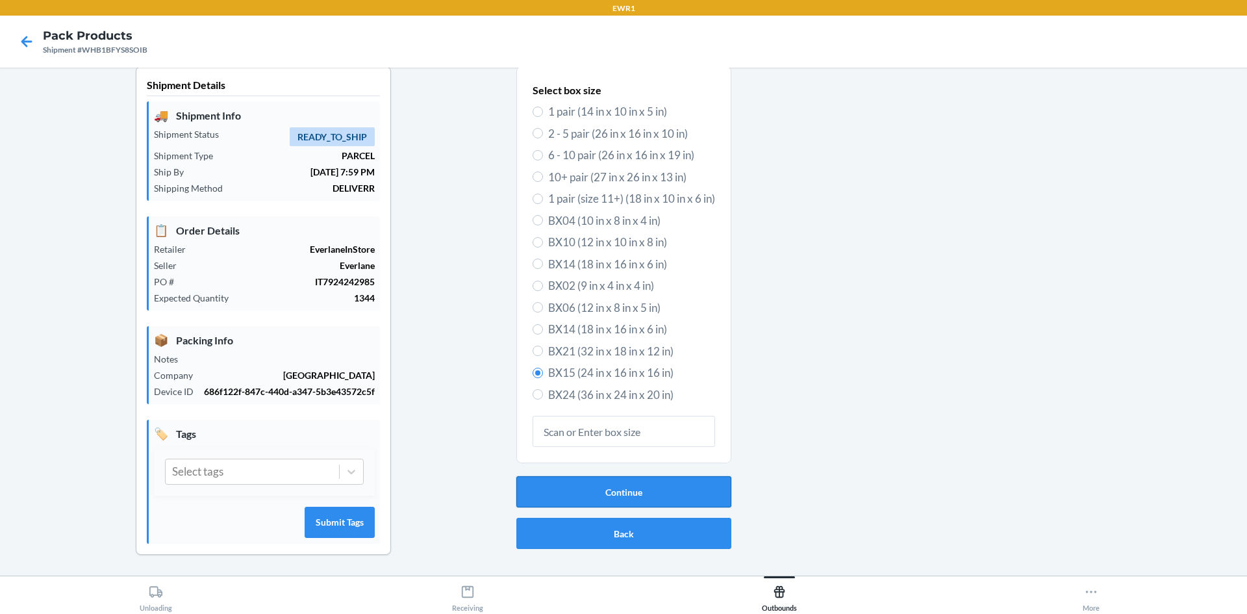
click at [688, 494] on button "Continue" at bounding box center [623, 491] width 215 height 31
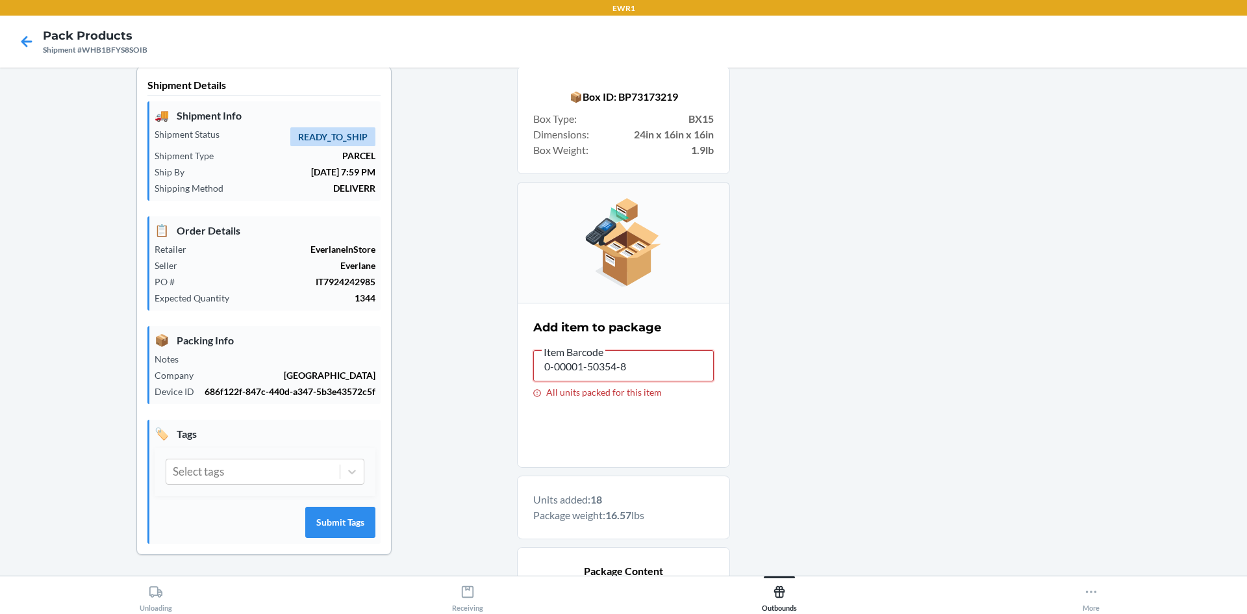
click at [593, 366] on input "0-00001-50354-8" at bounding box center [623, 365] width 181 height 31
click at [624, 368] on input "0-00001-50354-8" at bounding box center [623, 365] width 181 height 31
drag, startPoint x: 621, startPoint y: 368, endPoint x: 538, endPoint y: 375, distance: 83.4
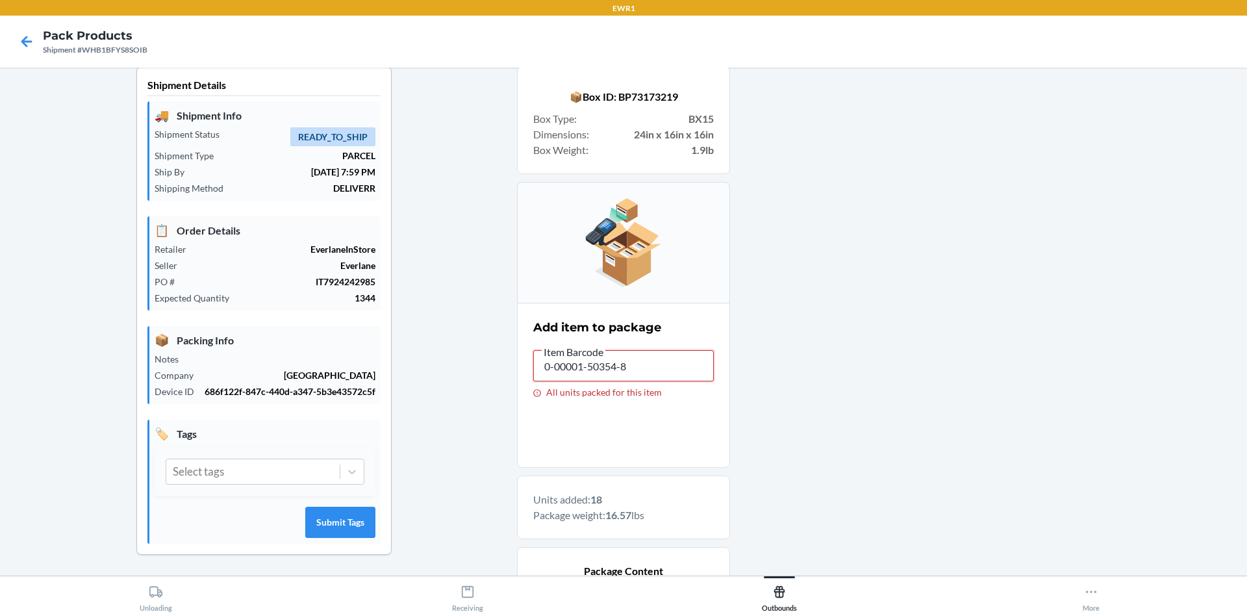
click at [538, 375] on input "0-00001-50354-8" at bounding box center [623, 365] width 181 height 31
drag, startPoint x: 652, startPoint y: 378, endPoint x: 297, endPoint y: 369, distance: 355.3
click at [245, 426] on div "Shipment Details 🚚 Shipment Info Shipment Status READY_TO_SHIP Shipment Type PA…" at bounding box center [623, 547] width 1226 height 962
drag, startPoint x: 377, startPoint y: 420, endPoint x: 273, endPoint y: 437, distance: 105.4
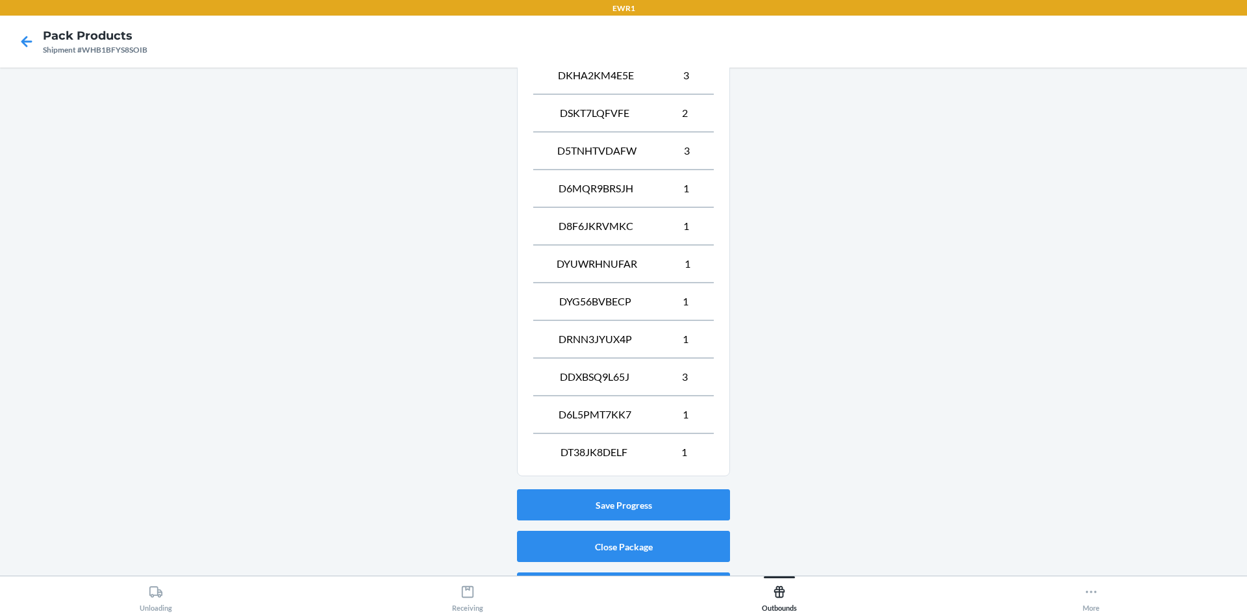
scroll to position [729, 0]
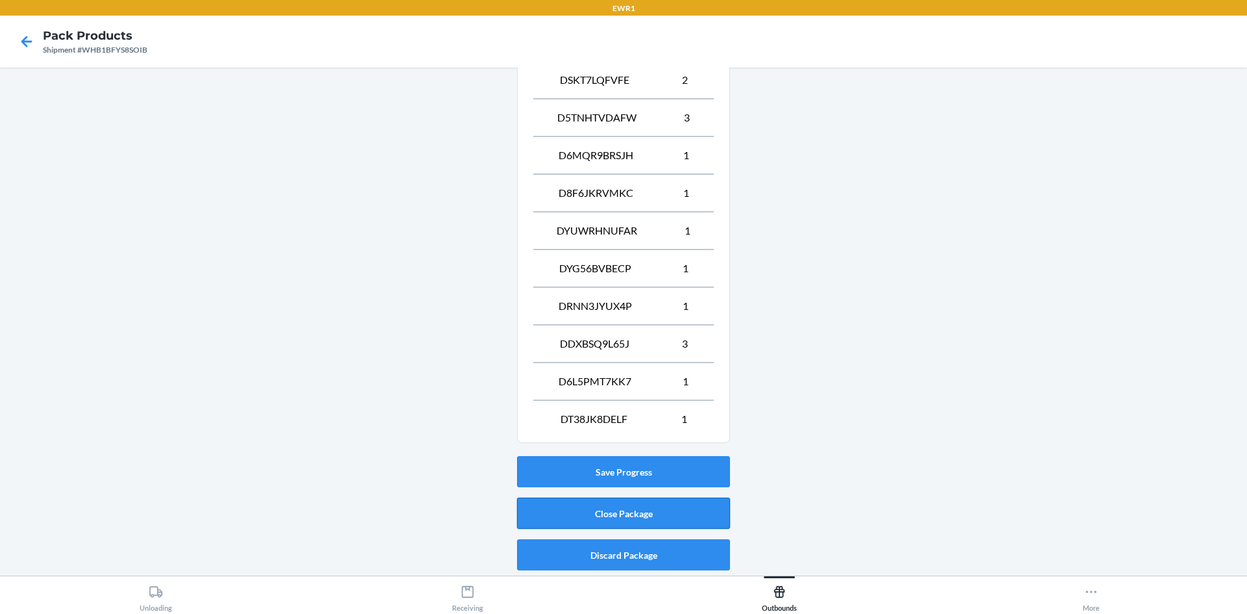
click at [670, 503] on button "Close Package" at bounding box center [623, 512] width 213 height 31
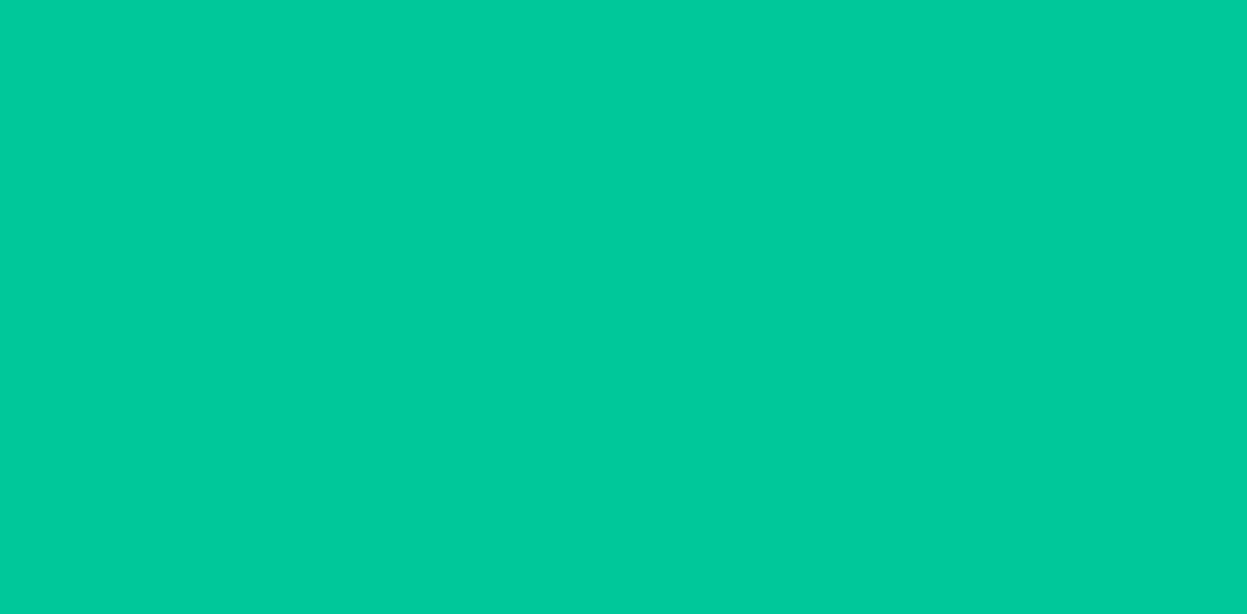
scroll to position [12, 0]
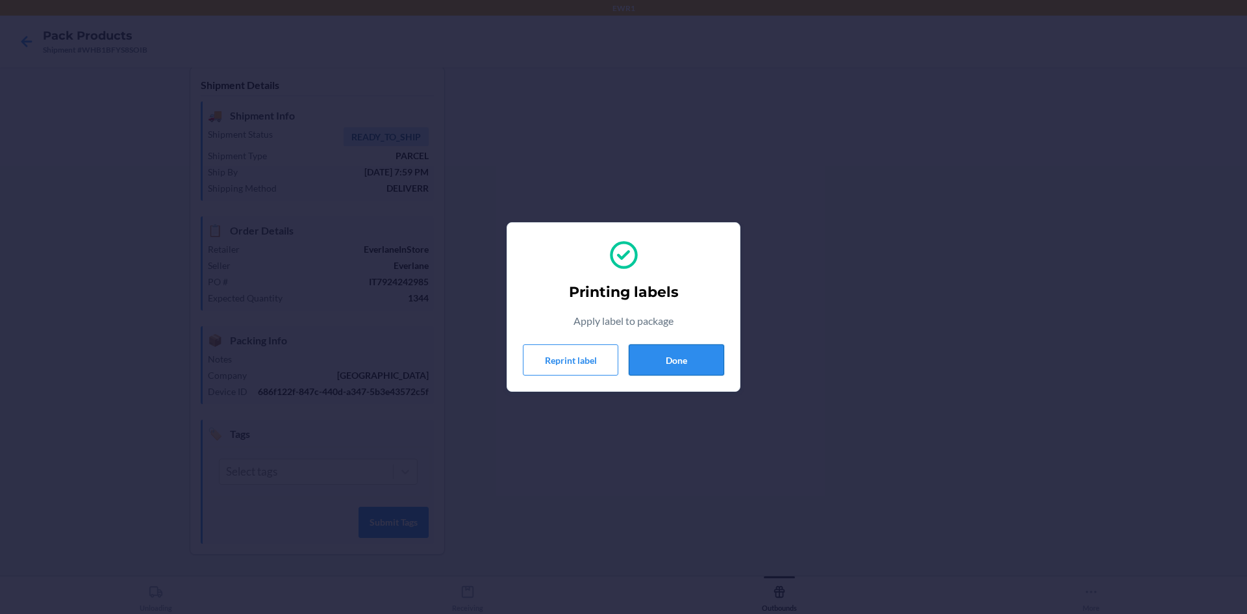
click at [681, 371] on button "Done" at bounding box center [676, 359] width 95 height 31
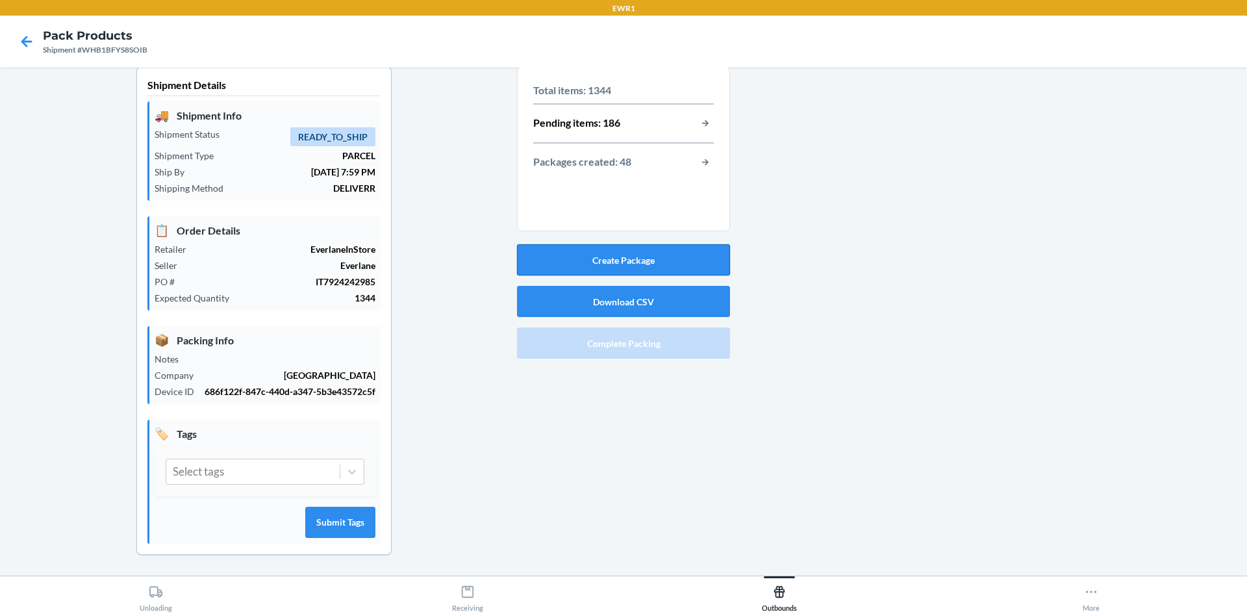
click at [649, 263] on button "Create Package" at bounding box center [623, 259] width 213 height 31
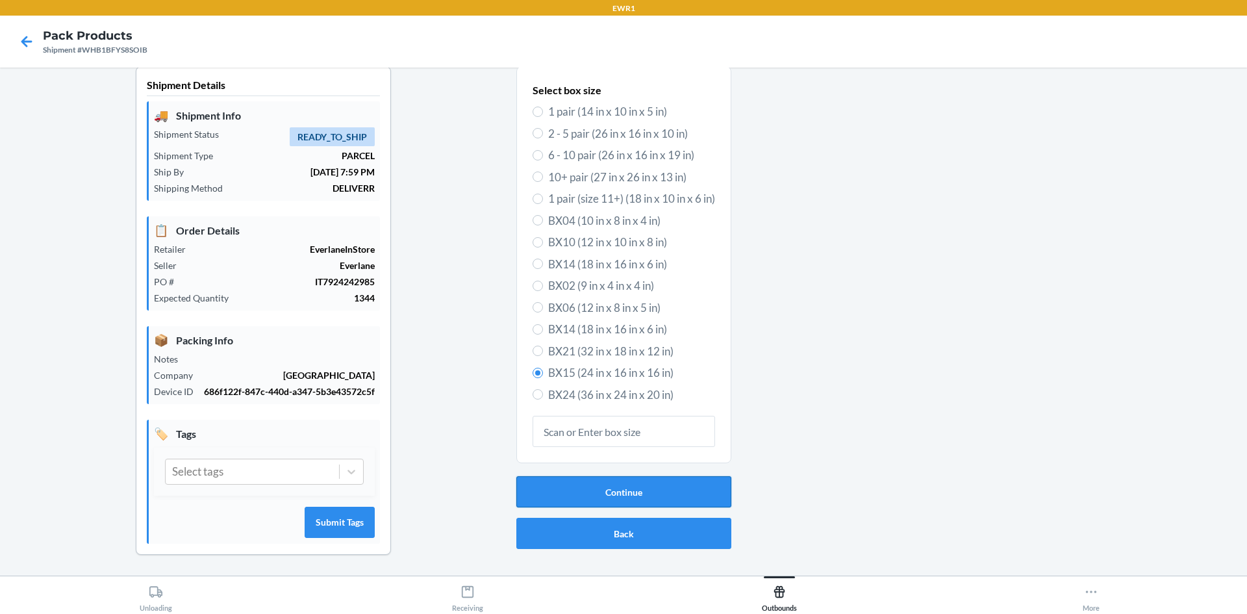
click at [597, 495] on button "Continue" at bounding box center [623, 491] width 215 height 31
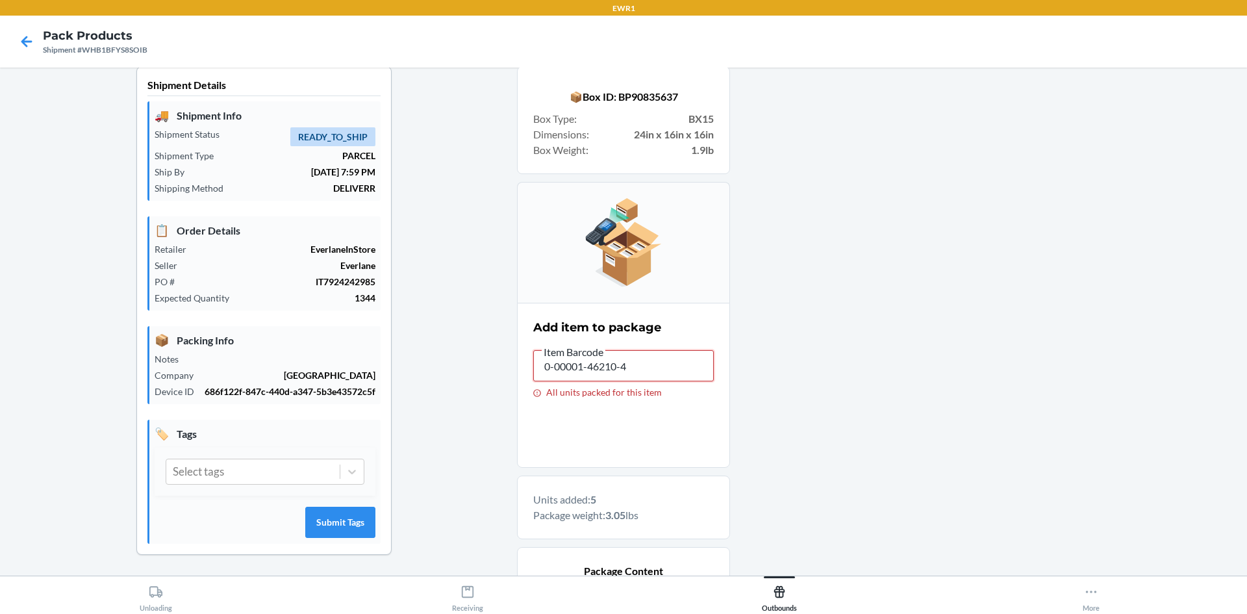
drag, startPoint x: 627, startPoint y: 375, endPoint x: 301, endPoint y: 123, distance: 411.9
click at [287, 279] on div "Shipment Details 🚚 Shipment Info Shipment Status READY_TO_SHIP Shipment Type PA…" at bounding box center [623, 434] width 1226 height 736
drag, startPoint x: 647, startPoint y: 362, endPoint x: 436, endPoint y: 372, distance: 211.9
click at [436, 372] on div "Shipment Details 🚚 Shipment Info Shipment Status READY_TO_SHIP Shipment Type PA…" at bounding box center [623, 434] width 1226 height 736
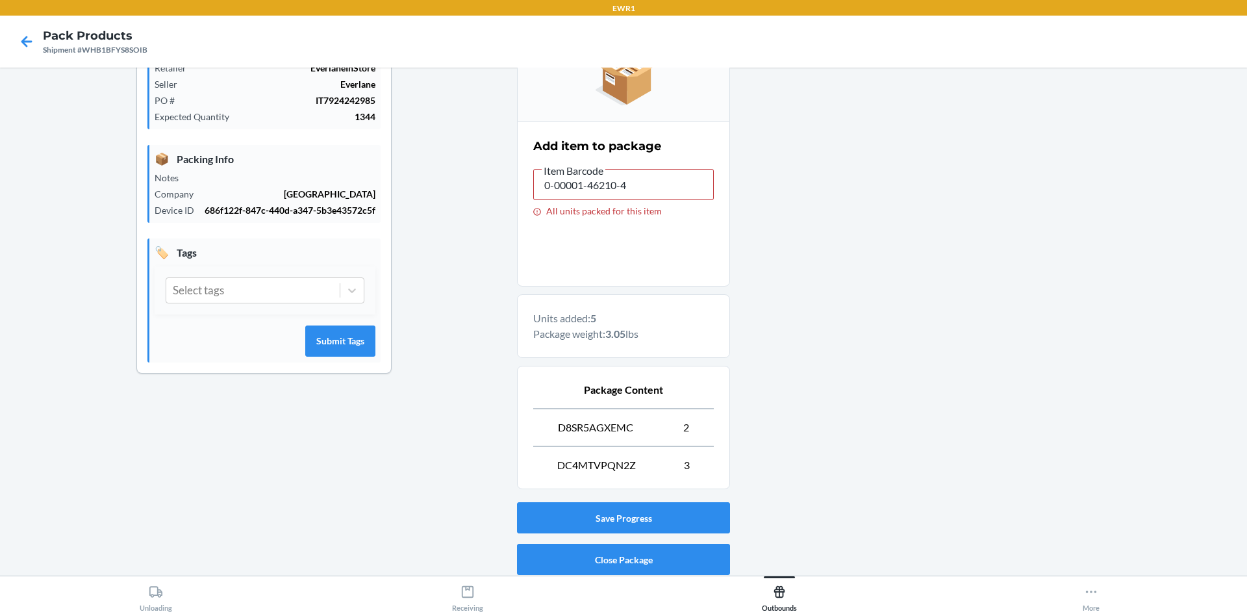
scroll to position [239, 0]
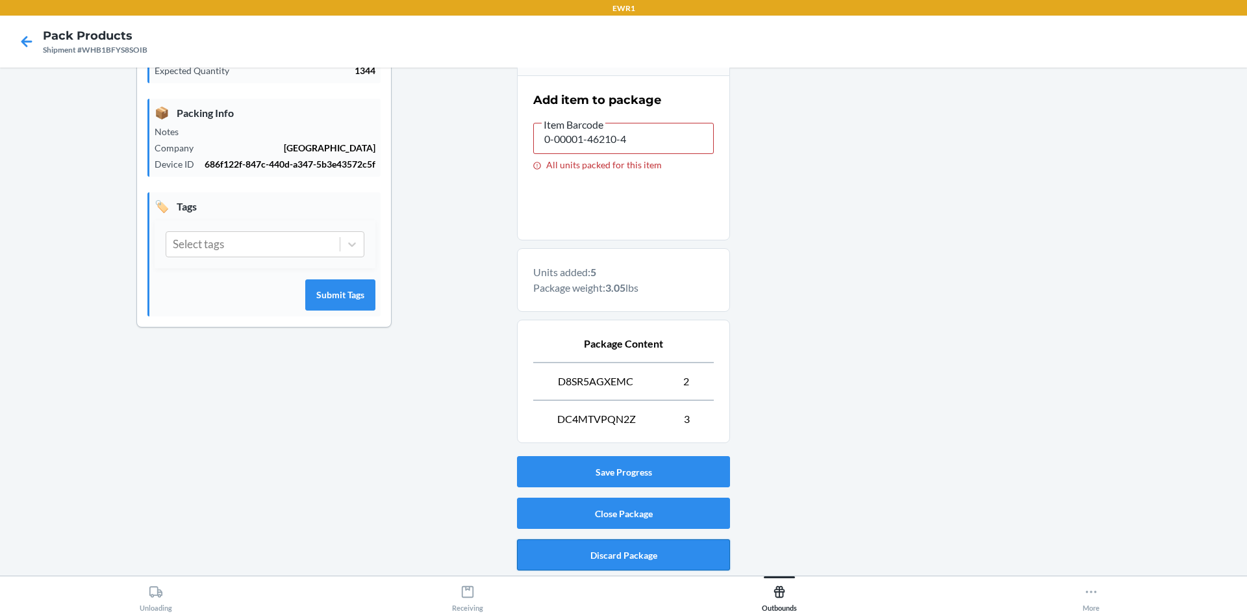
click at [543, 556] on button "Discard Package" at bounding box center [623, 554] width 213 height 31
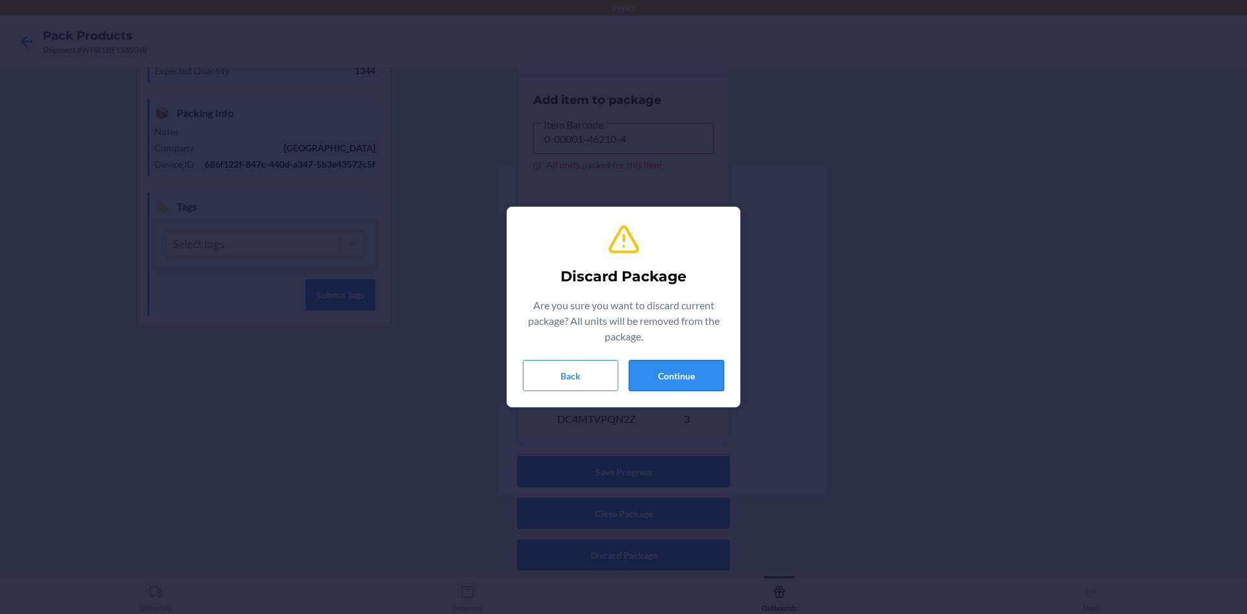
click at [658, 382] on button "Continue" at bounding box center [676, 375] width 95 height 31
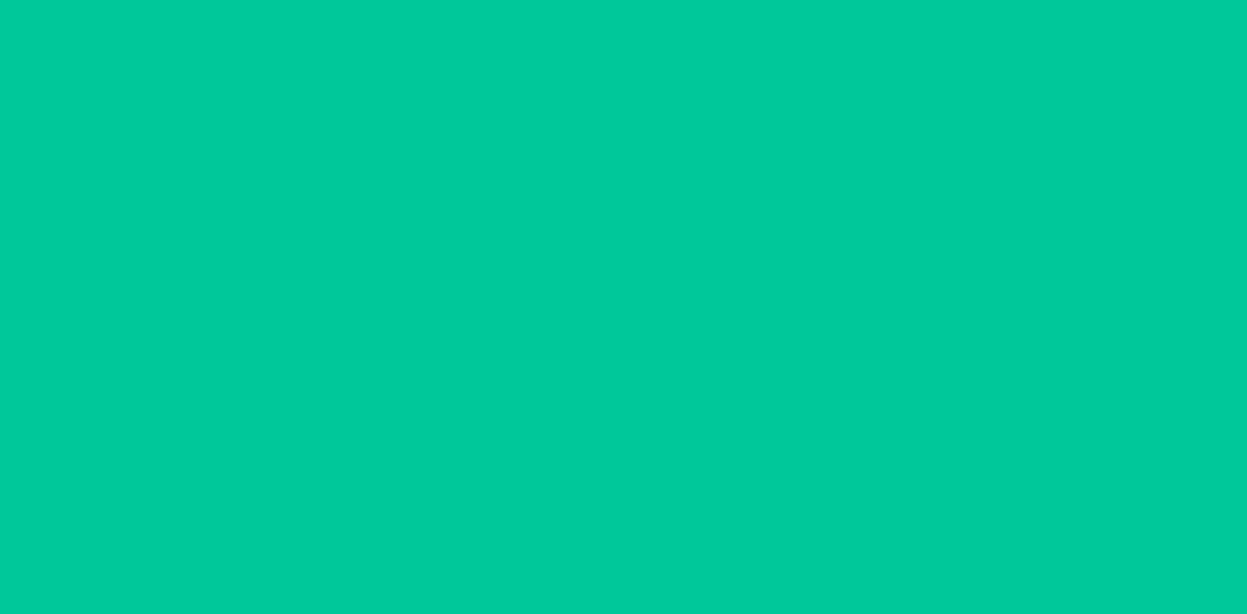
scroll to position [12, 0]
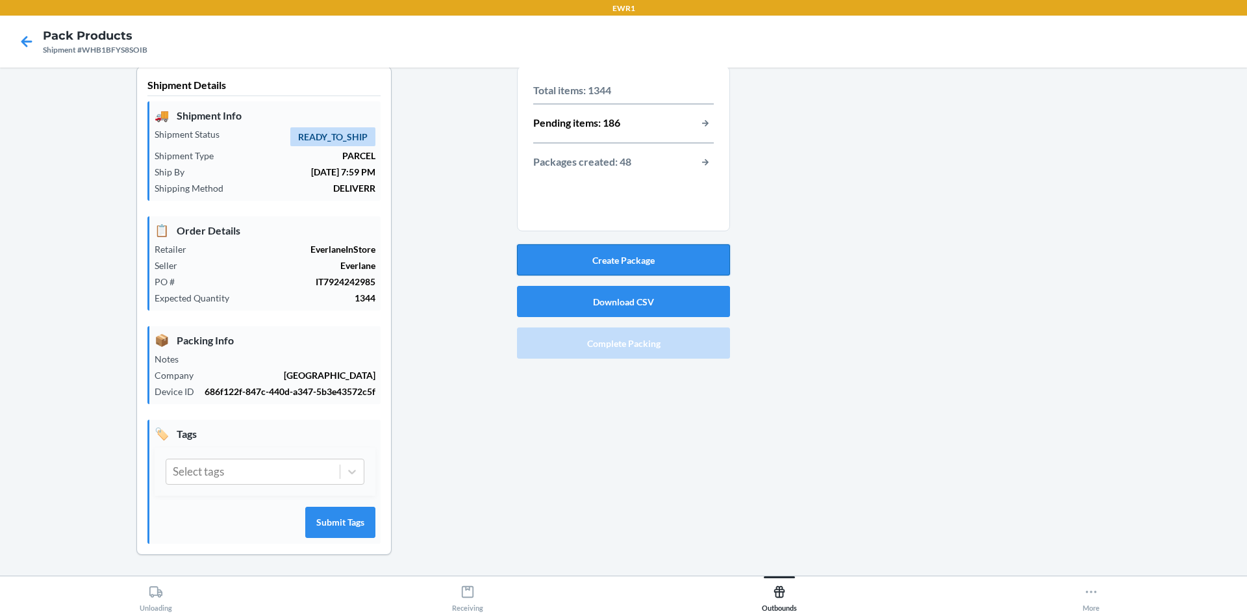
click at [674, 253] on button "Create Package" at bounding box center [623, 259] width 213 height 31
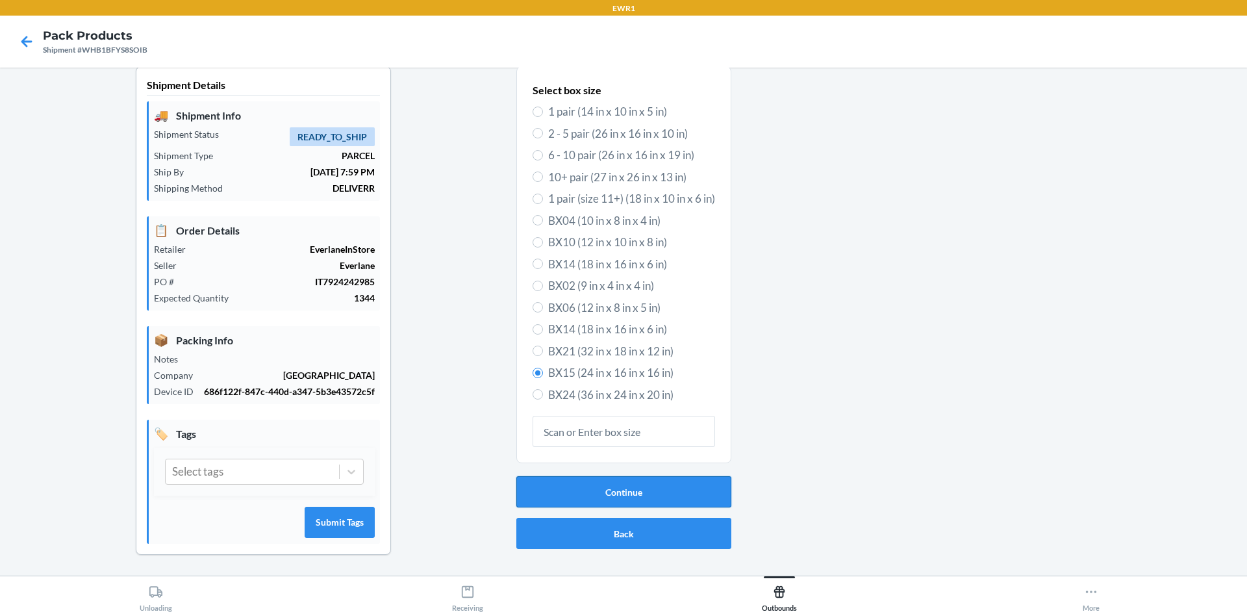
click at [621, 496] on button "Continue" at bounding box center [623, 491] width 215 height 31
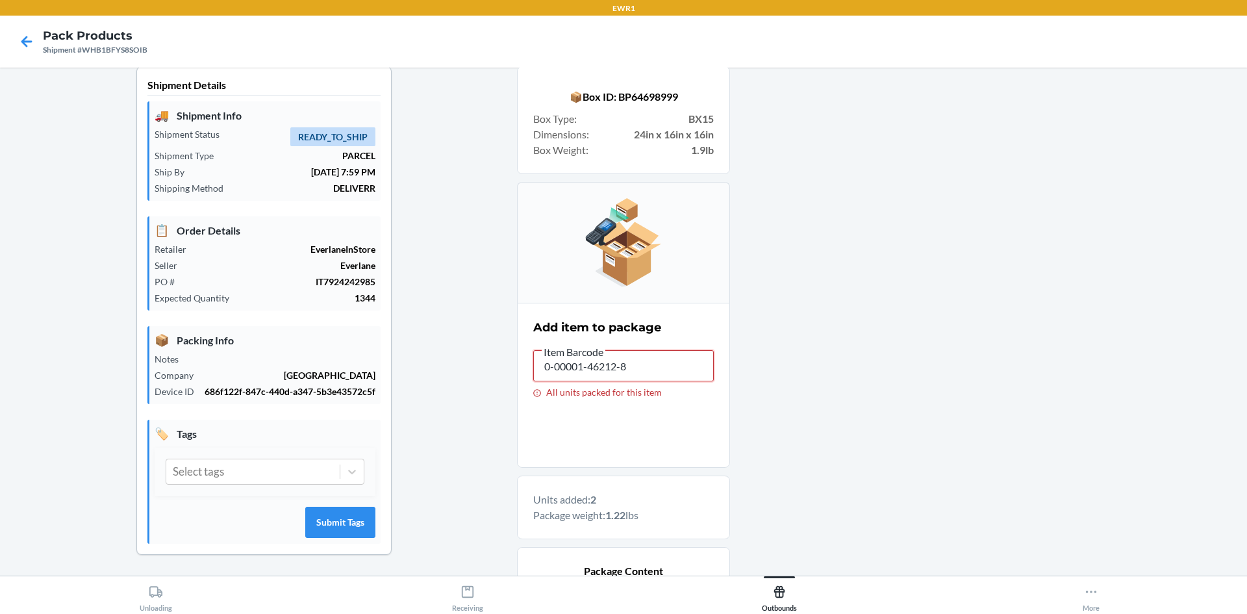
drag, startPoint x: 697, startPoint y: 375, endPoint x: 384, endPoint y: 368, distance: 313.1
click at [348, 385] on div "Shipment Details 🚚 Shipment Info Shipment Status READY_TO_SHIP Shipment Type PA…" at bounding box center [623, 415] width 1226 height 699
drag, startPoint x: 435, startPoint y: 363, endPoint x: 436, endPoint y: 314, distance: 48.7
click at [417, 362] on div "Shipment Details 🚚 Shipment Info Shipment Status READY_TO_SHIP Shipment Type PA…" at bounding box center [623, 490] width 1226 height 849
drag, startPoint x: 675, startPoint y: 368, endPoint x: 337, endPoint y: 359, distance: 338.4
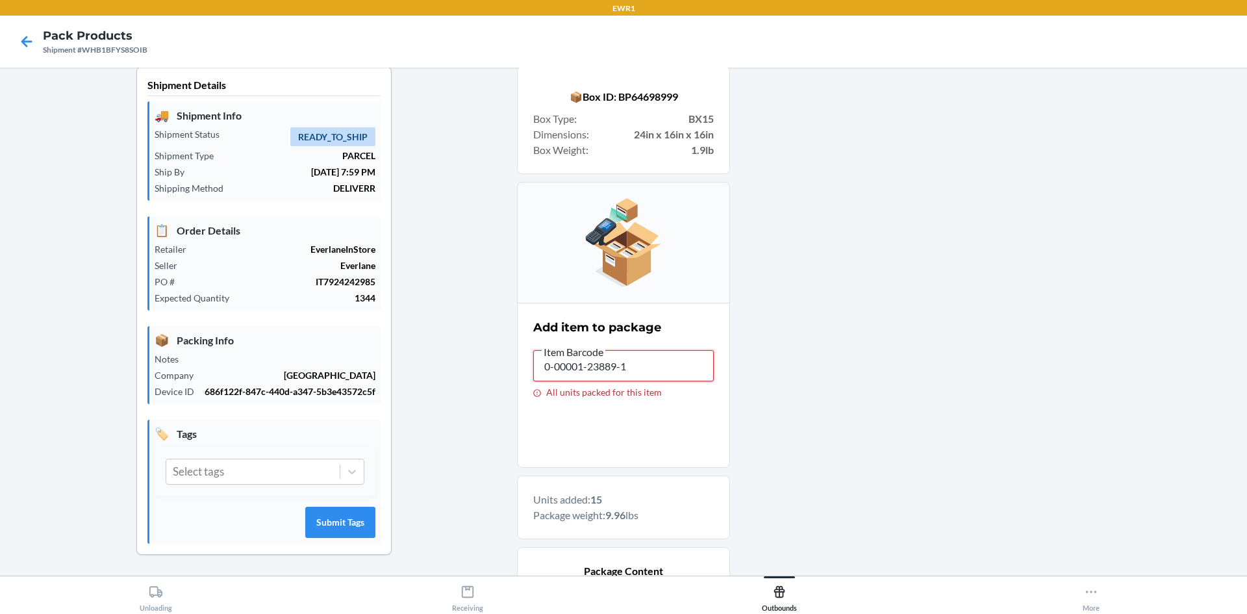
click at [337, 359] on div "Shipment Details 🚚 Shipment Info Shipment Status READY_TO_SHIP Shipment Type PA…" at bounding box center [623, 490] width 1226 height 849
drag, startPoint x: 634, startPoint y: 375, endPoint x: 234, endPoint y: 378, distance: 400.0
click at [203, 402] on div "Shipment Details 🚚 Shipment Info Shipment Status READY_TO_SHIP Shipment Type PA…" at bounding box center [623, 603] width 1226 height 1075
drag, startPoint x: 686, startPoint y: 373, endPoint x: 226, endPoint y: 433, distance: 463.7
click at [226, 433] on div "Shipment Details 🚚 Shipment Info Shipment Status READY_TO_SHIP Shipment Type PA…" at bounding box center [623, 603] width 1226 height 1075
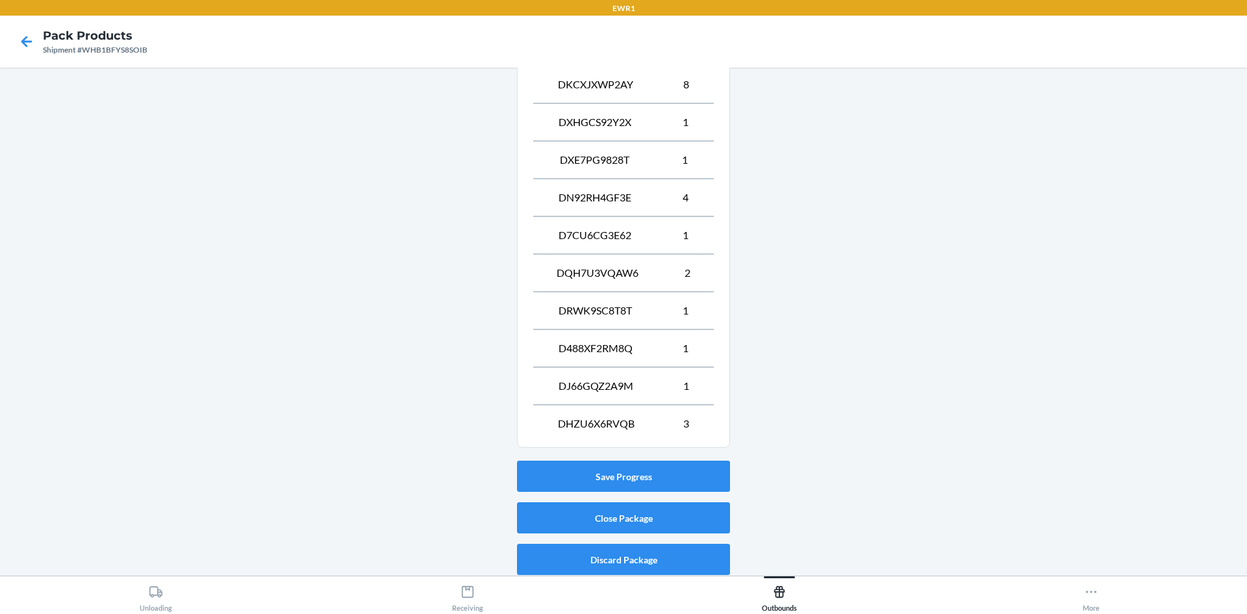
scroll to position [616, 0]
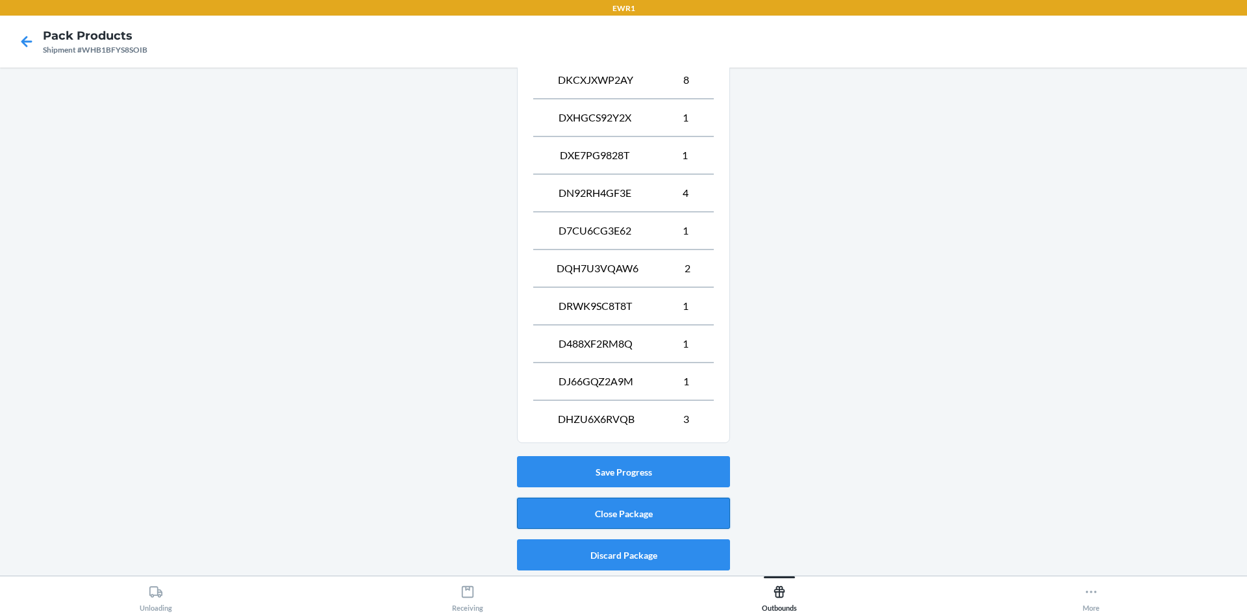
click at [668, 508] on button "Close Package" at bounding box center [623, 512] width 213 height 31
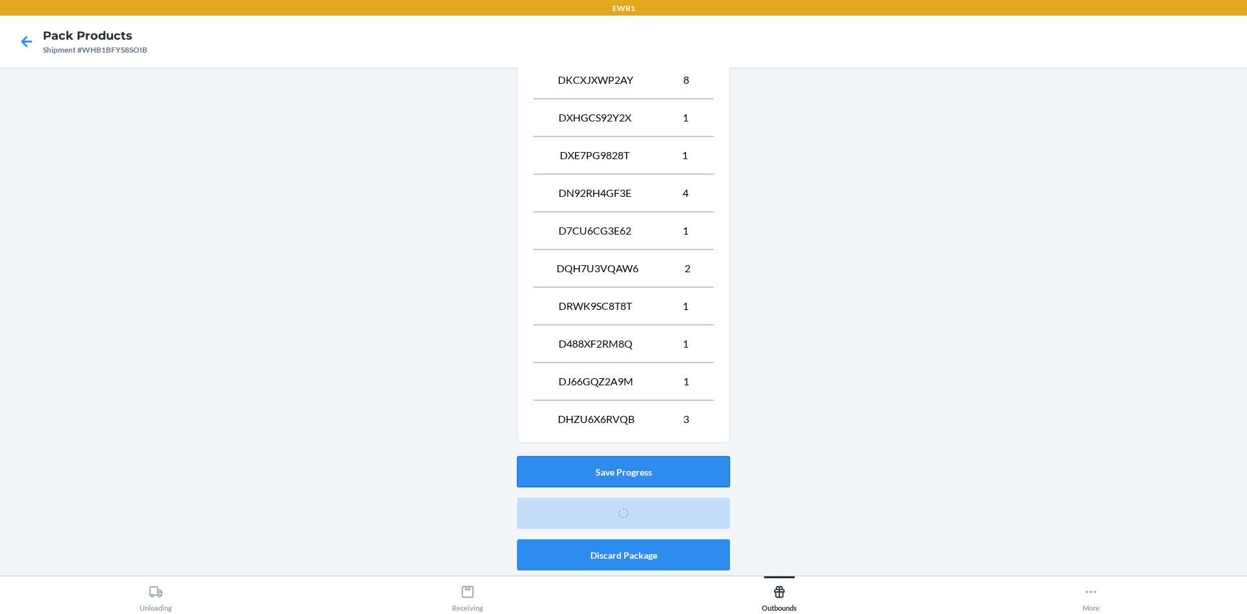
scroll to position [12, 0]
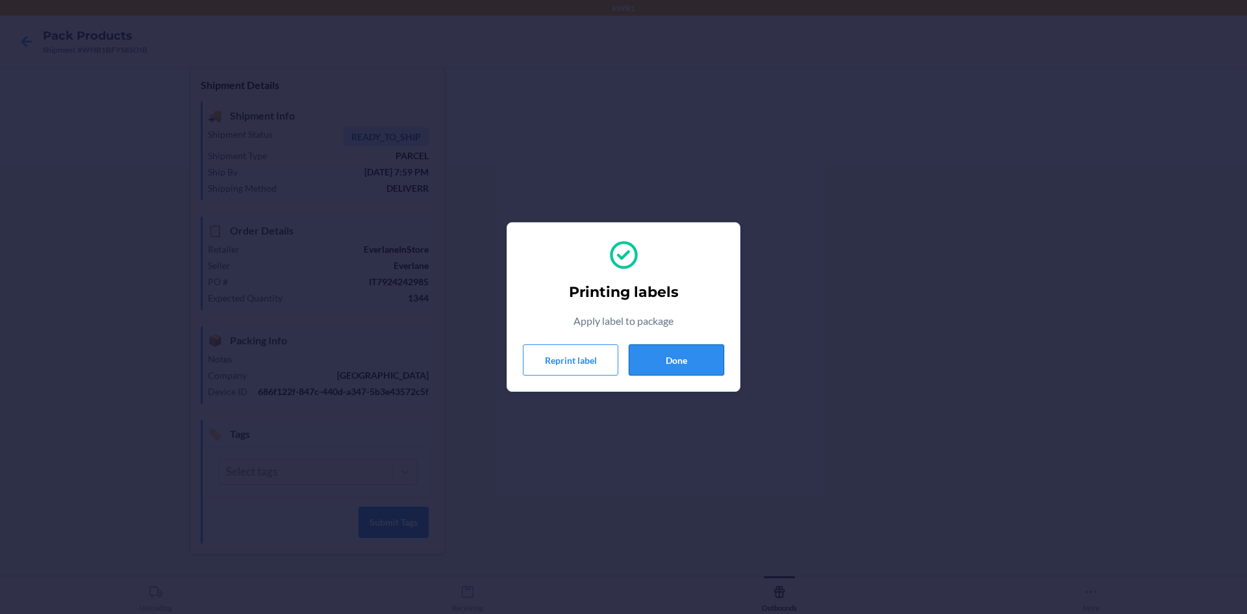
click at [703, 360] on button "Done" at bounding box center [676, 359] width 95 height 31
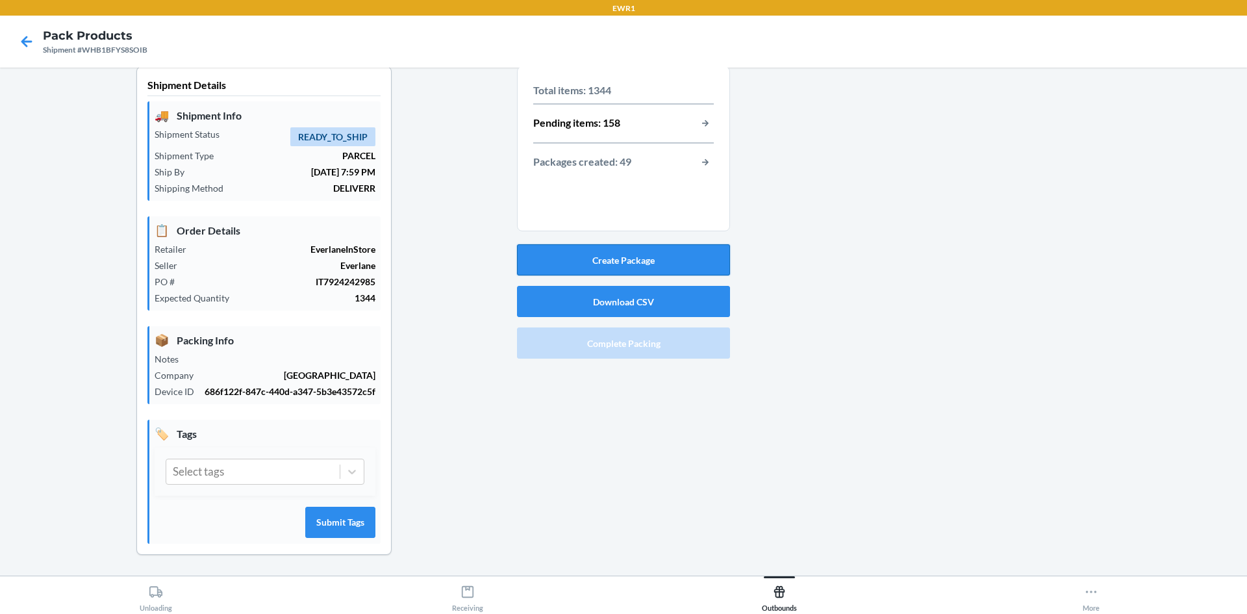
click at [584, 262] on button "Create Package" at bounding box center [623, 259] width 213 height 31
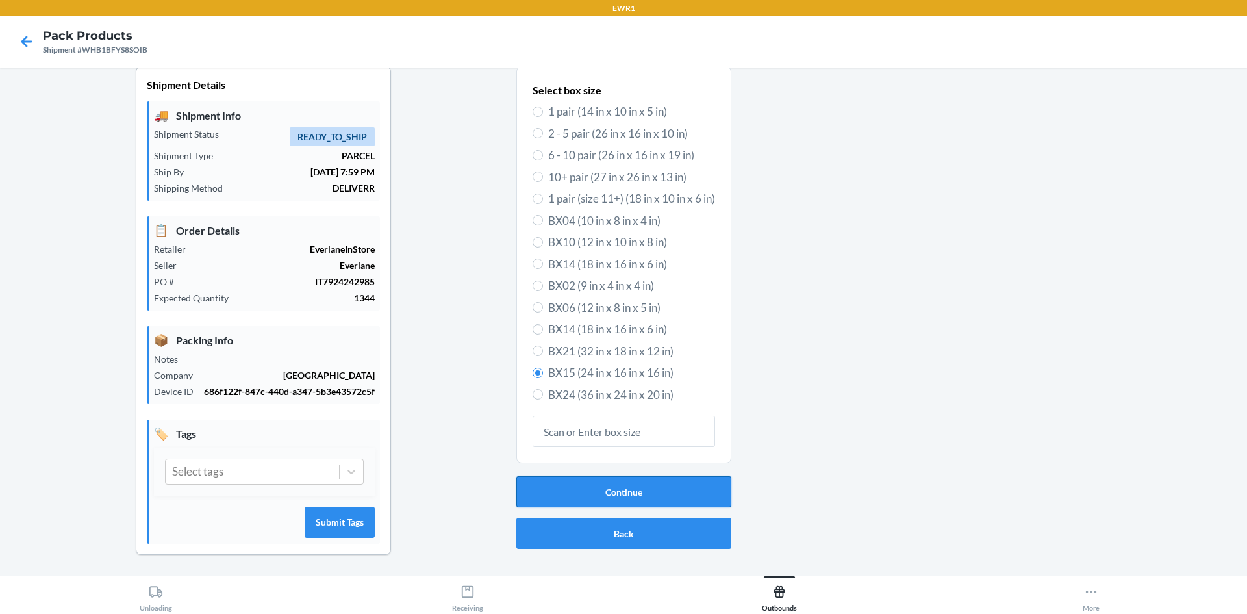
click at [697, 497] on button "Continue" at bounding box center [623, 491] width 215 height 31
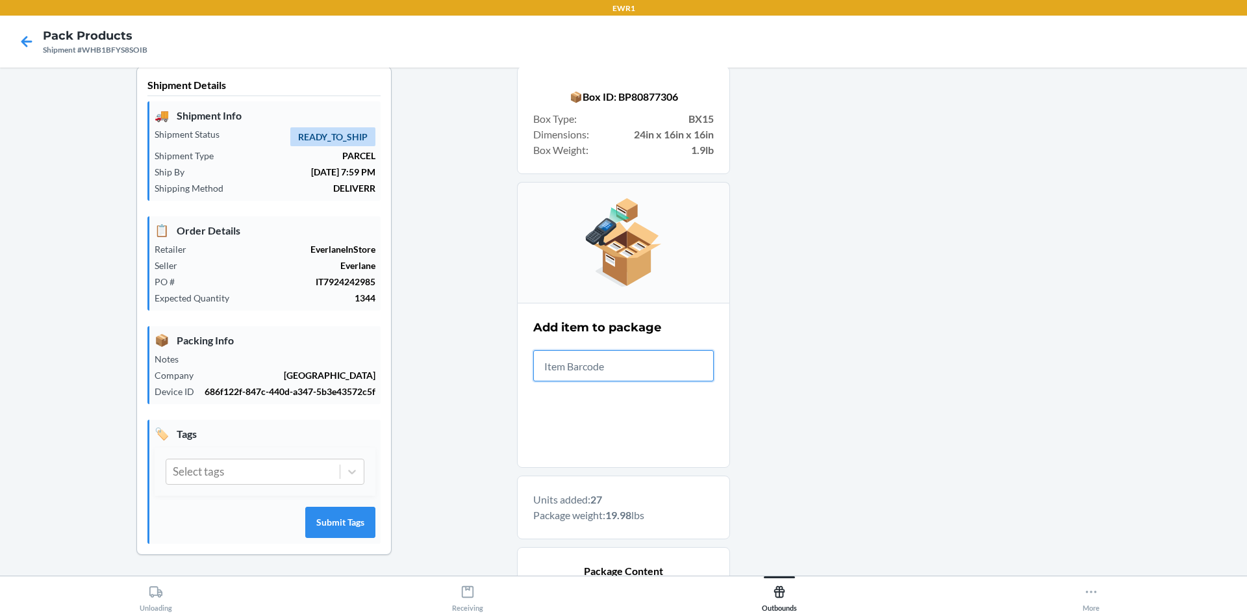
scroll to position [427, 0]
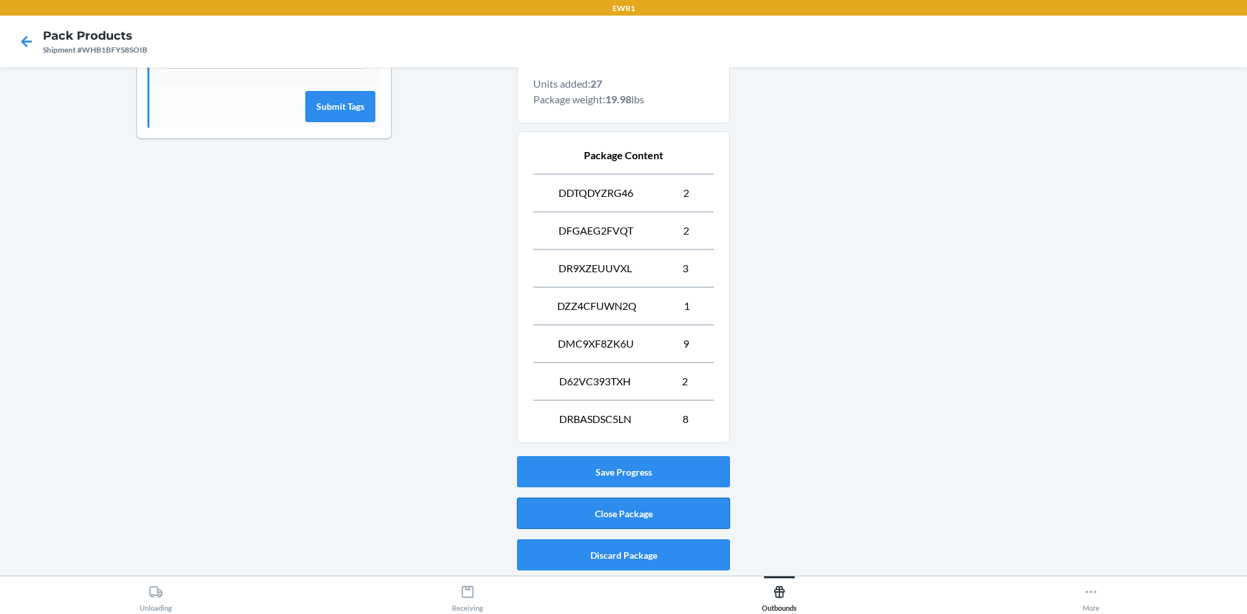
click at [597, 500] on button "Close Package" at bounding box center [623, 512] width 213 height 31
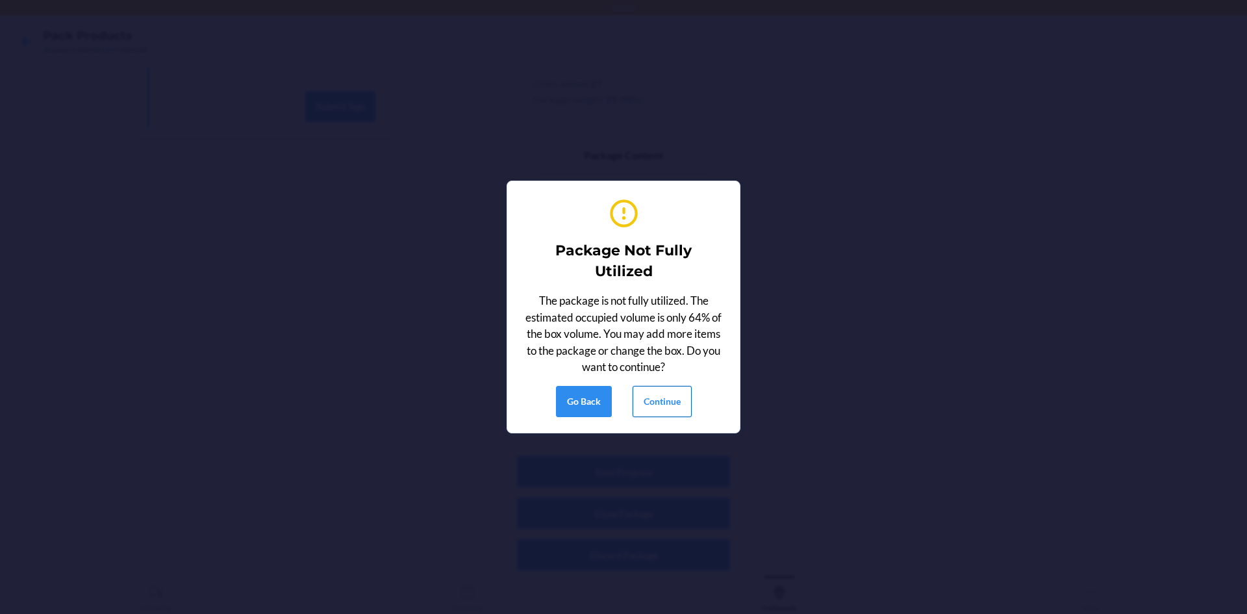
click at [649, 394] on button "Continue" at bounding box center [662, 401] width 59 height 31
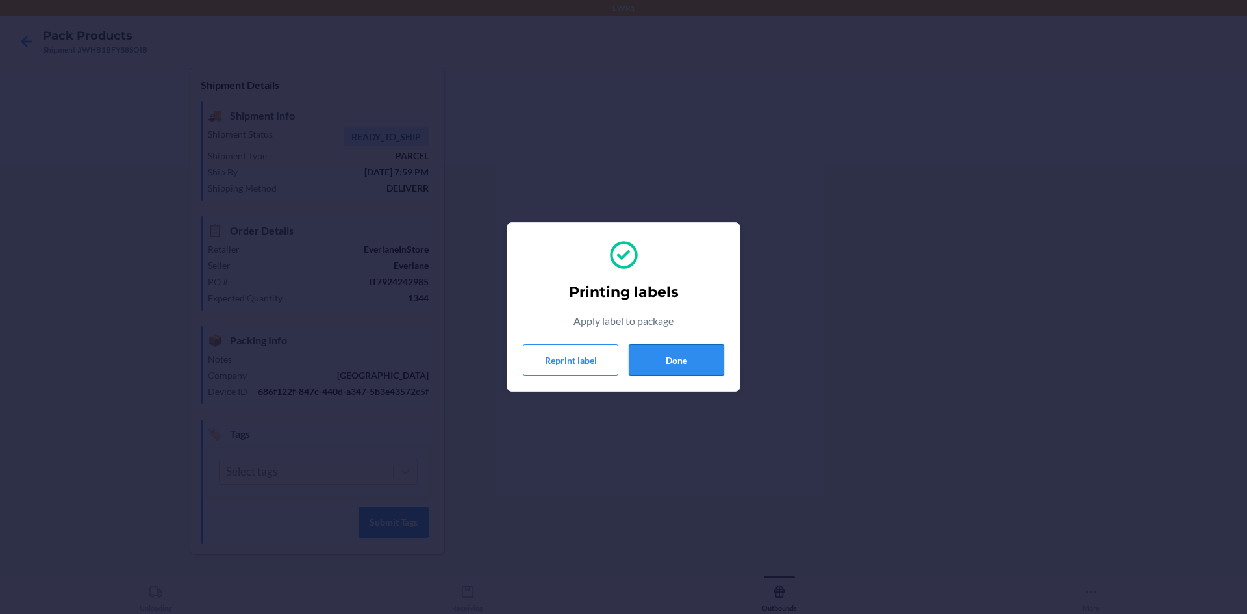
click at [642, 358] on button "Done" at bounding box center [676, 359] width 95 height 31
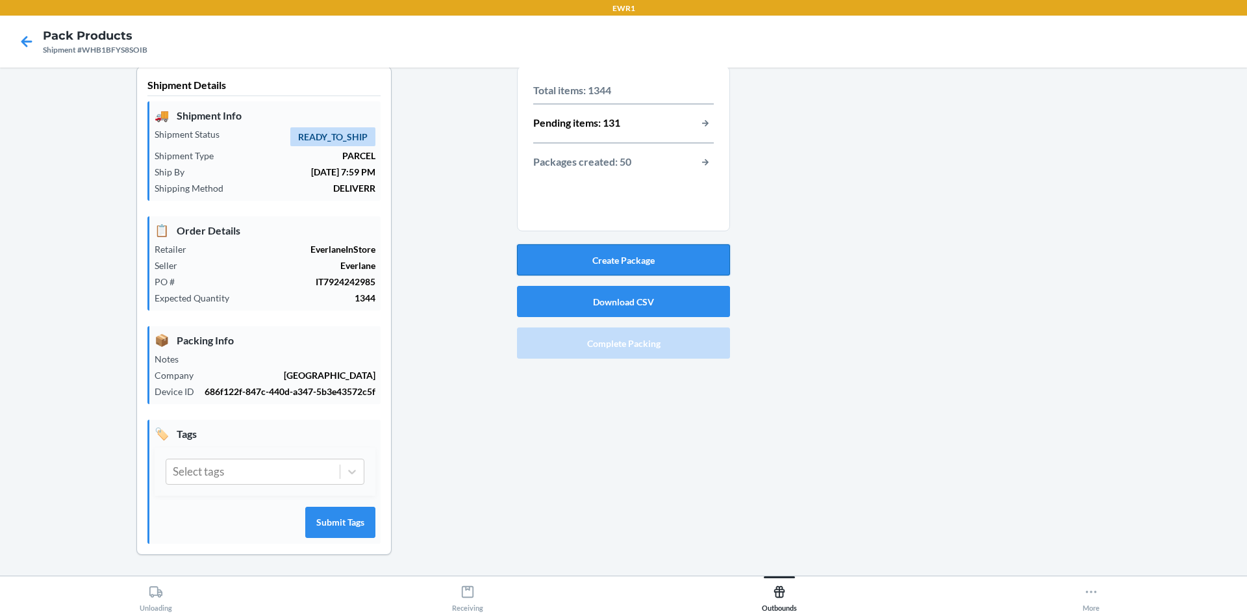
click at [664, 268] on button "Create Package" at bounding box center [623, 259] width 213 height 31
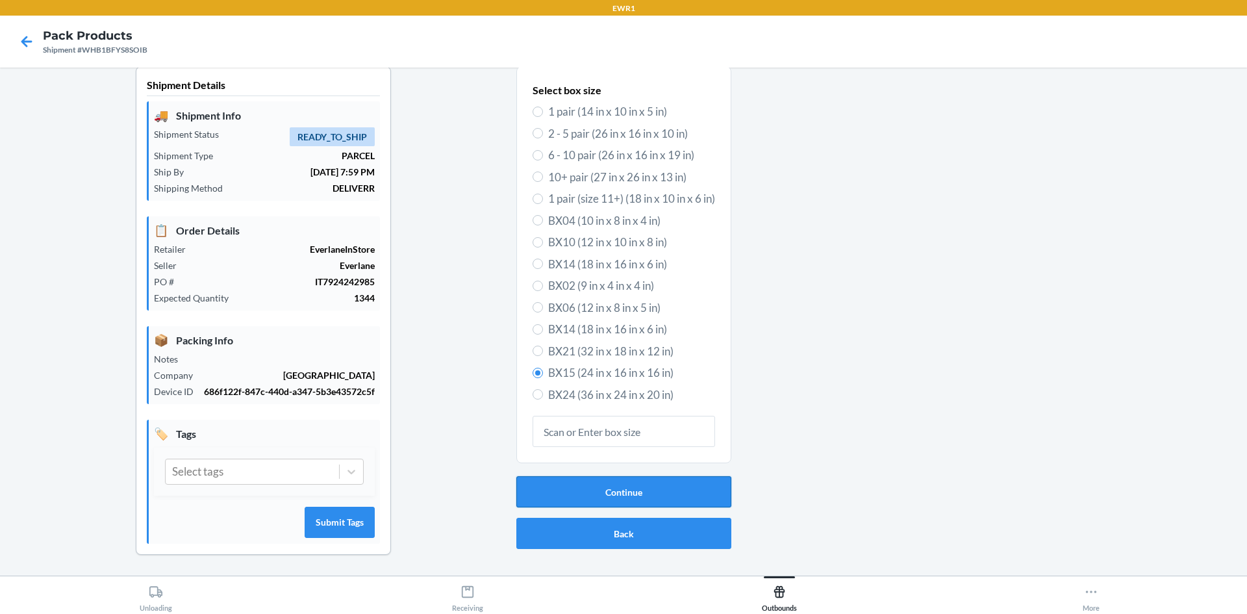
click at [644, 477] on button "Continue" at bounding box center [623, 491] width 215 height 31
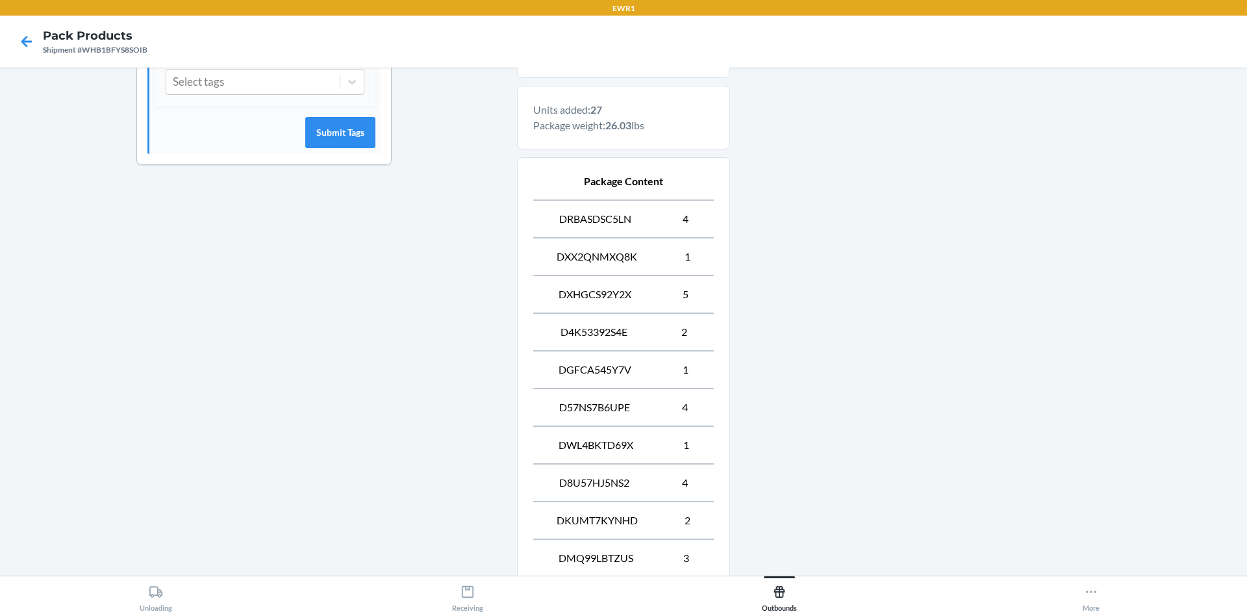
scroll to position [540, 0]
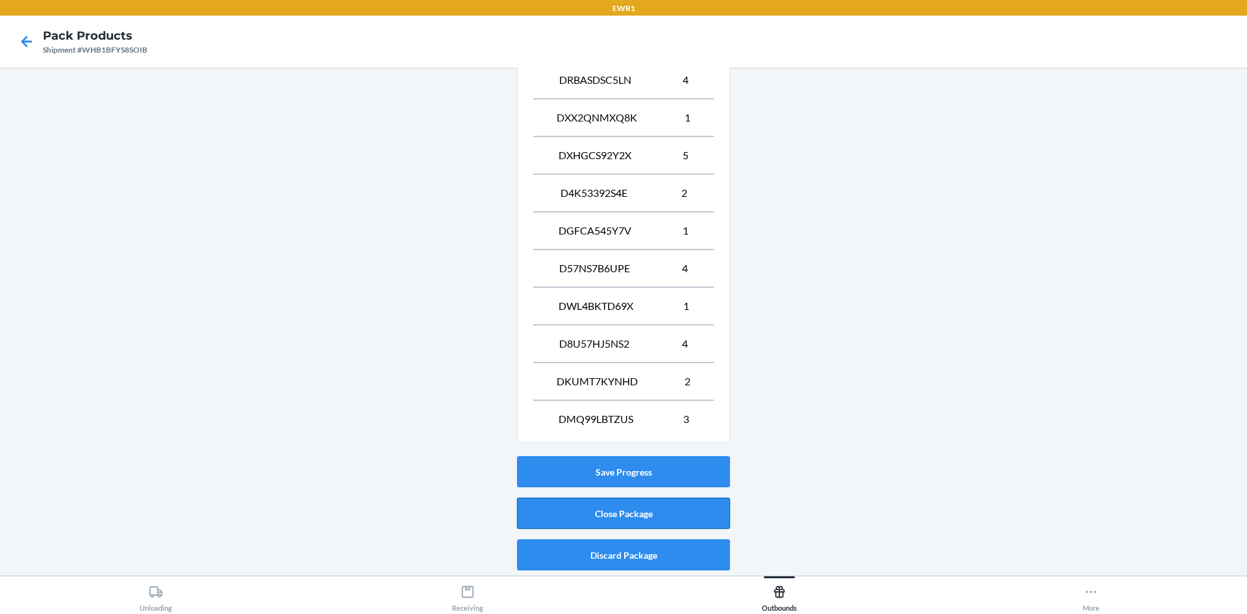
click at [627, 509] on button "Close Package" at bounding box center [623, 512] width 213 height 31
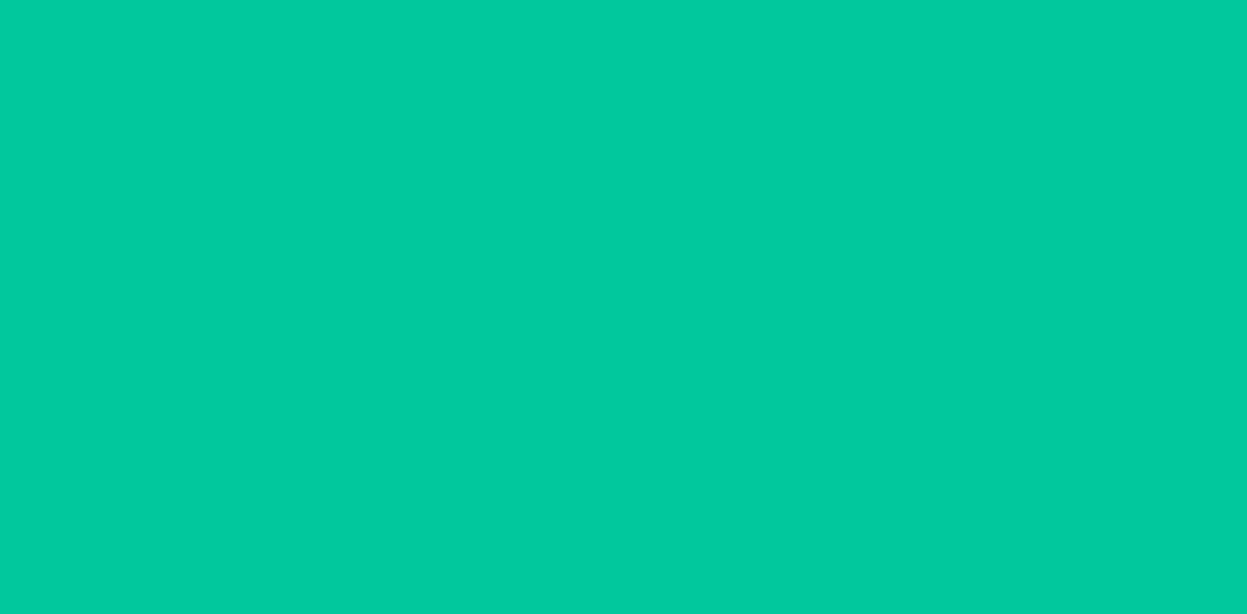
scroll to position [12, 0]
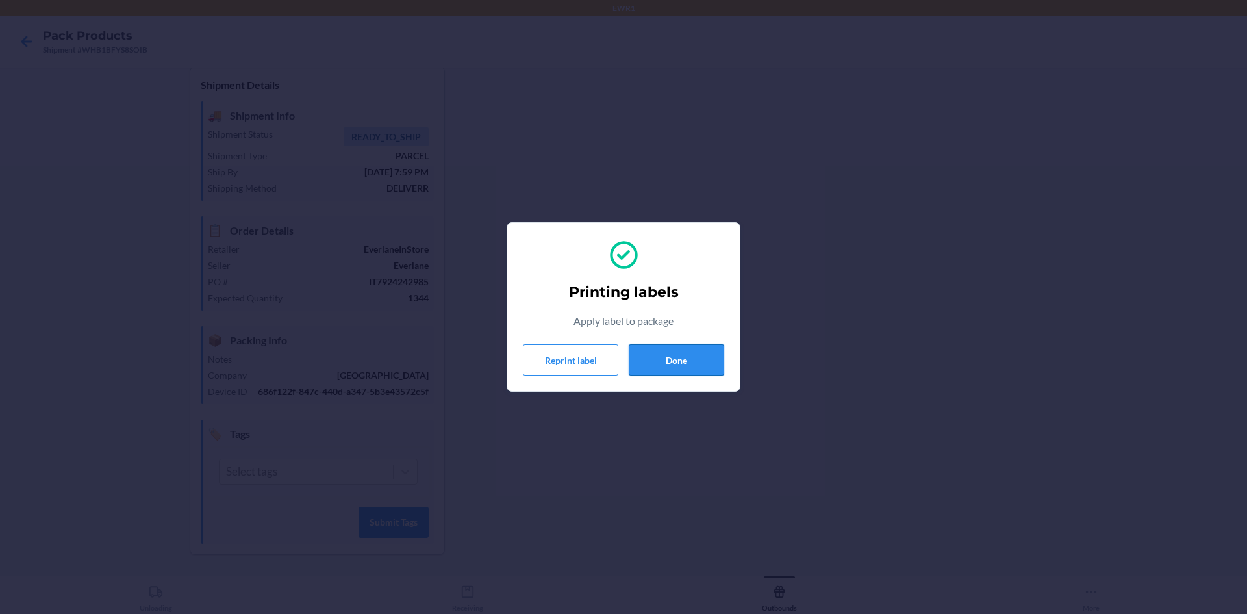
click at [715, 357] on button "Done" at bounding box center [676, 359] width 95 height 31
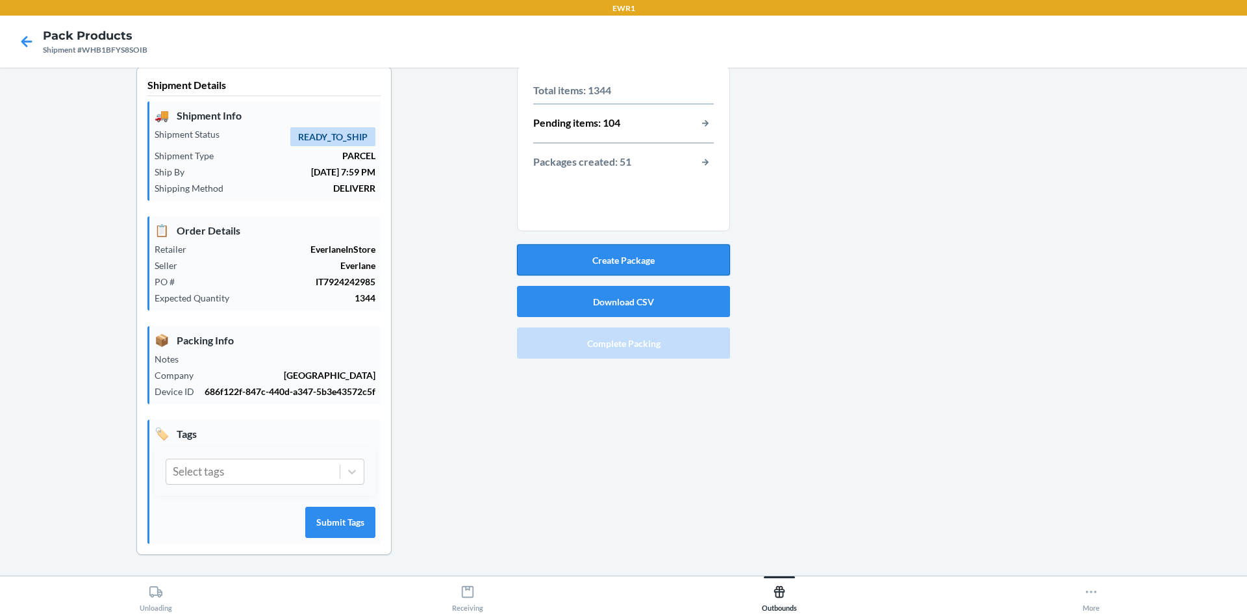
click at [623, 253] on button "Create Package" at bounding box center [623, 259] width 213 height 31
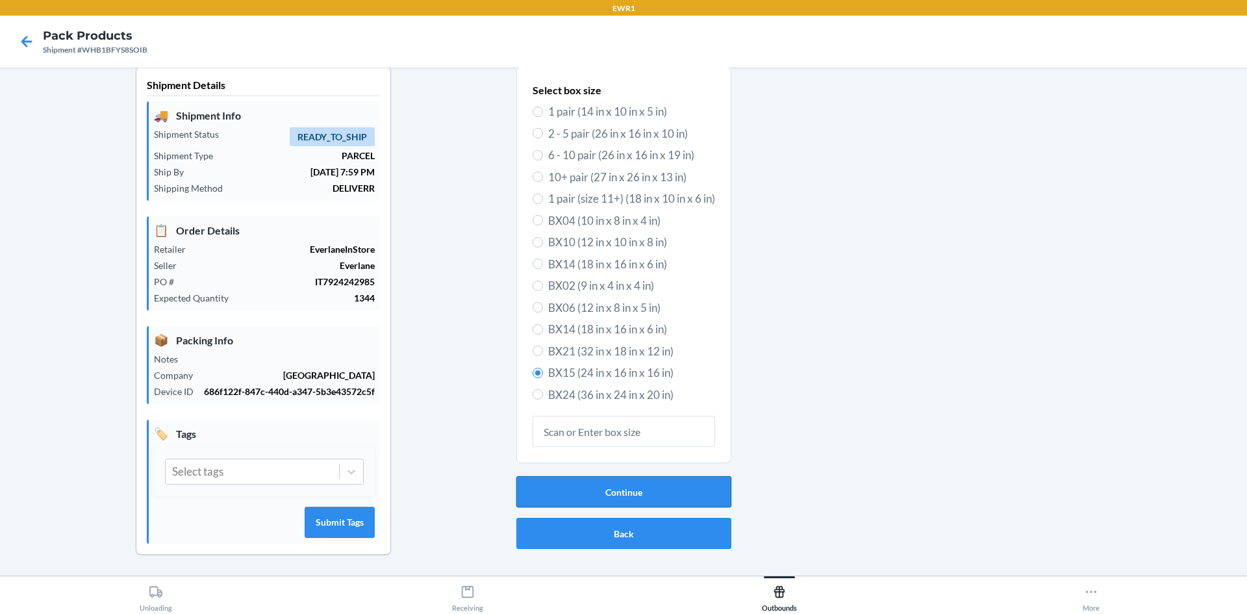
click at [624, 480] on button "Continue" at bounding box center [623, 491] width 215 height 31
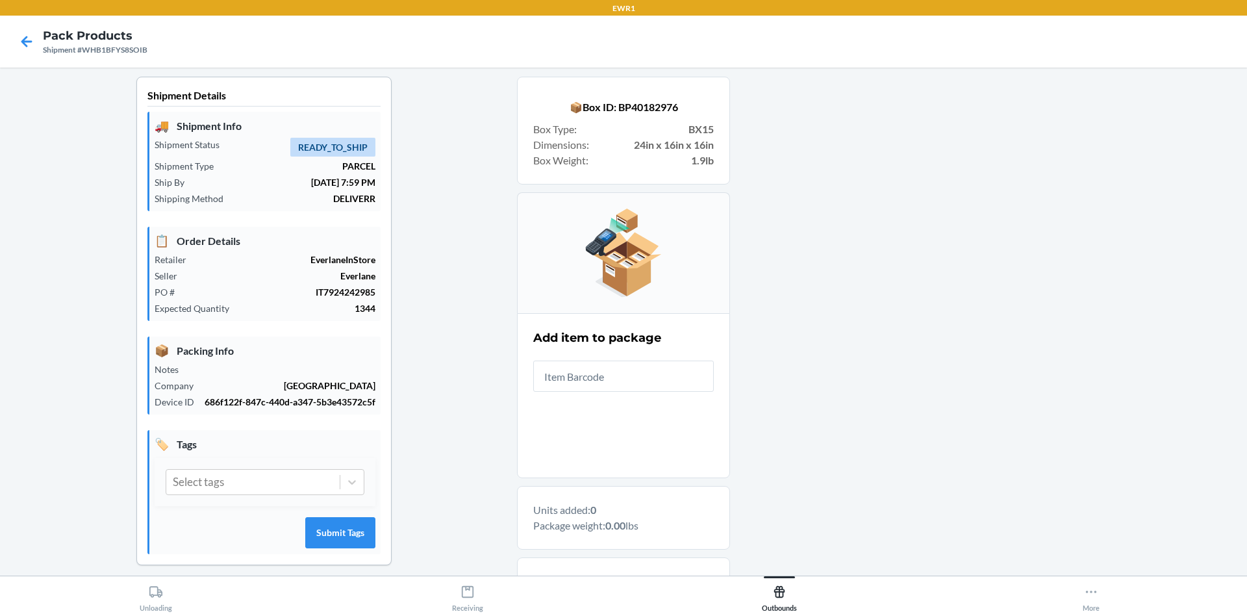
scroll to position [0, 0]
type input "0-00001-50451-4"
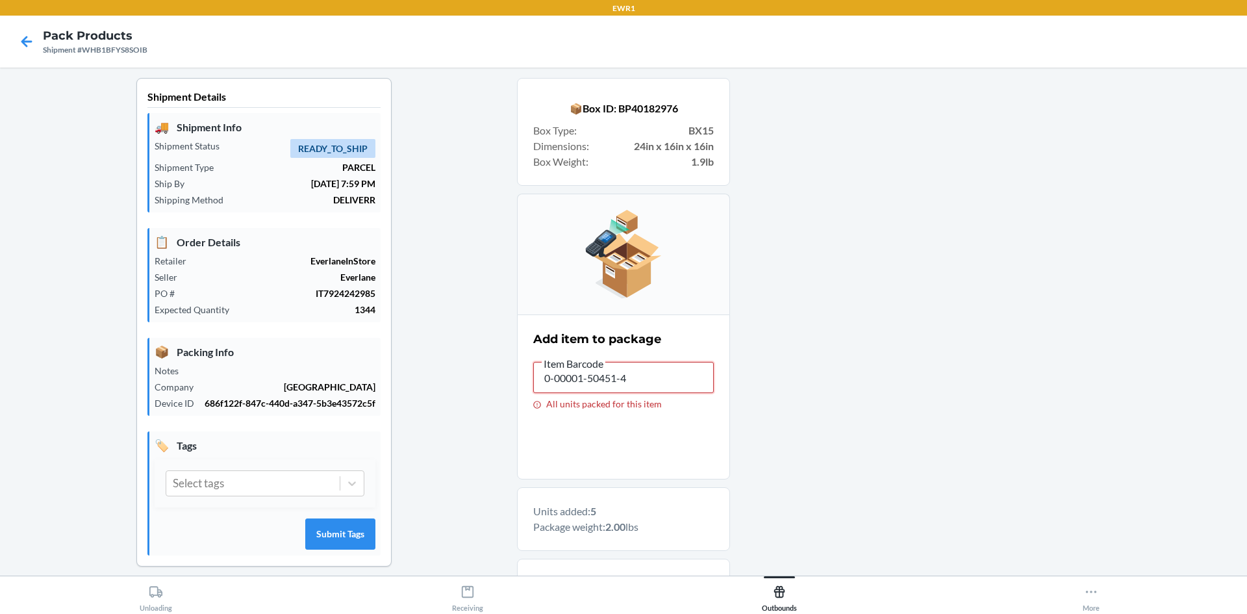
drag, startPoint x: 671, startPoint y: 383, endPoint x: 338, endPoint y: 254, distance: 357.9
click at [294, 443] on div "Shipment Details 🚚 Shipment Info Shipment Status READY_TO_SHIP Shipment Type PA…" at bounding box center [623, 446] width 1226 height 736
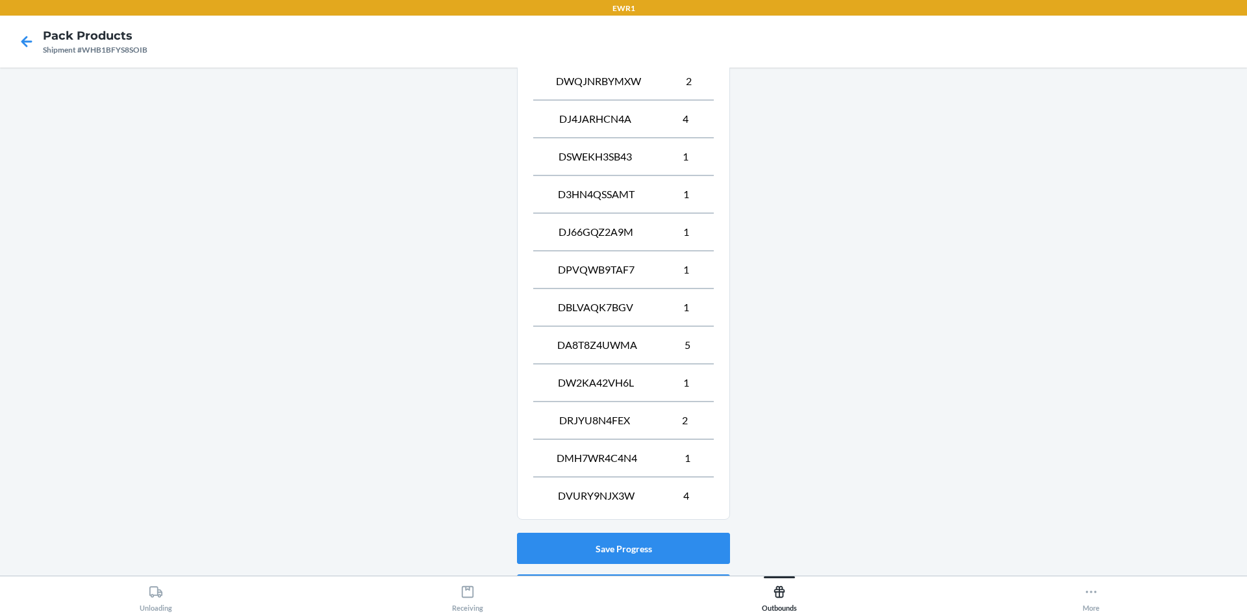
scroll to position [653, 0]
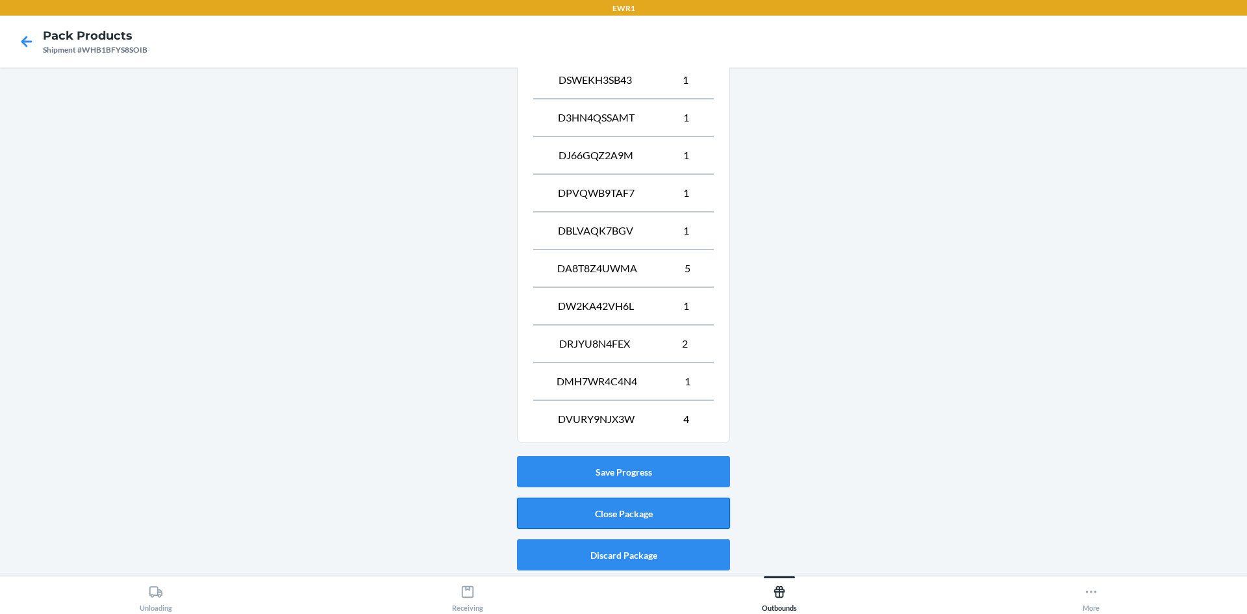
click at [621, 501] on button "Close Package" at bounding box center [623, 512] width 213 height 31
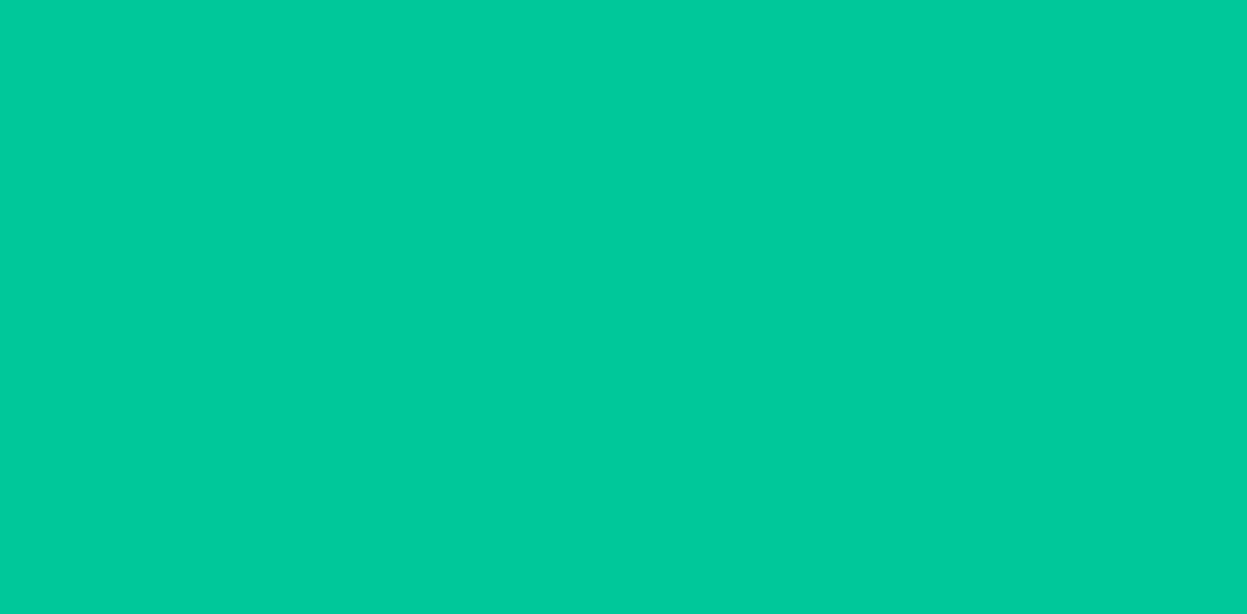
scroll to position [12, 0]
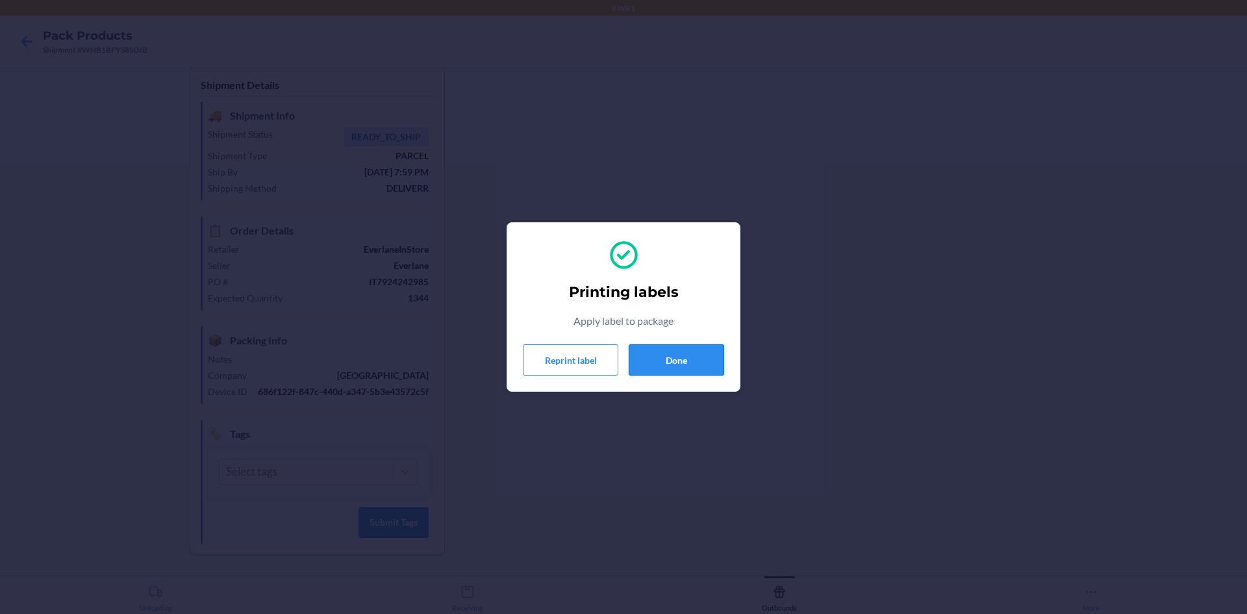
click at [694, 366] on button "Done" at bounding box center [676, 359] width 95 height 31
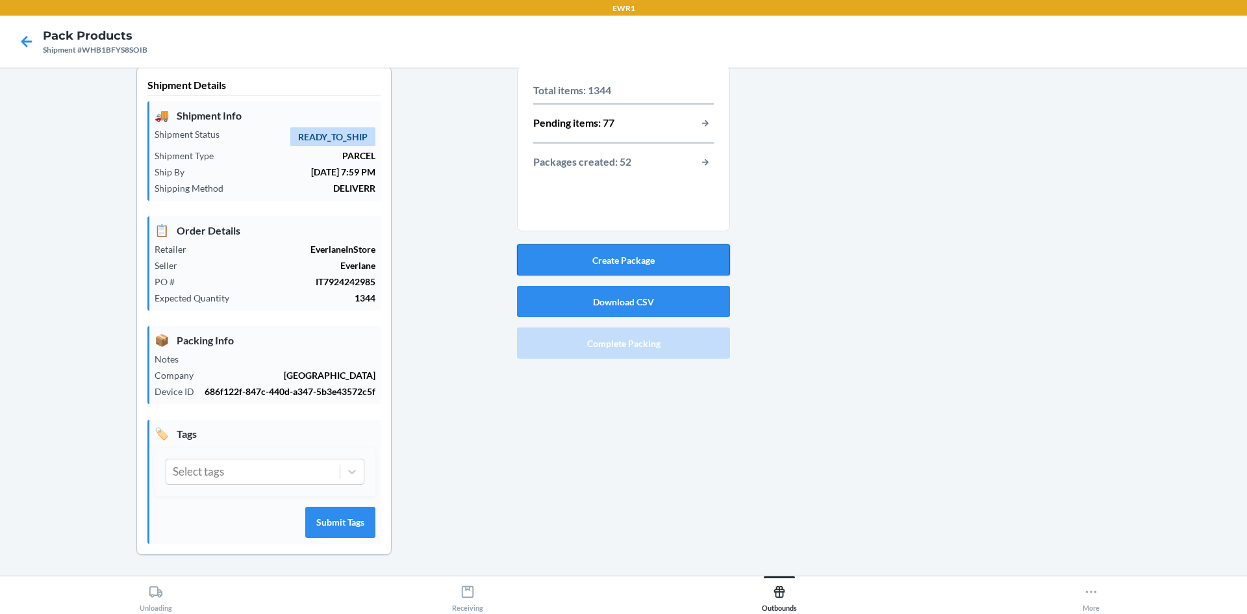
click at [646, 265] on button "Create Package" at bounding box center [623, 259] width 213 height 31
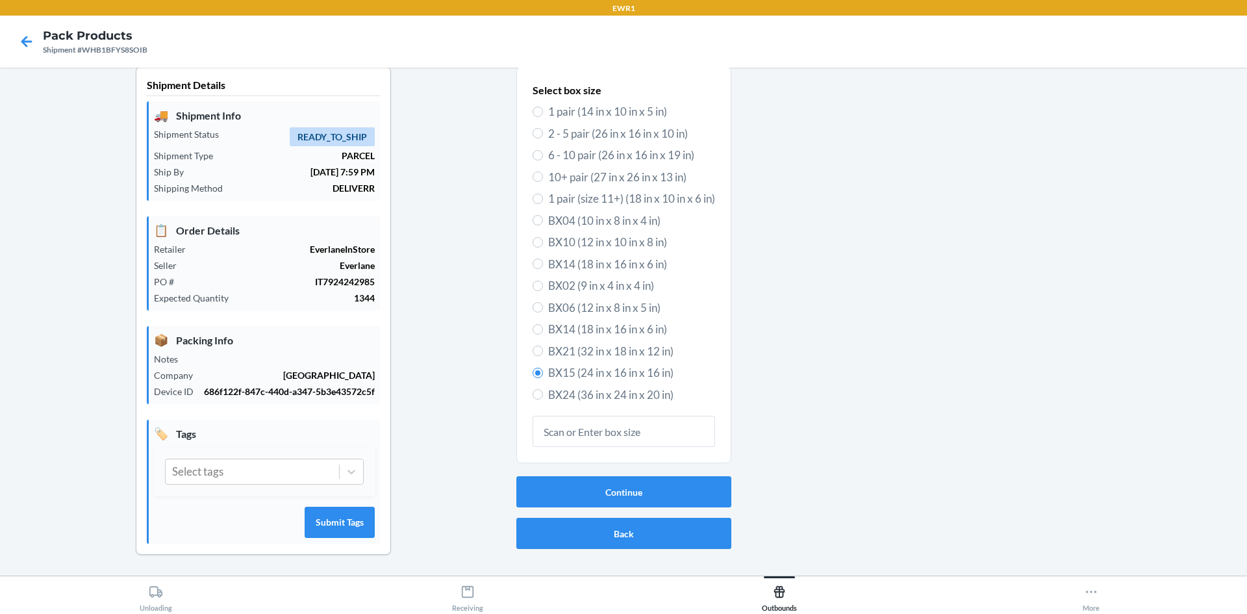
click at [690, 473] on div "Continue Back" at bounding box center [623, 512] width 215 height 83
click at [706, 489] on button "Continue" at bounding box center [623, 491] width 215 height 31
